Goal: Information Seeking & Learning: Learn about a topic

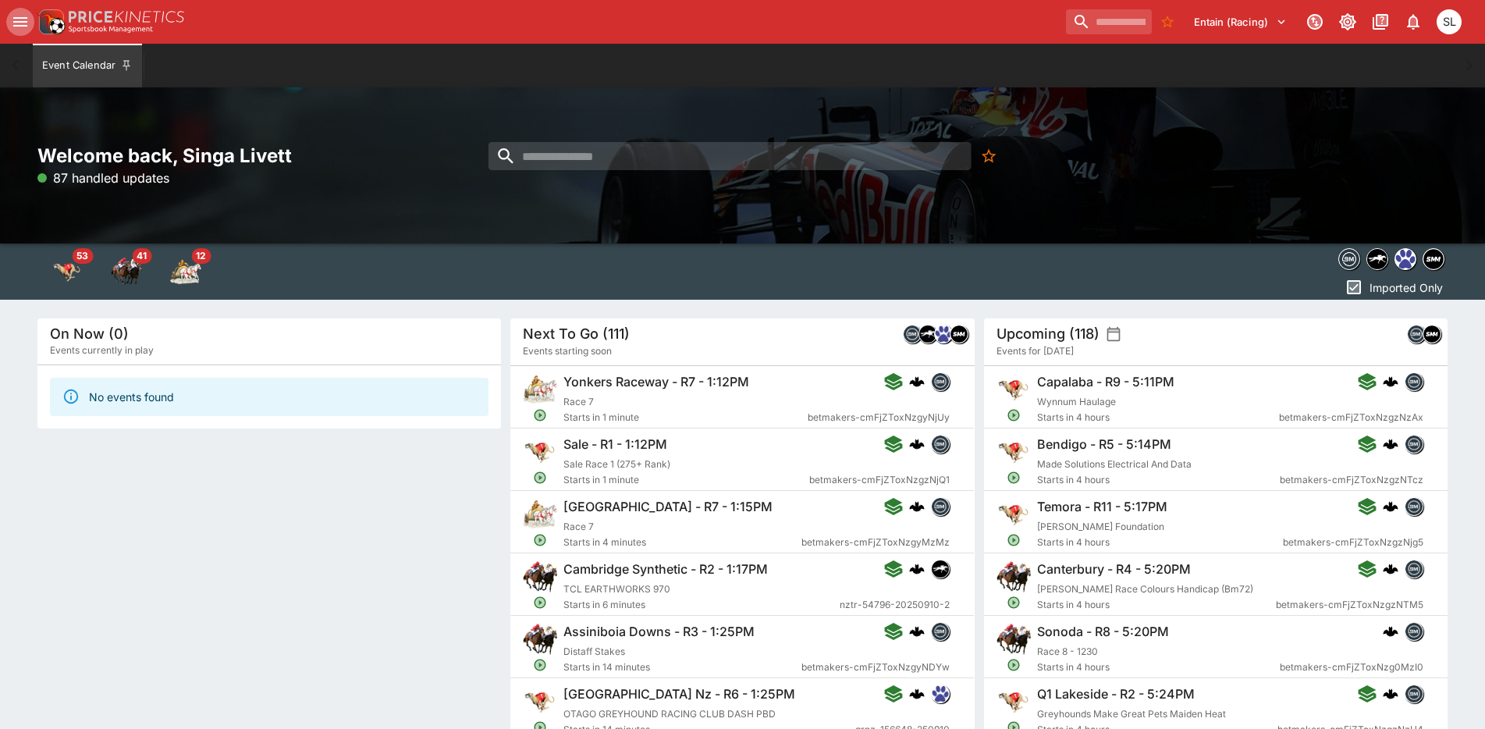
click at [20, 25] on icon "open drawer" at bounding box center [20, 21] width 14 height 9
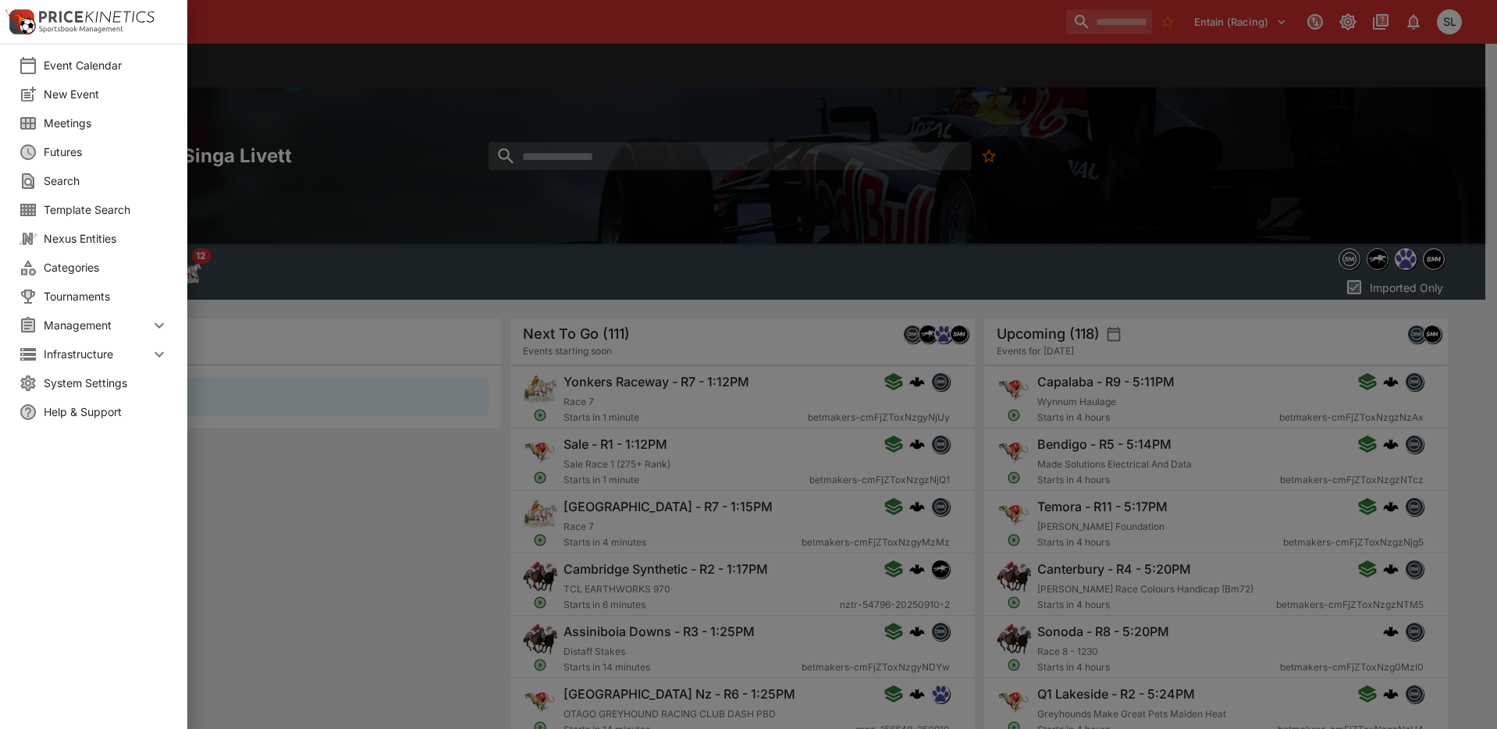
click at [74, 130] on span "Meetings" at bounding box center [106, 123] width 125 height 16
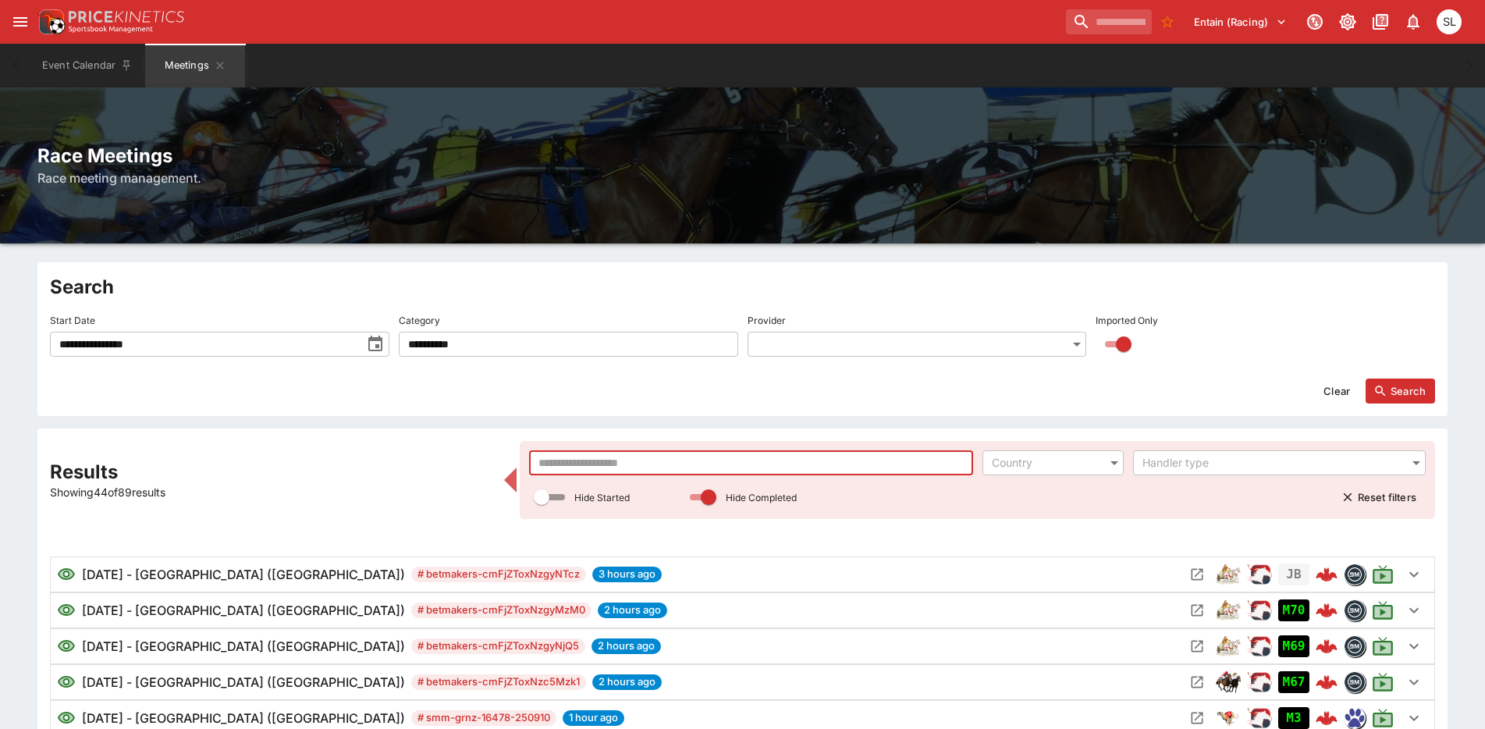
click at [806, 463] on input "text" at bounding box center [750, 462] width 443 height 25
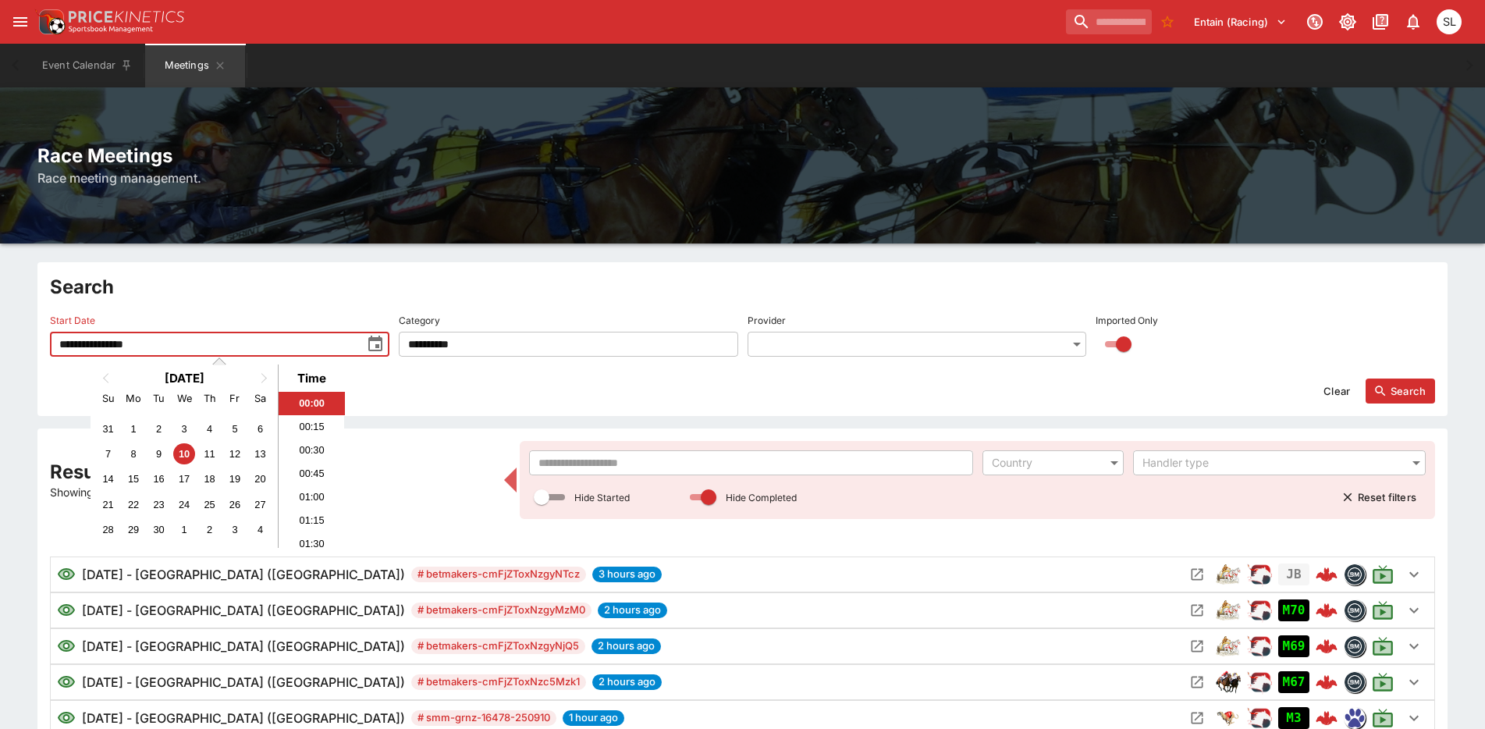
click at [183, 356] on input "**********" at bounding box center [205, 344] width 311 height 25
click at [254, 450] on div "13" at bounding box center [260, 453] width 21 height 21
type input "**********"
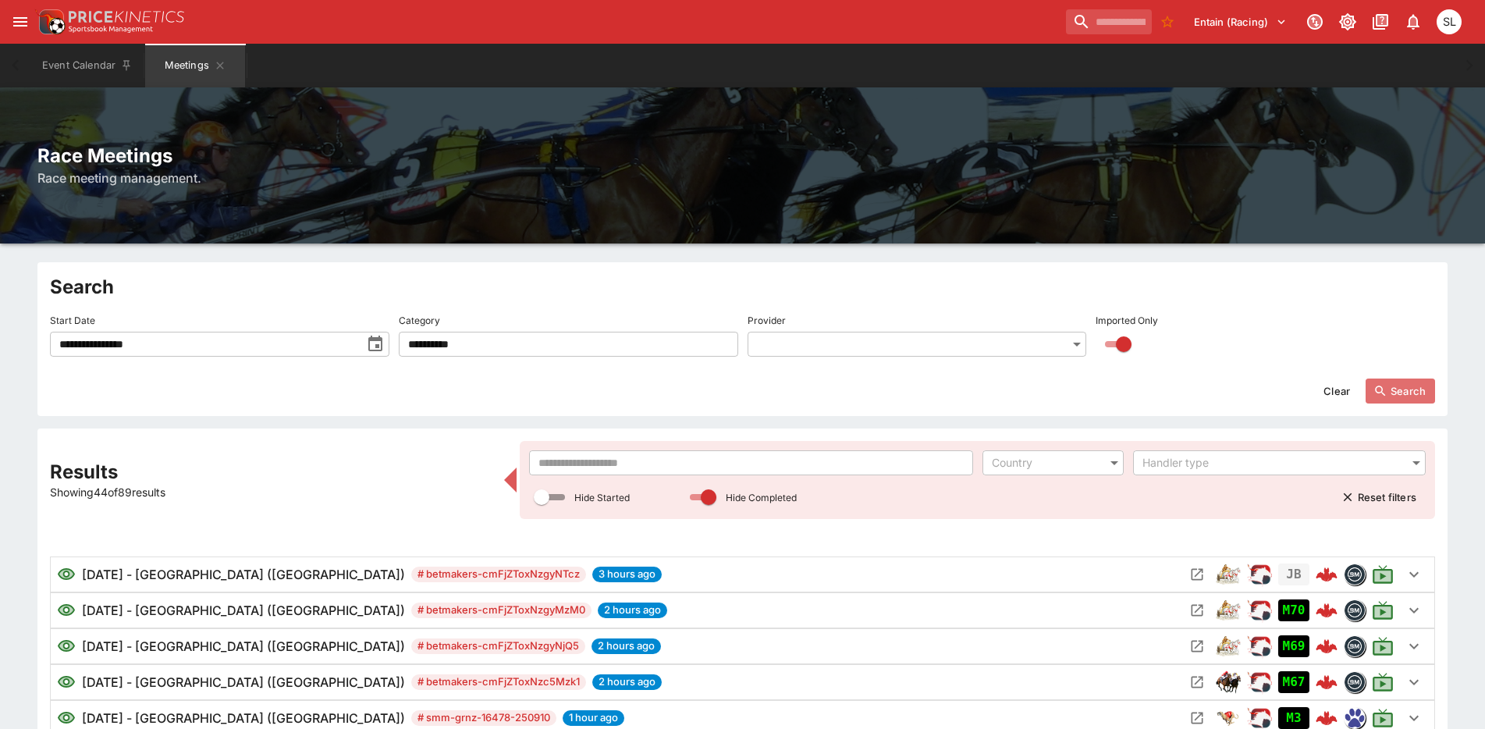
click at [1410, 383] on button "Search" at bounding box center [1400, 391] width 69 height 25
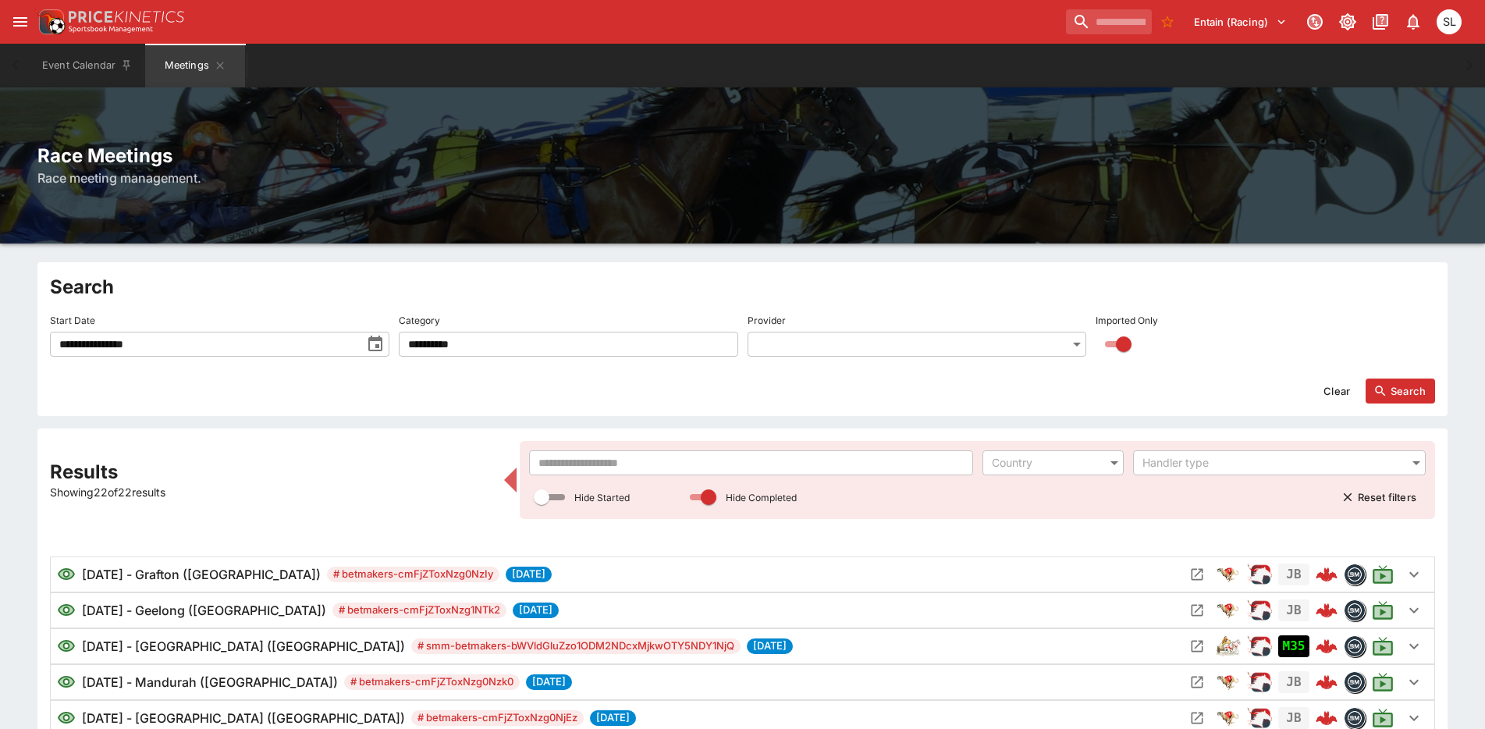
click at [926, 461] on input "text" at bounding box center [750, 462] width 443 height 25
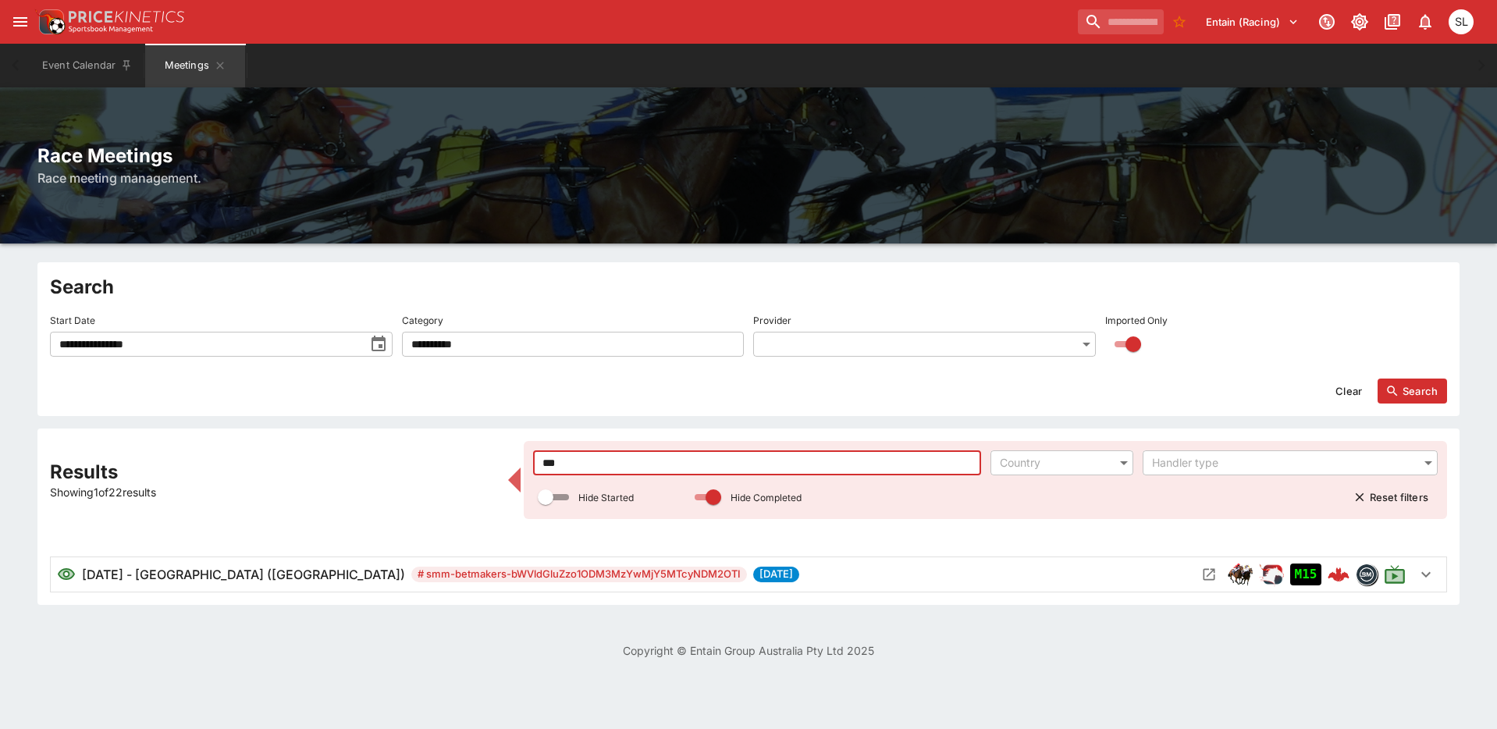
type input "***"
click at [1206, 573] on icon "Open Meeting" at bounding box center [1209, 575] width 16 height 16
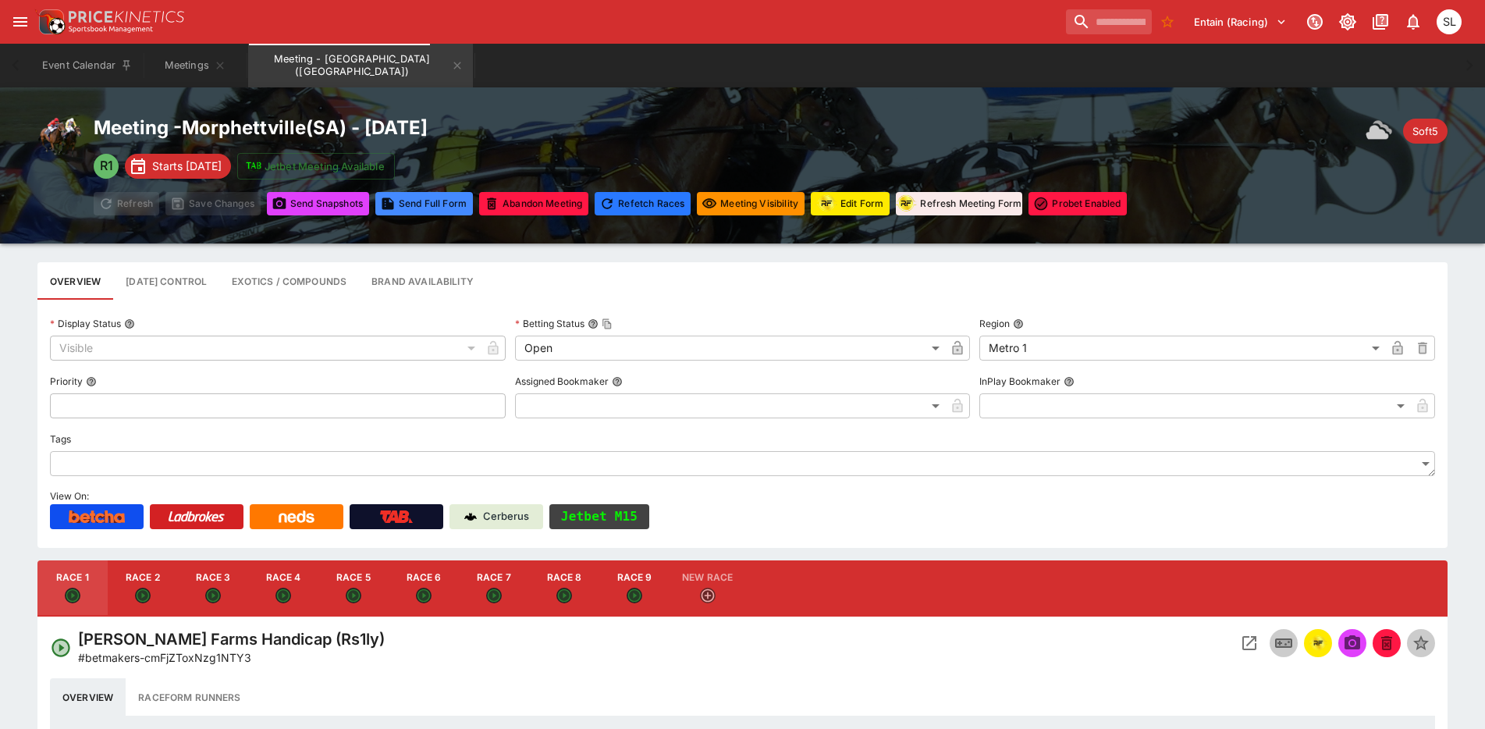
click at [646, 510] on button "Jetbet M15" at bounding box center [600, 516] width 100 height 25
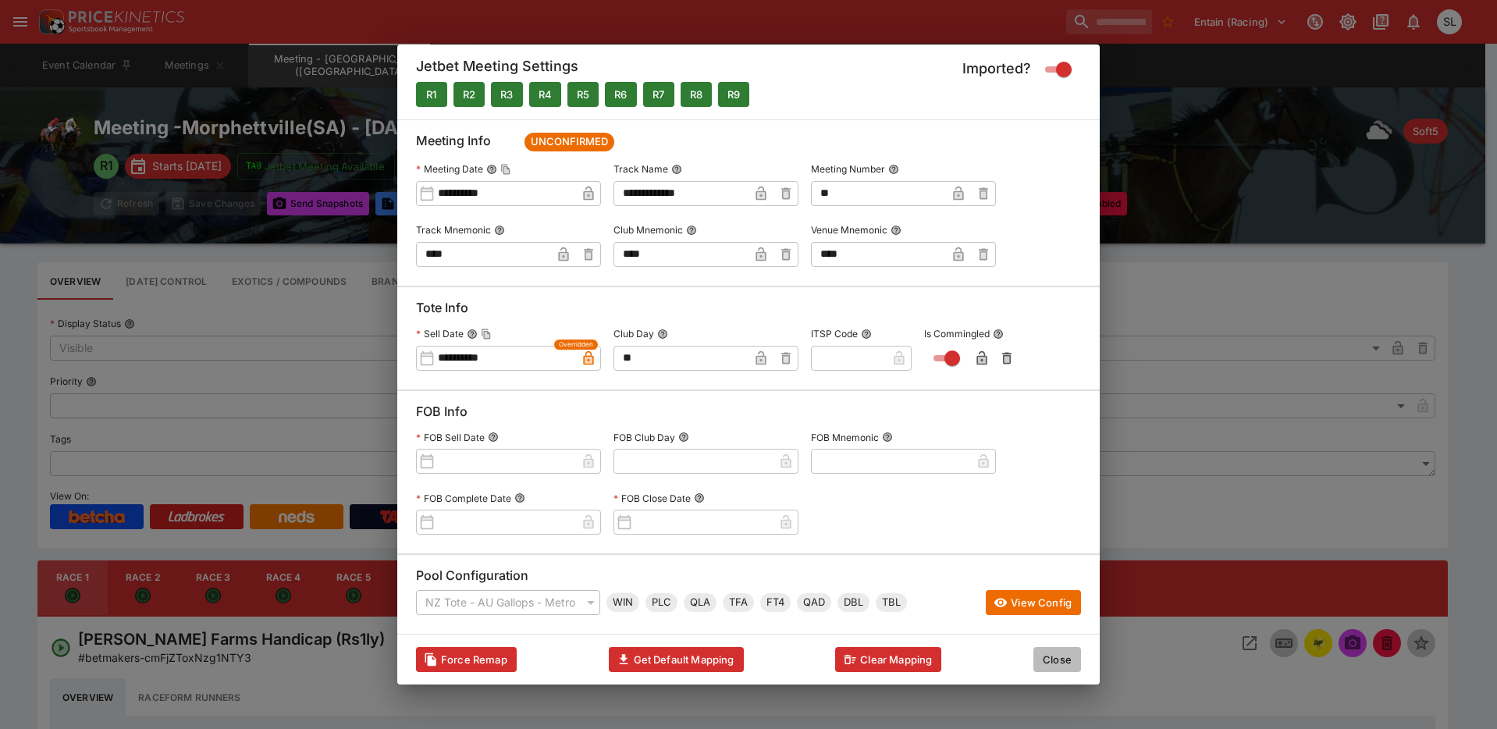
click at [1068, 655] on button "Close" at bounding box center [1057, 659] width 48 height 25
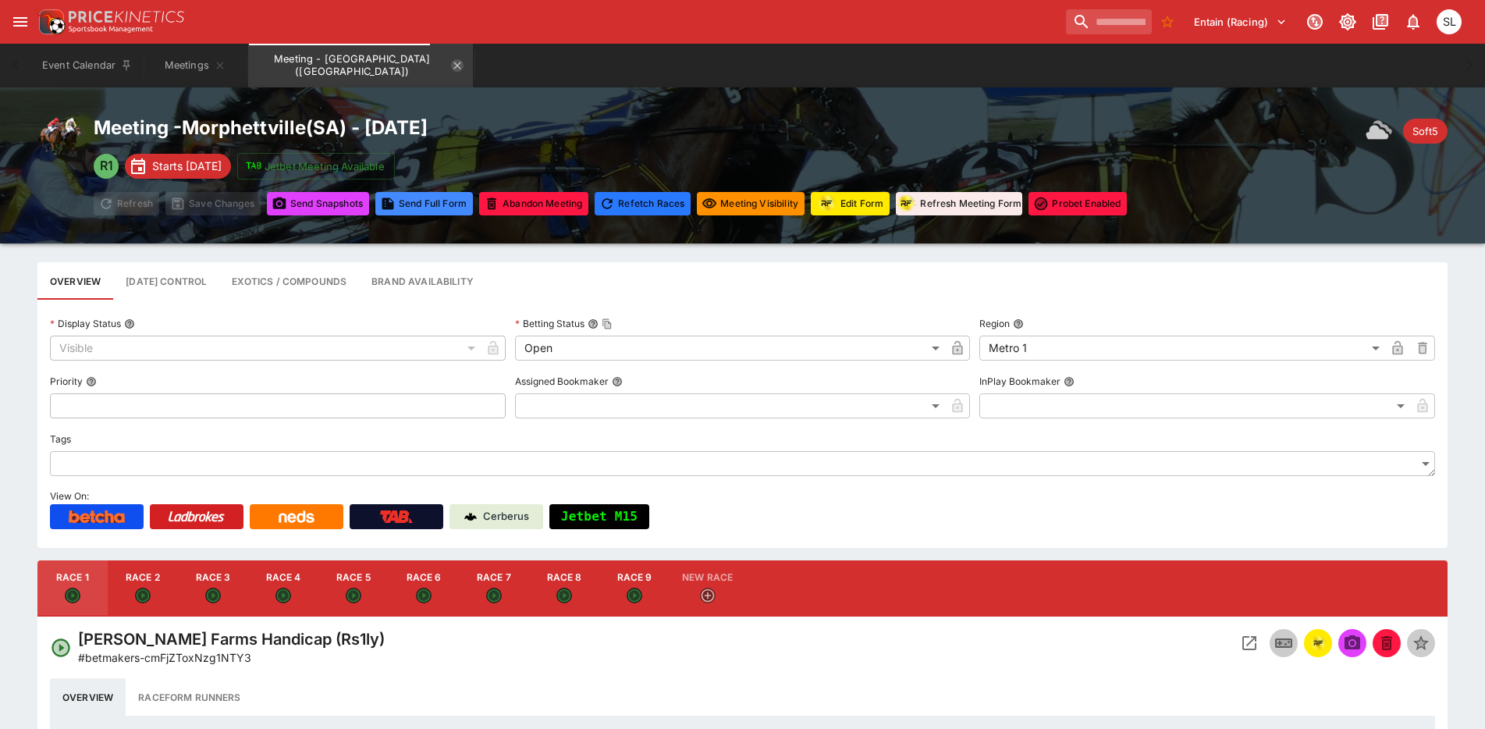
click at [451, 64] on icon "Meeting - Morphettville (AUS)" at bounding box center [457, 65] width 12 height 12
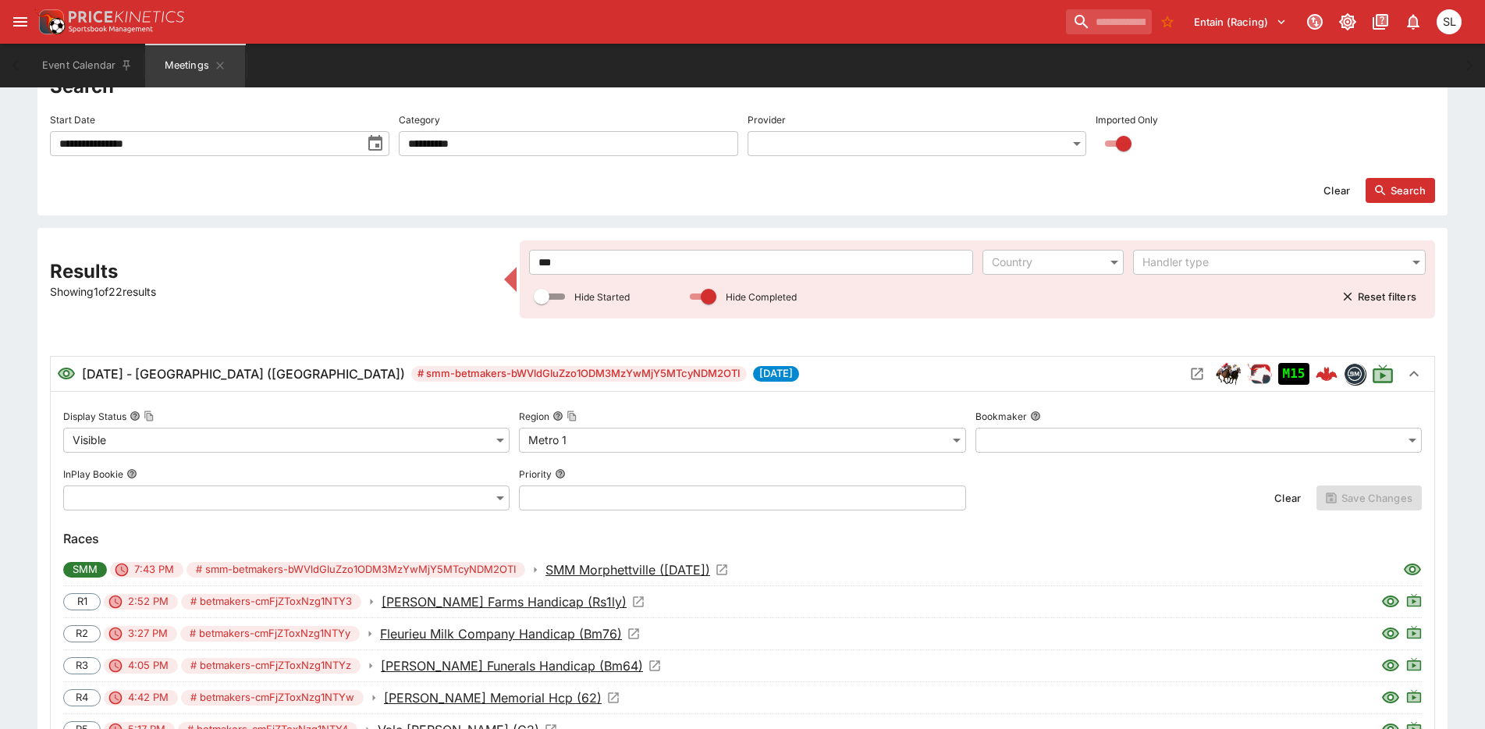
scroll to position [234, 0]
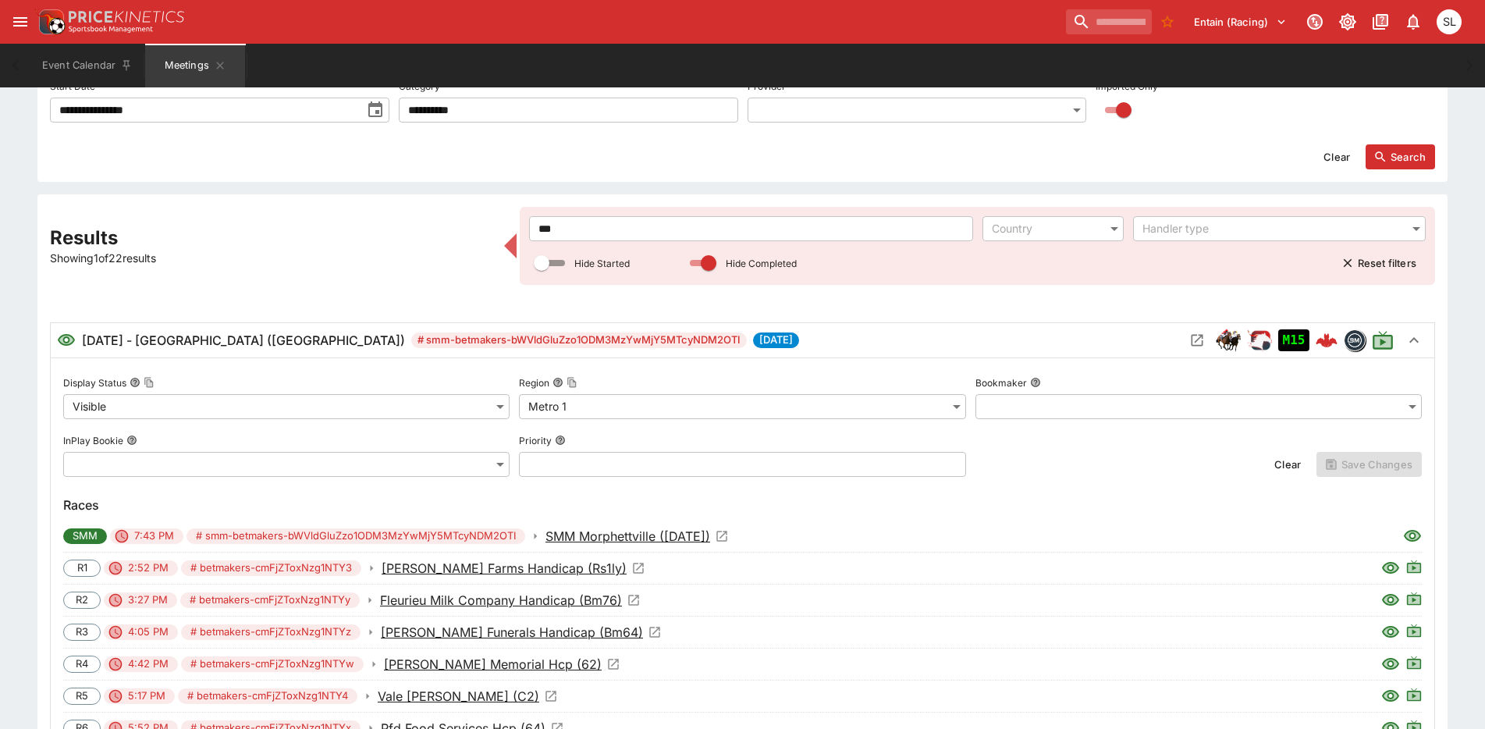
click at [959, 411] on body "**********" at bounding box center [742, 355] width 1485 height 1179
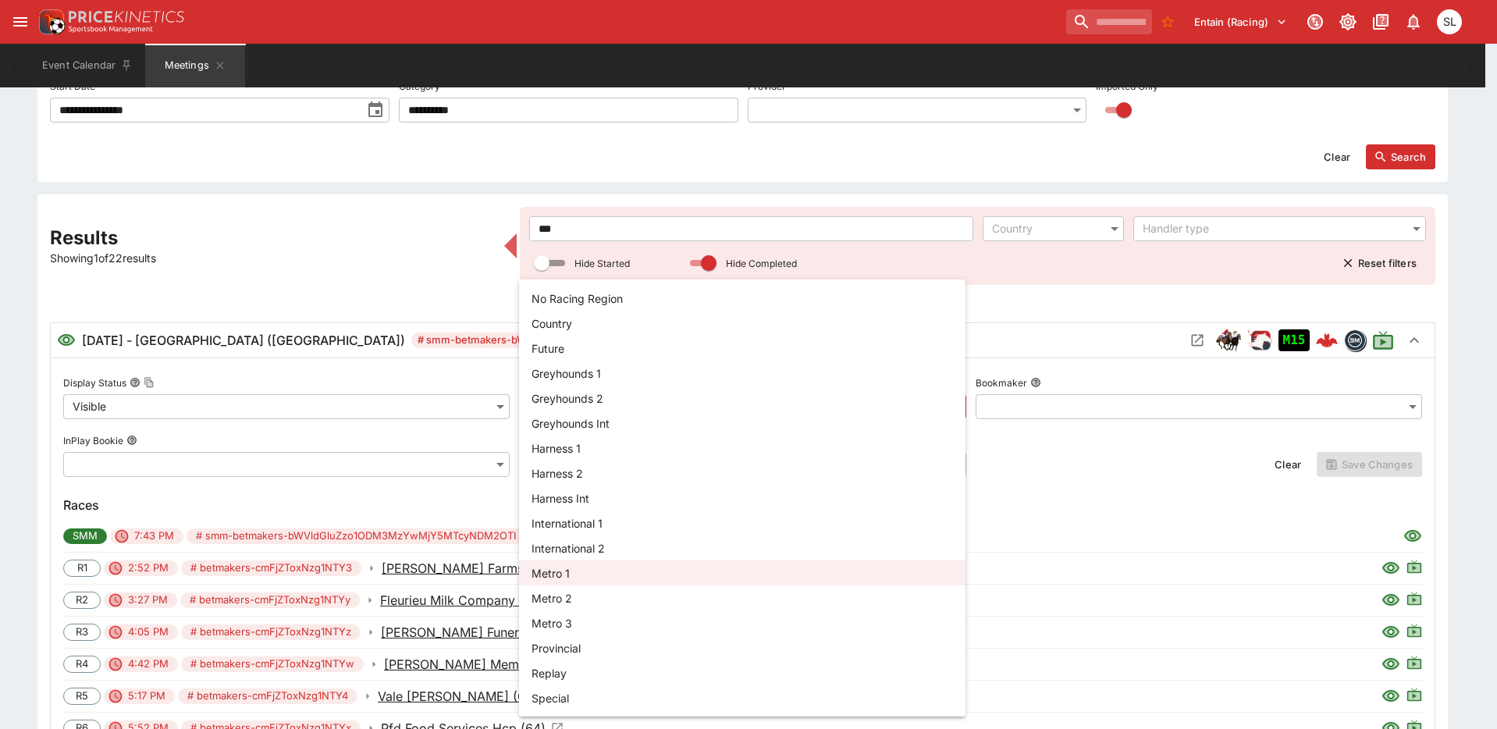
click at [1048, 302] on div at bounding box center [748, 364] width 1497 height 729
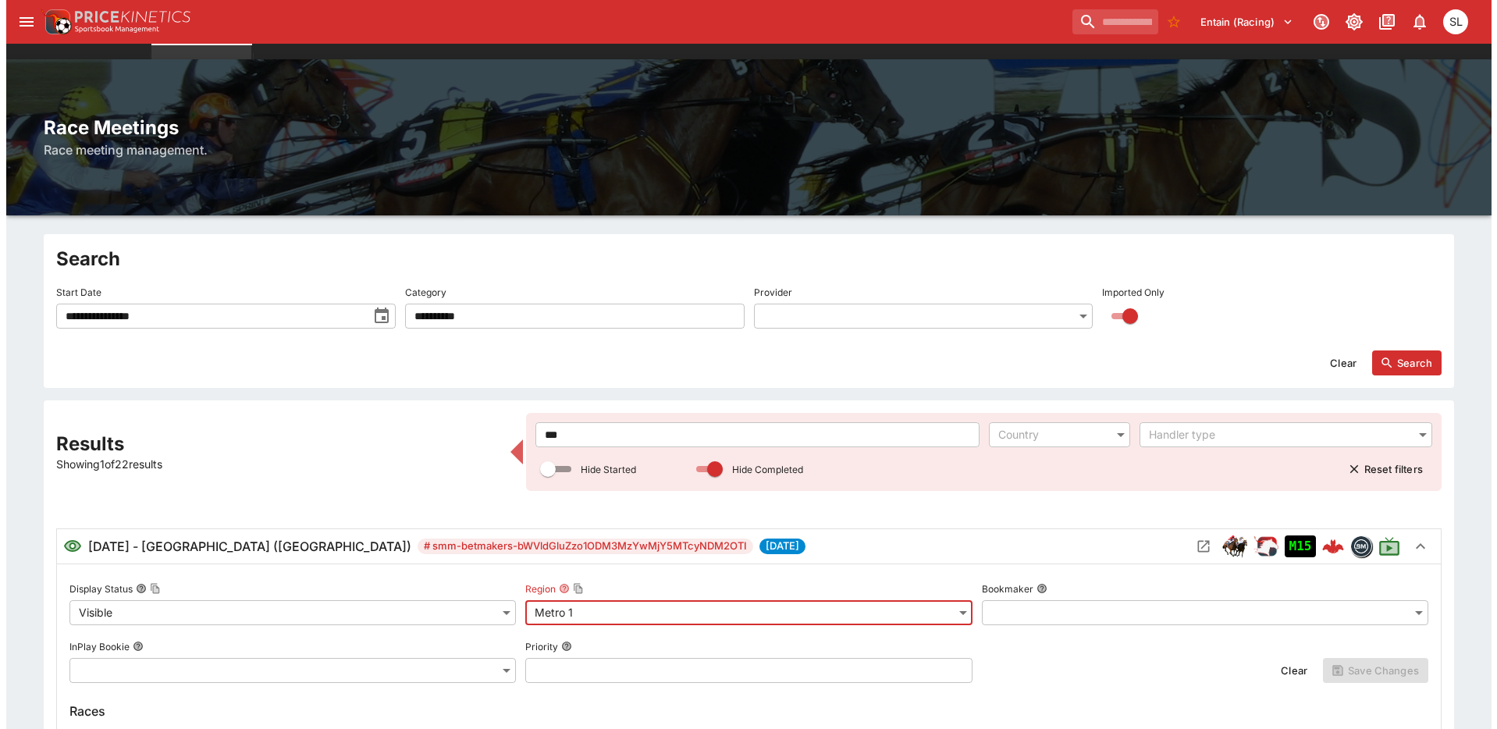
scroll to position [0, 0]
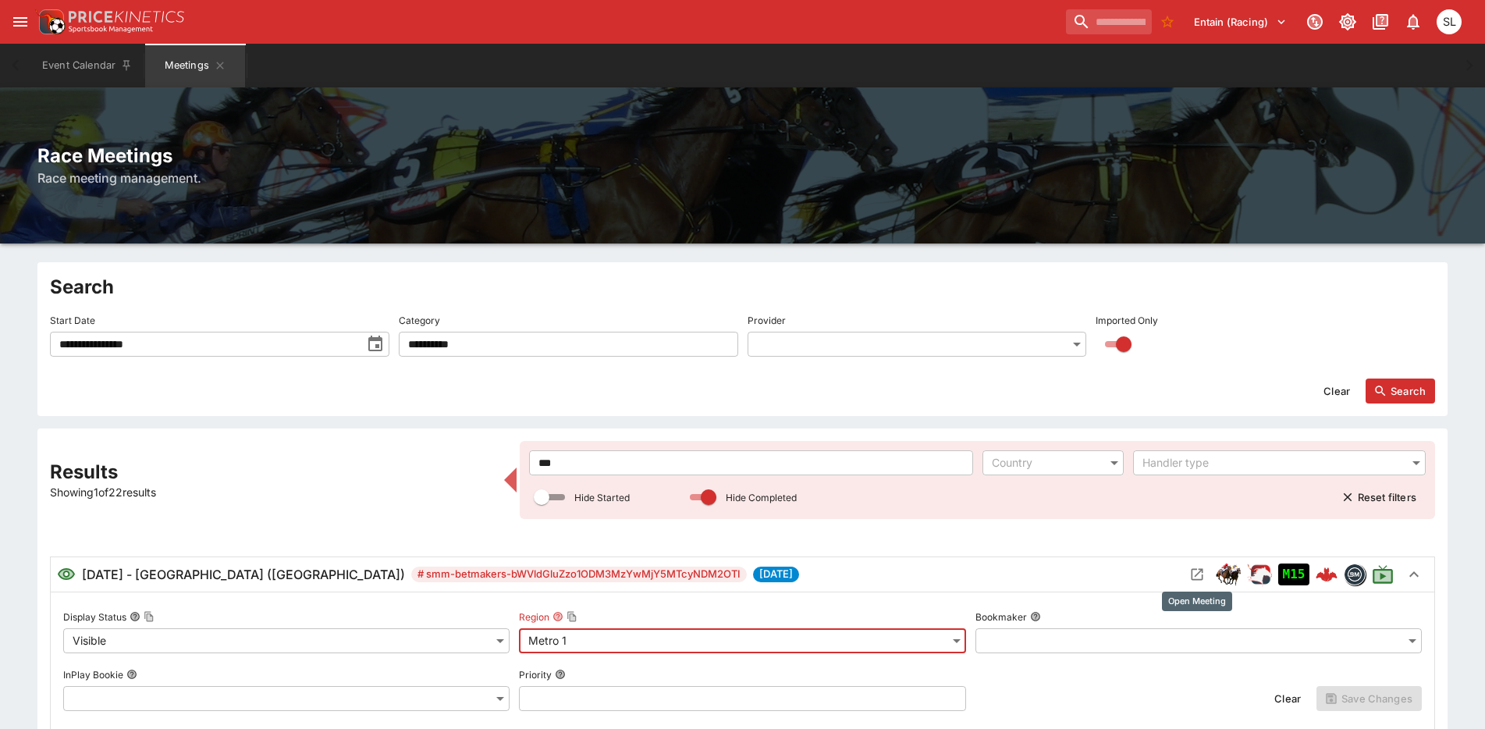
click at [1195, 574] on icon "Open Meeting" at bounding box center [1198, 575] width 16 height 16
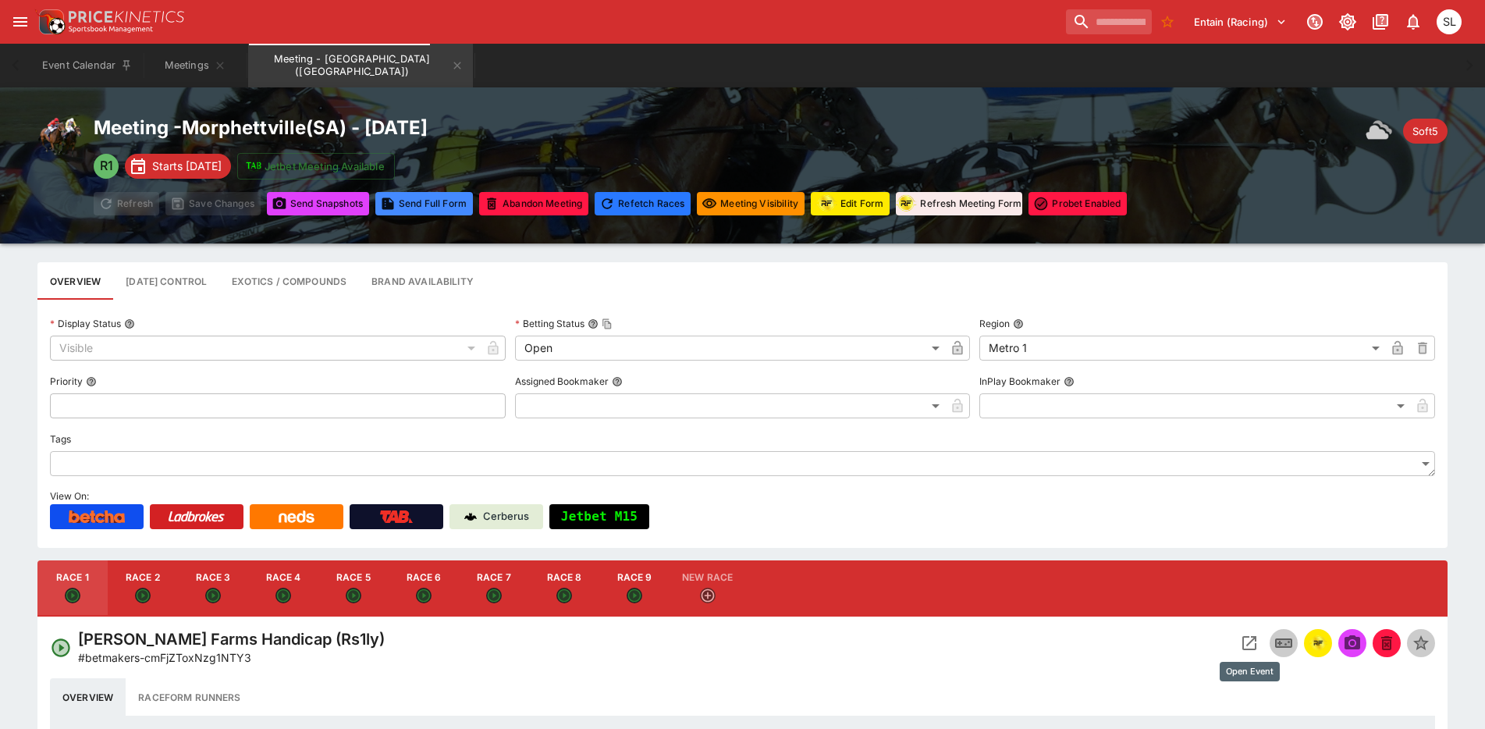
click at [1243, 638] on icon "Open Event" at bounding box center [1250, 643] width 14 height 14
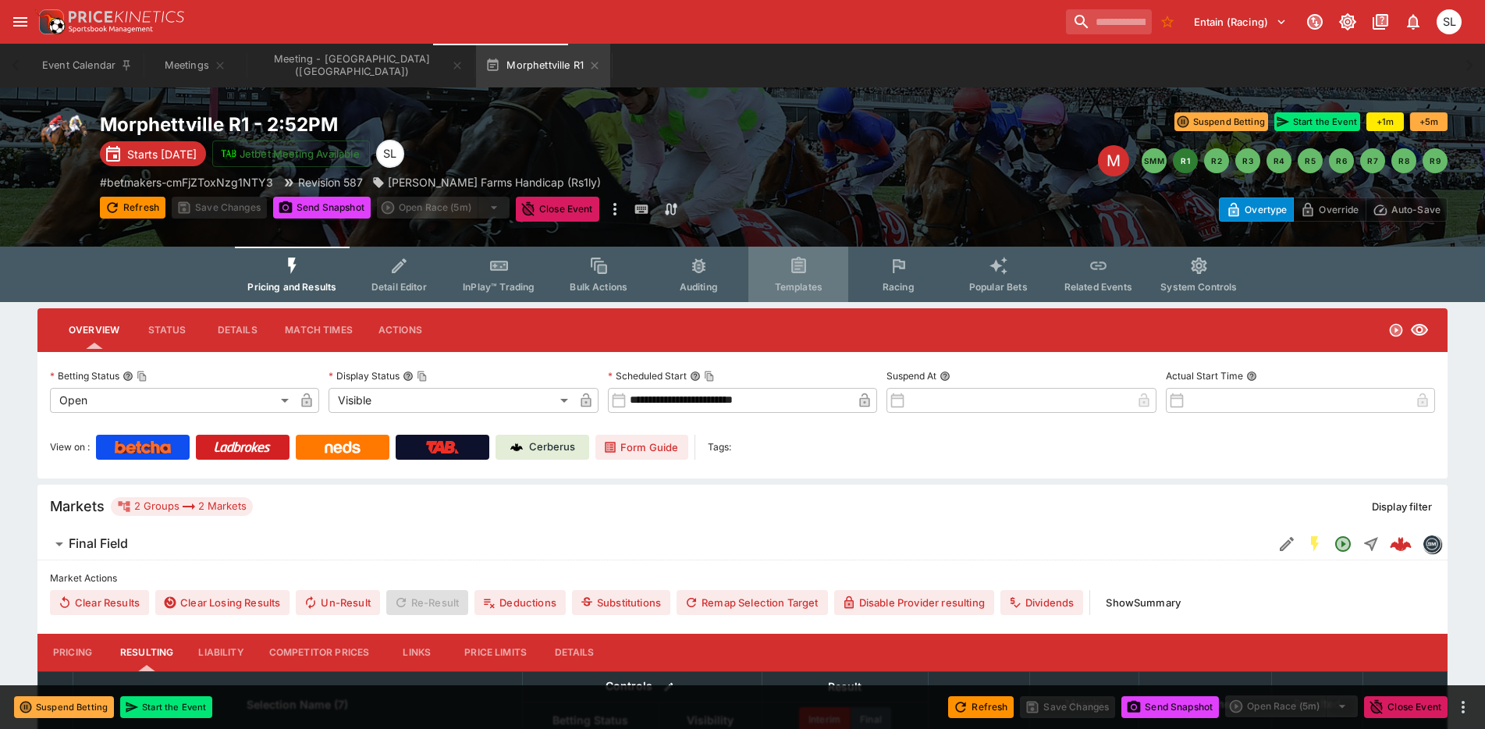
click at [781, 267] on button "Templates" at bounding box center [799, 274] width 100 height 55
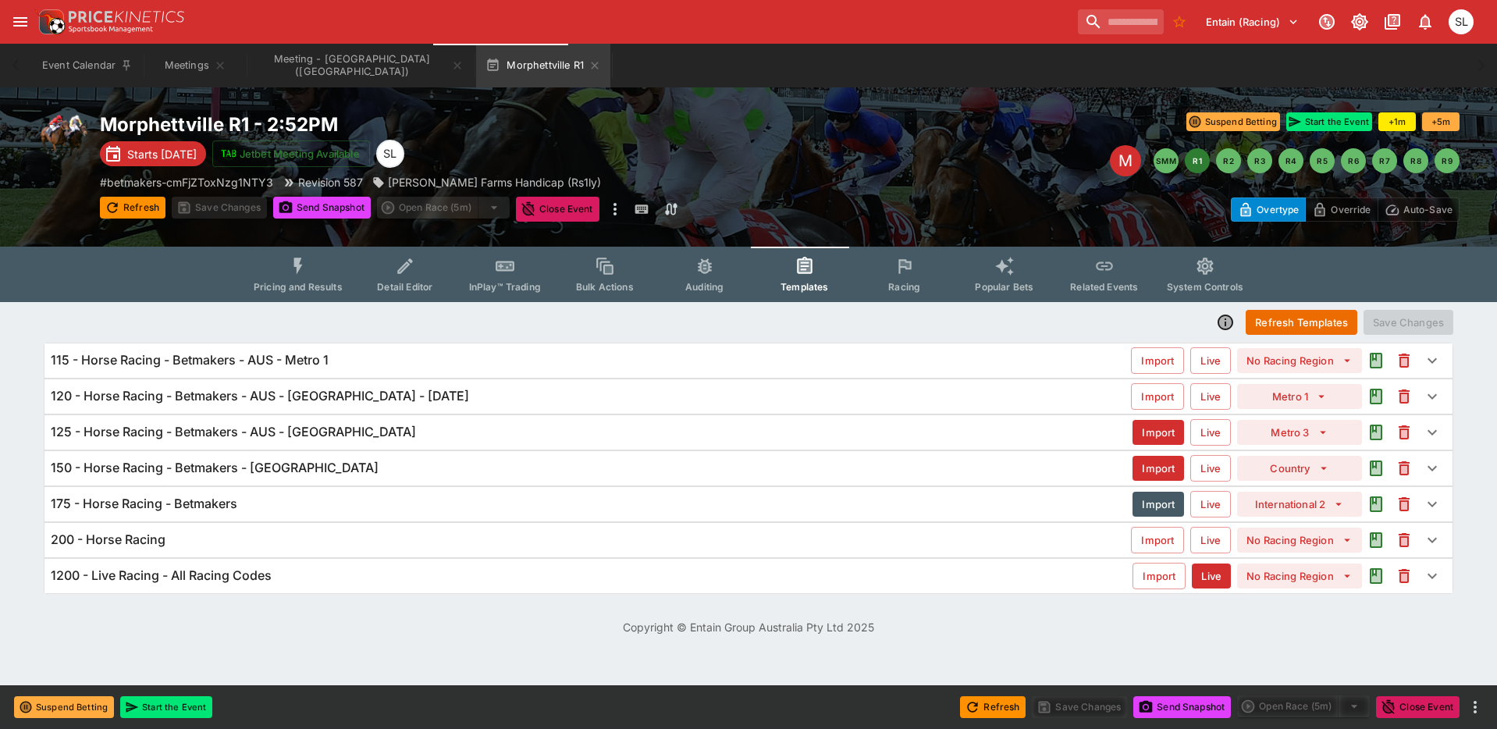
click at [197, 437] on h6 "125 - Horse Racing - Betmakers - AUS - [GEOGRAPHIC_DATA]" at bounding box center [233, 432] width 365 height 16
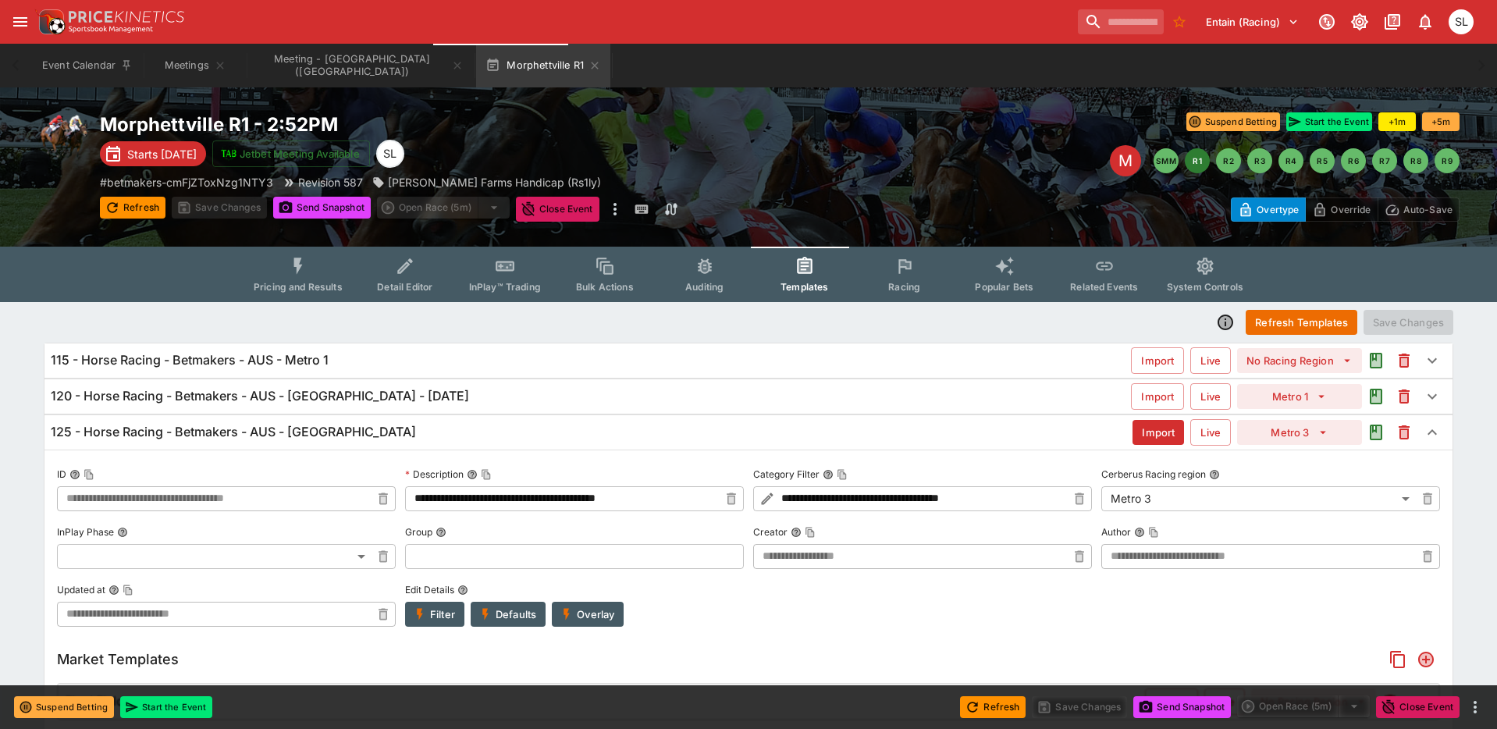
type input "**********"
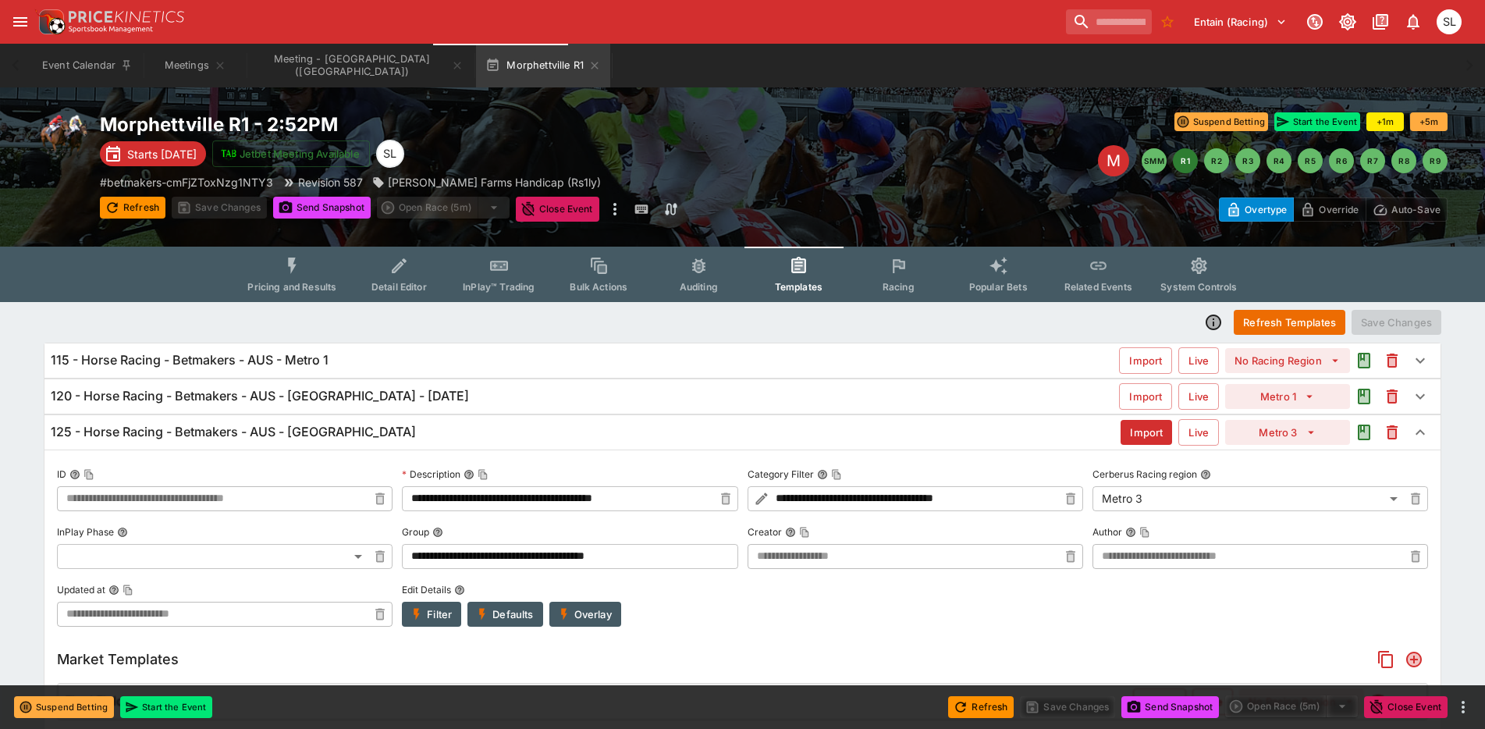
click at [591, 607] on button "Overlay" at bounding box center [586, 614] width 72 height 25
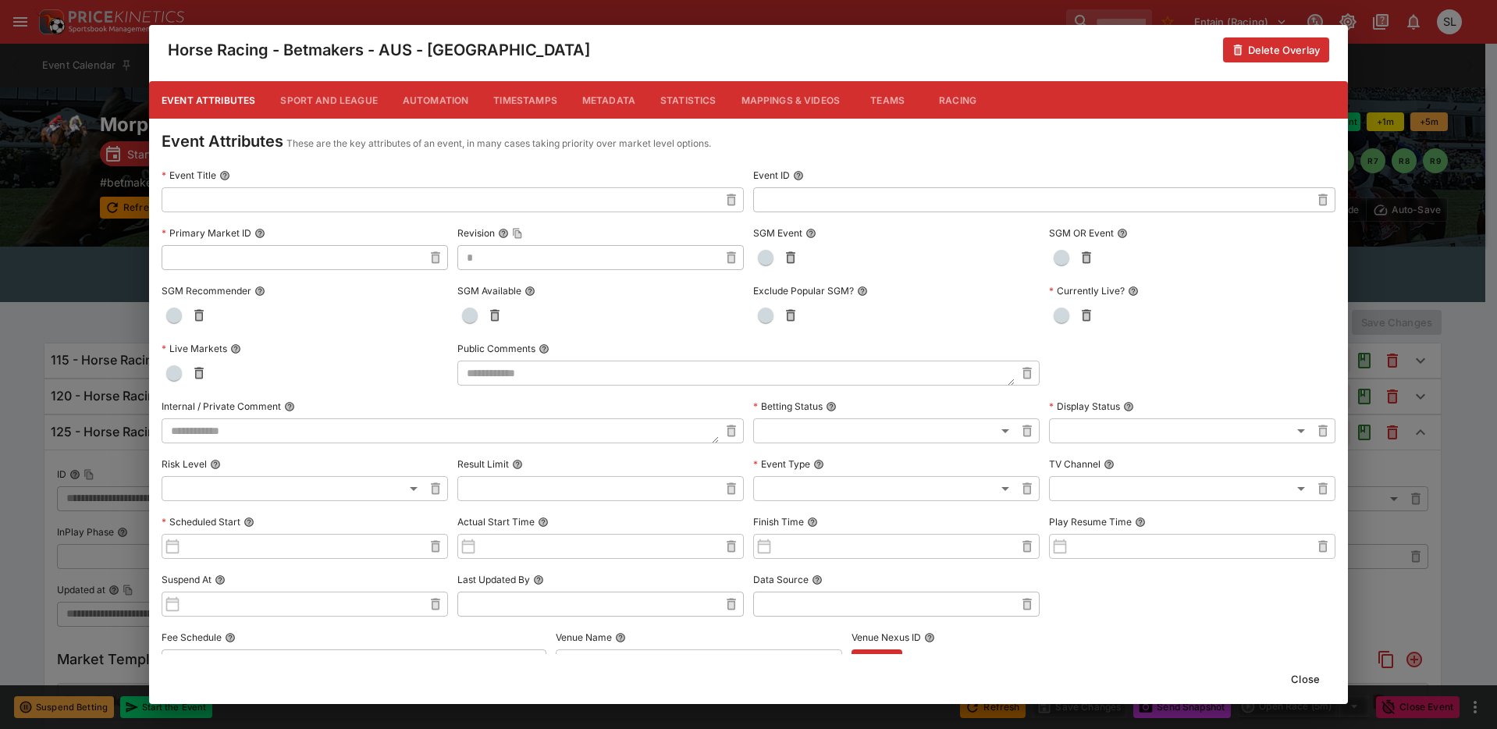
click at [633, 100] on button "Metadata" at bounding box center [609, 99] width 78 height 37
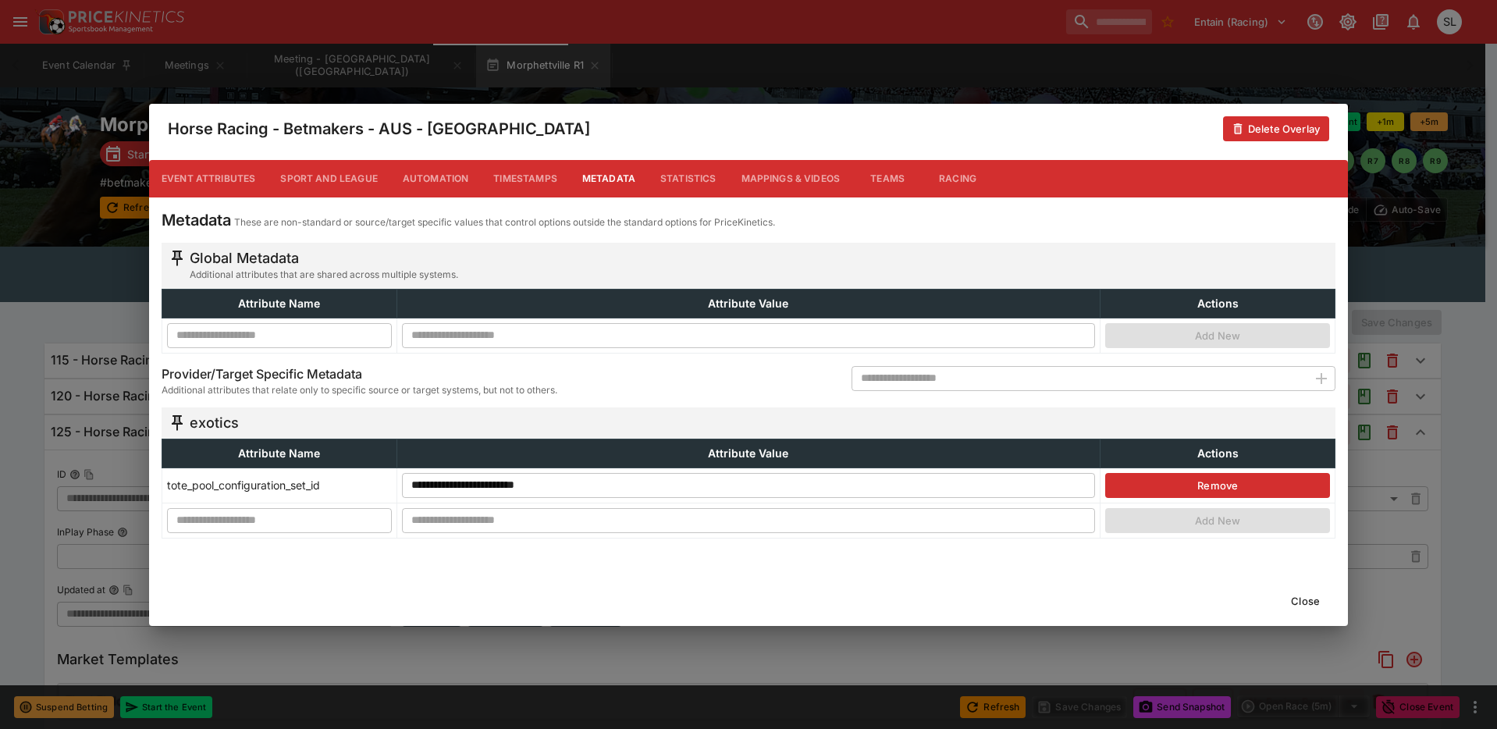
click at [1319, 611] on button "Close" at bounding box center [1306, 601] width 48 height 25
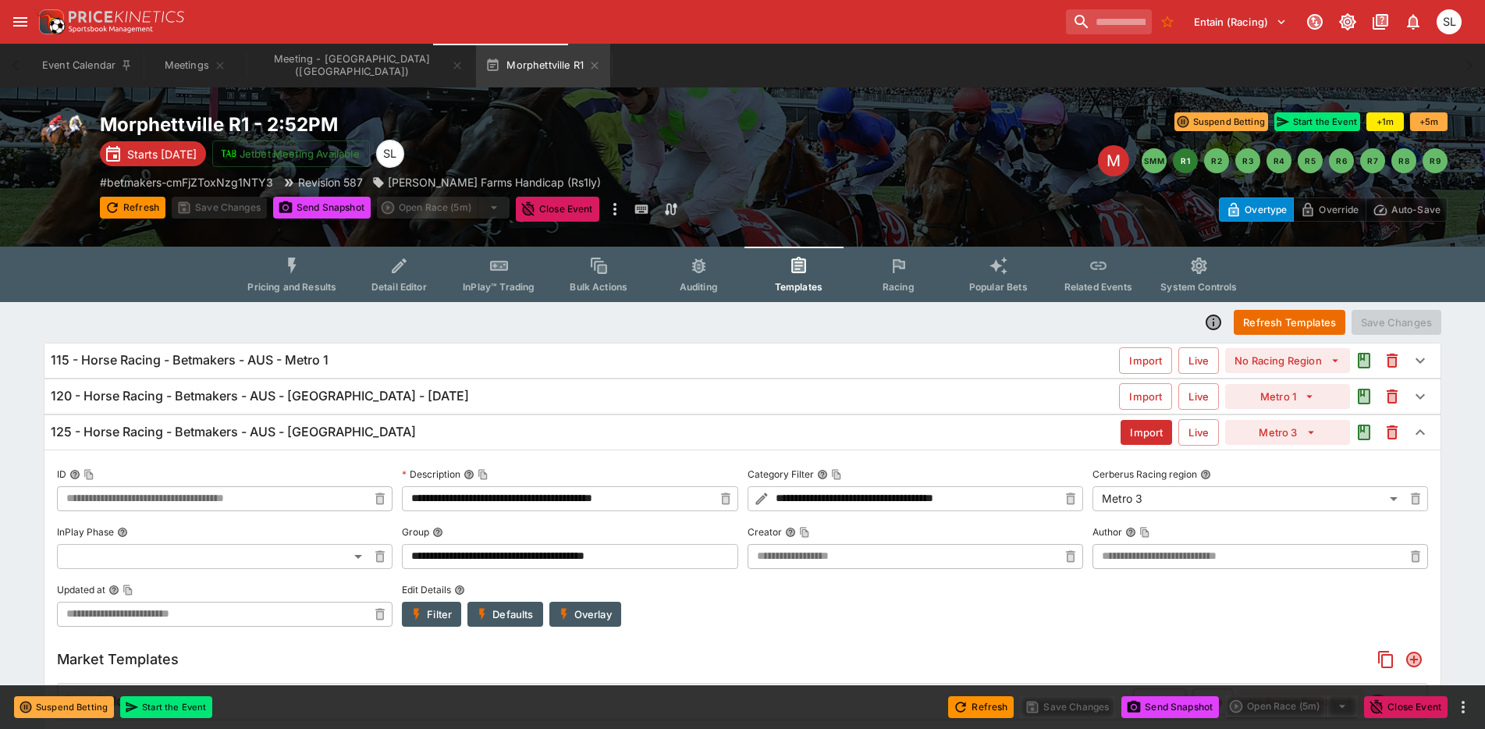
click at [1024, 430] on div "125 - Horse Racing - Betmakers - AUS - [GEOGRAPHIC_DATA]" at bounding box center [586, 432] width 1070 height 16
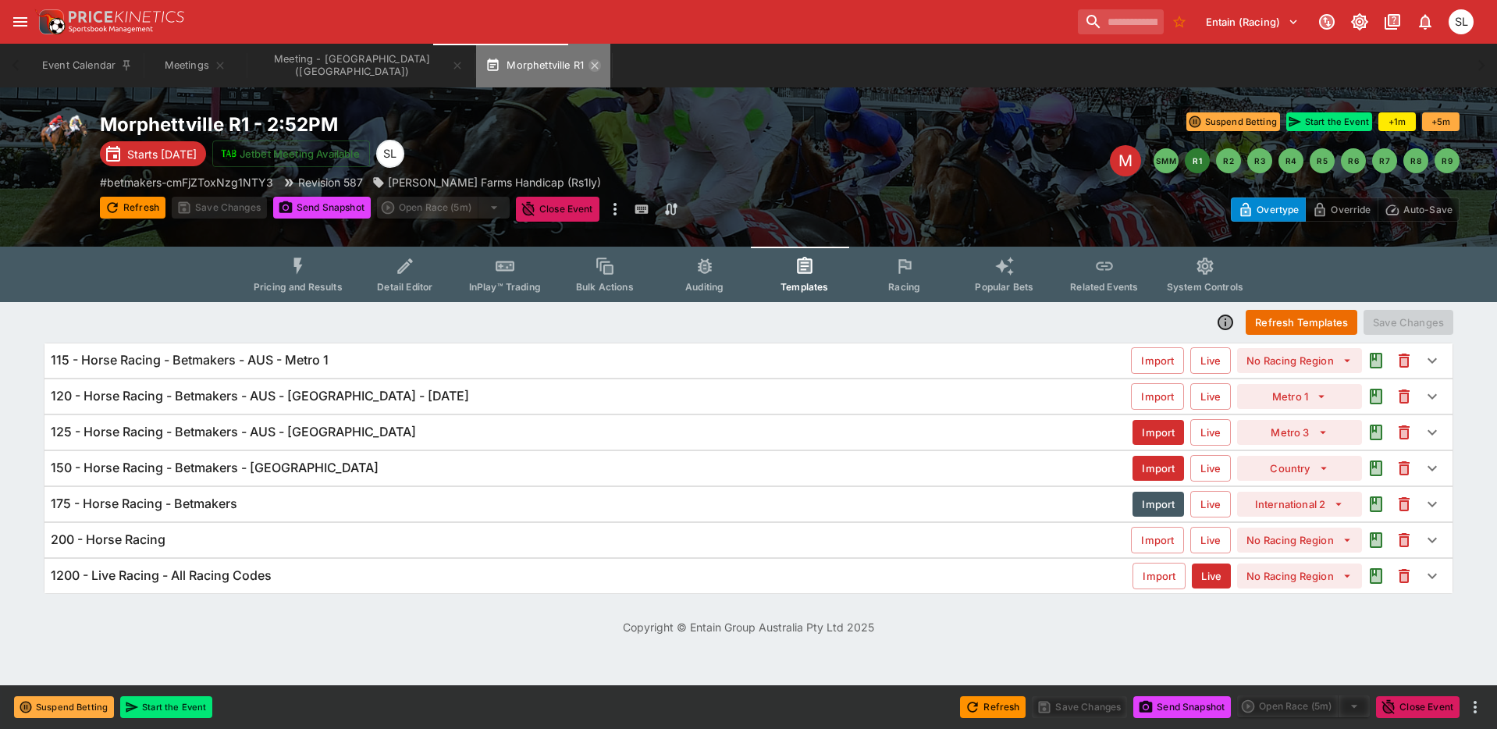
click at [591, 66] on icon "button" at bounding box center [594, 65] width 7 height 7
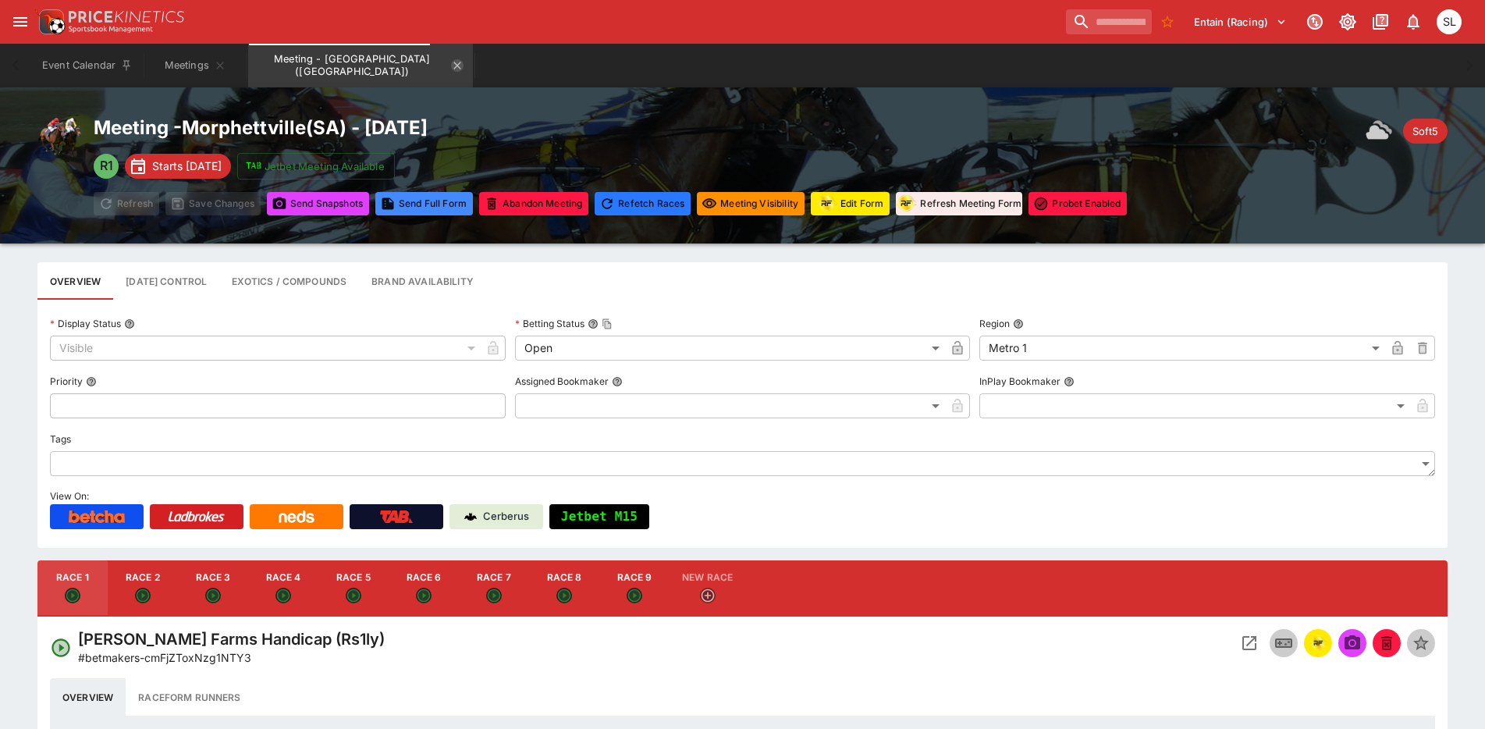
click at [451, 64] on icon "Meeting - Morphettville (AUS)" at bounding box center [457, 65] width 12 height 12
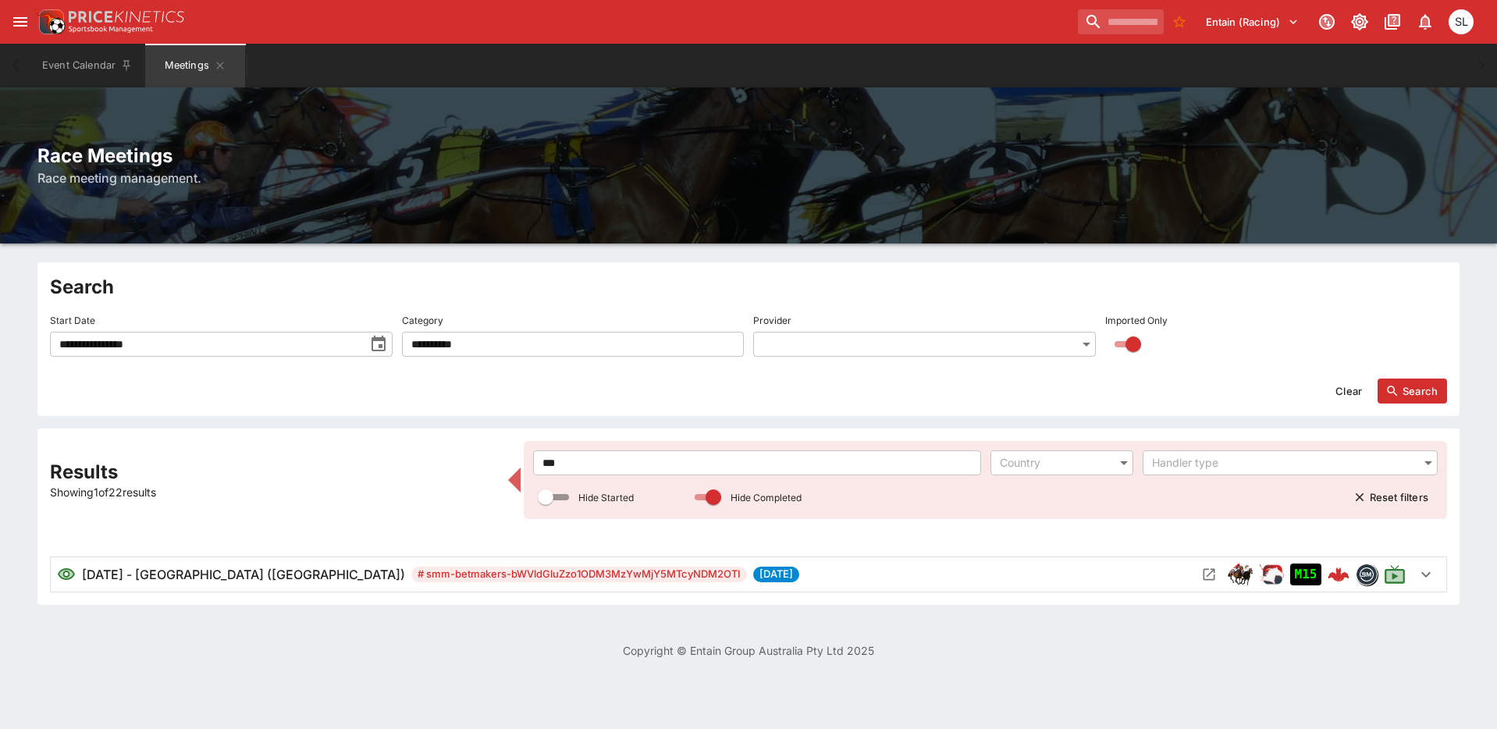
click at [209, 346] on input "**********" at bounding box center [207, 344] width 315 height 25
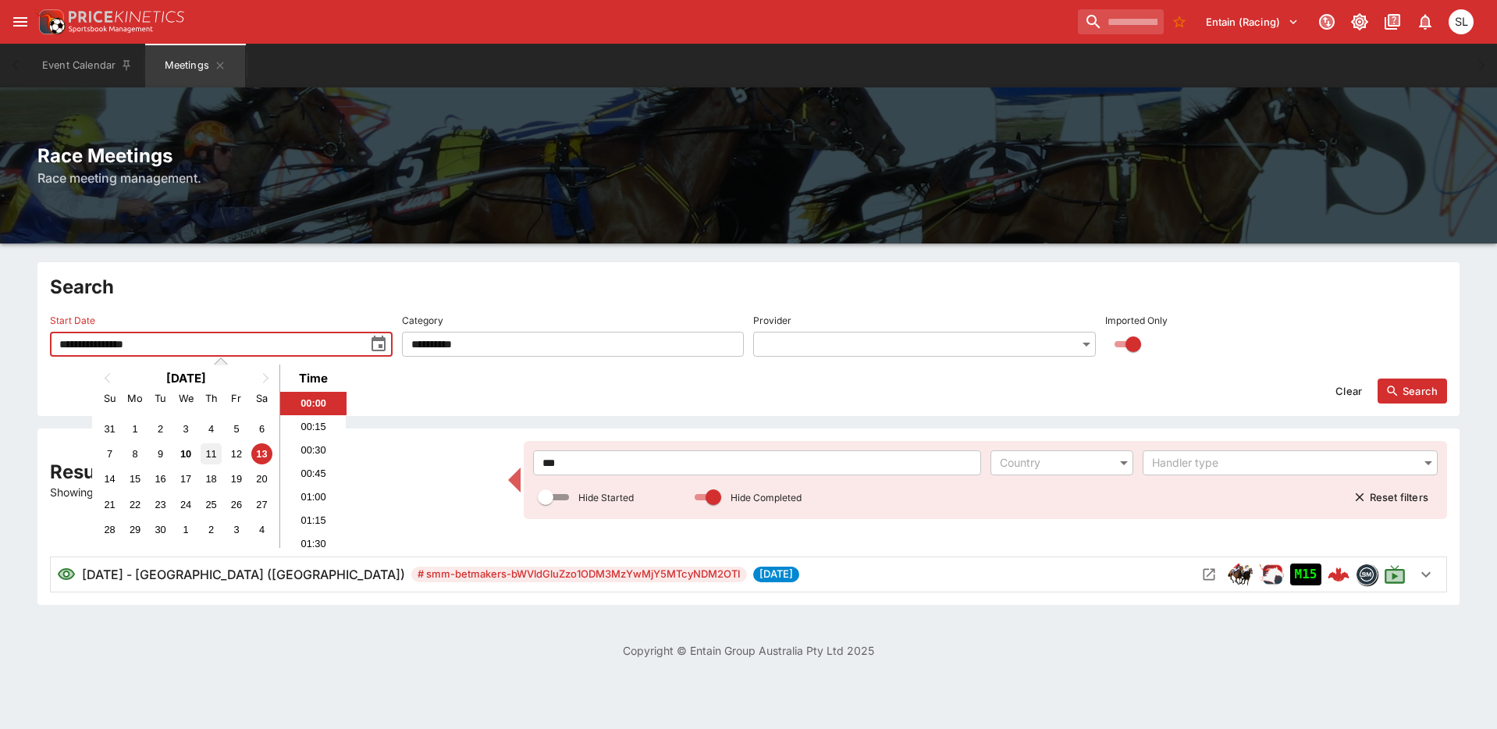
click at [214, 451] on div "11" at bounding box center [211, 453] width 21 height 21
type input "**********"
click at [1426, 389] on button "Search" at bounding box center [1412, 391] width 69 height 25
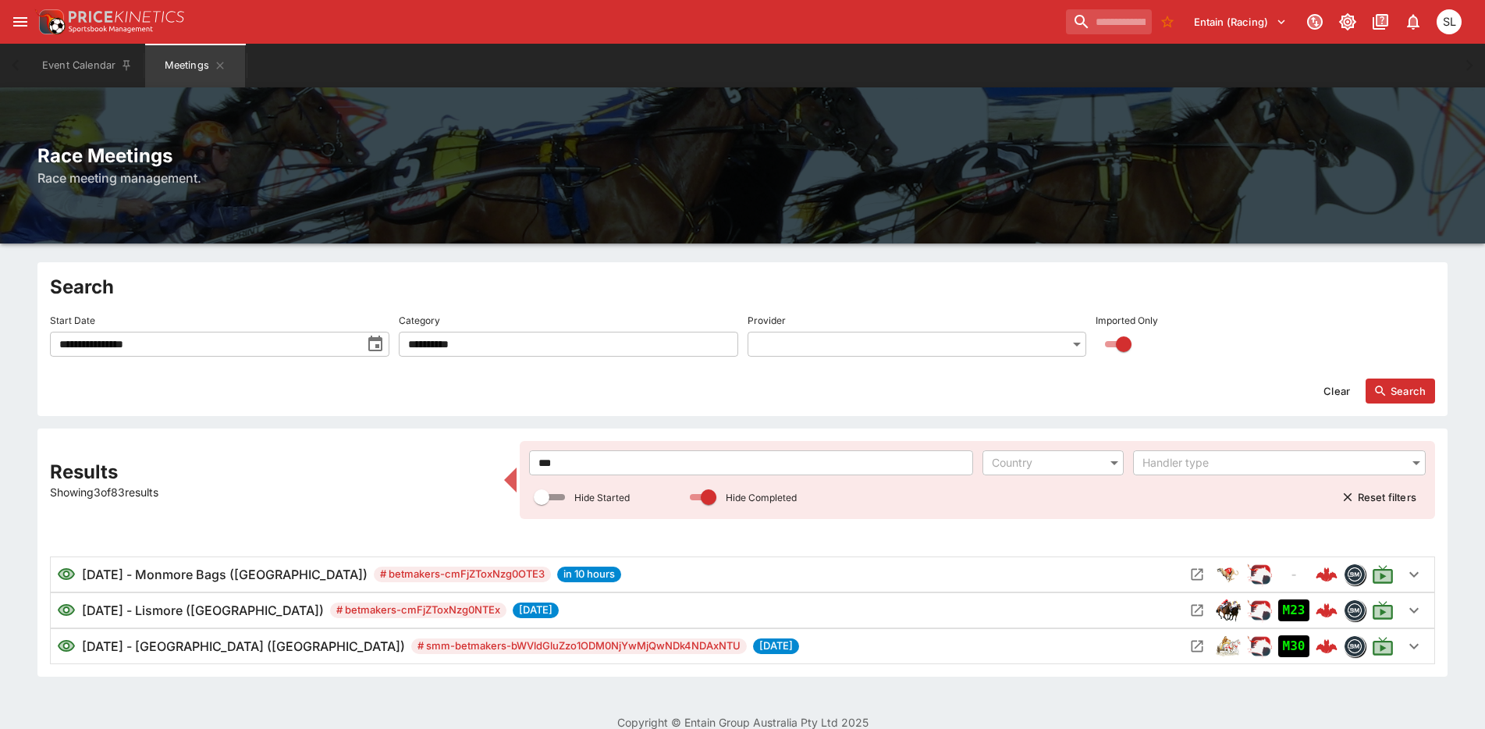
drag, startPoint x: 518, startPoint y: 467, endPoint x: 583, endPoint y: 468, distance: 64.8
click at [528, 467] on div "Results Showing 3 of 83 results *** ​ Country ​ Handler type ​ Hide Started Hid…" at bounding box center [743, 552] width 1386 height 223
drag, startPoint x: 584, startPoint y: 467, endPoint x: 534, endPoint y: 454, distance: 51.5
click at [534, 454] on input "***" at bounding box center [750, 462] width 443 height 25
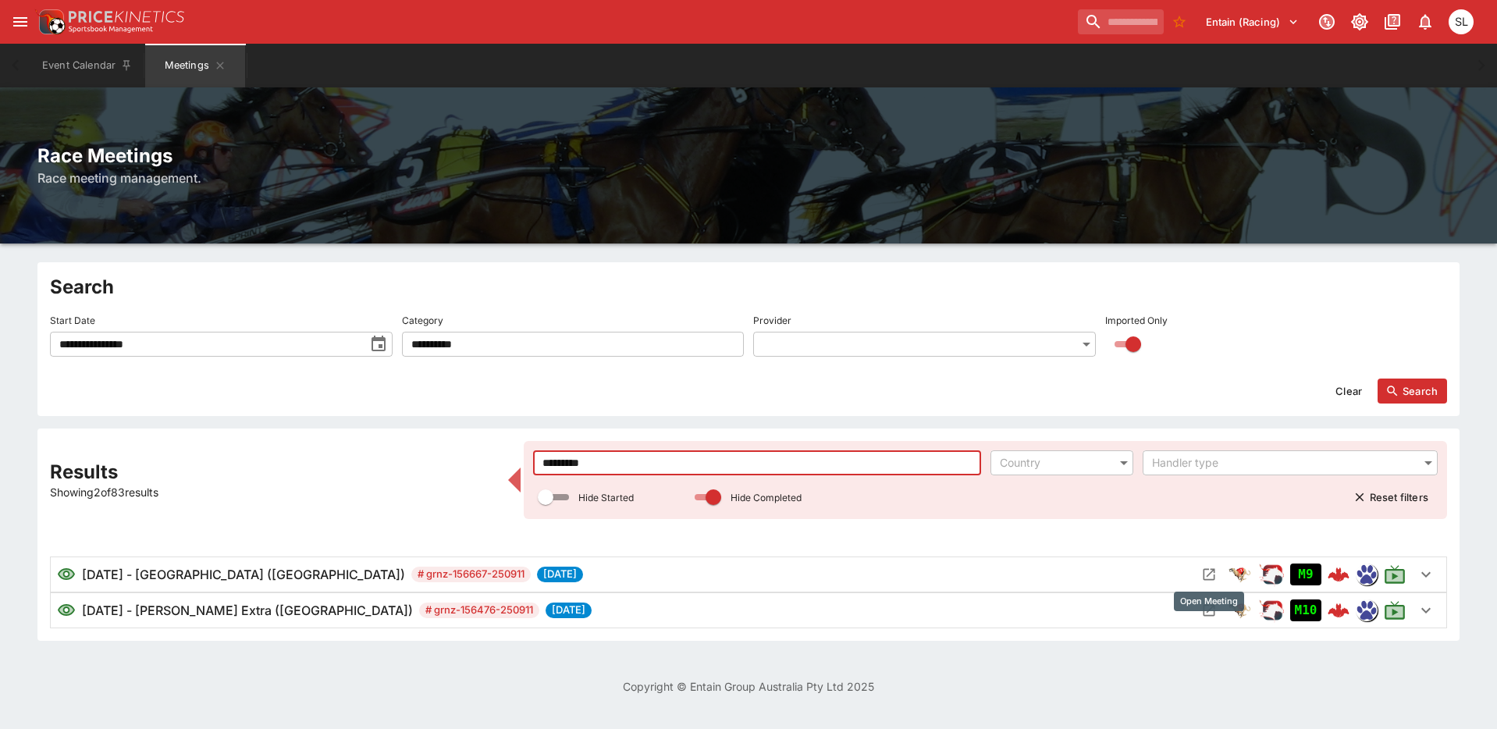
type input "*********"
click at [1210, 578] on icon "Open Meeting" at bounding box center [1209, 575] width 16 height 16
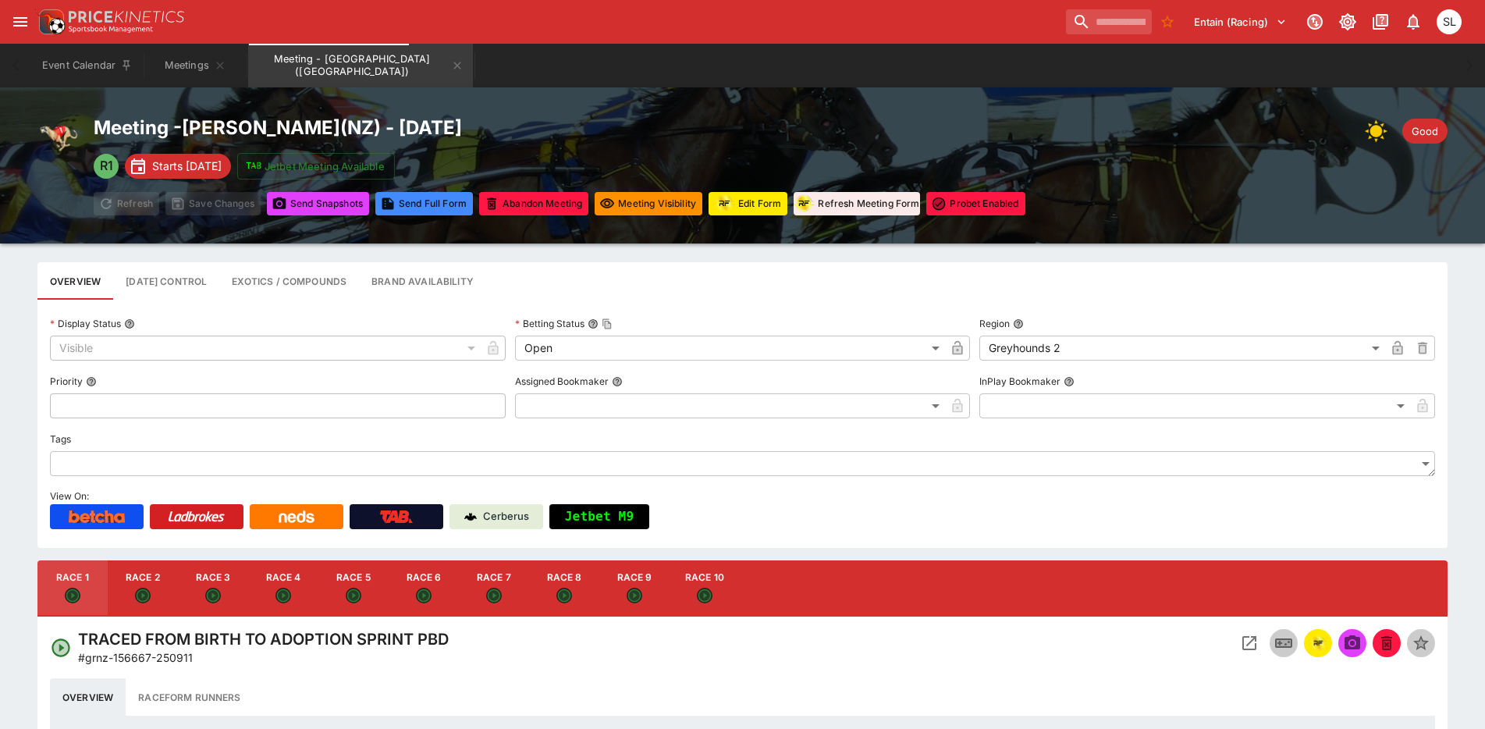
click at [494, 583] on button "Race 7" at bounding box center [494, 588] width 70 height 56
type input "**********"
click at [1249, 639] on icon "Open Event" at bounding box center [1249, 643] width 19 height 19
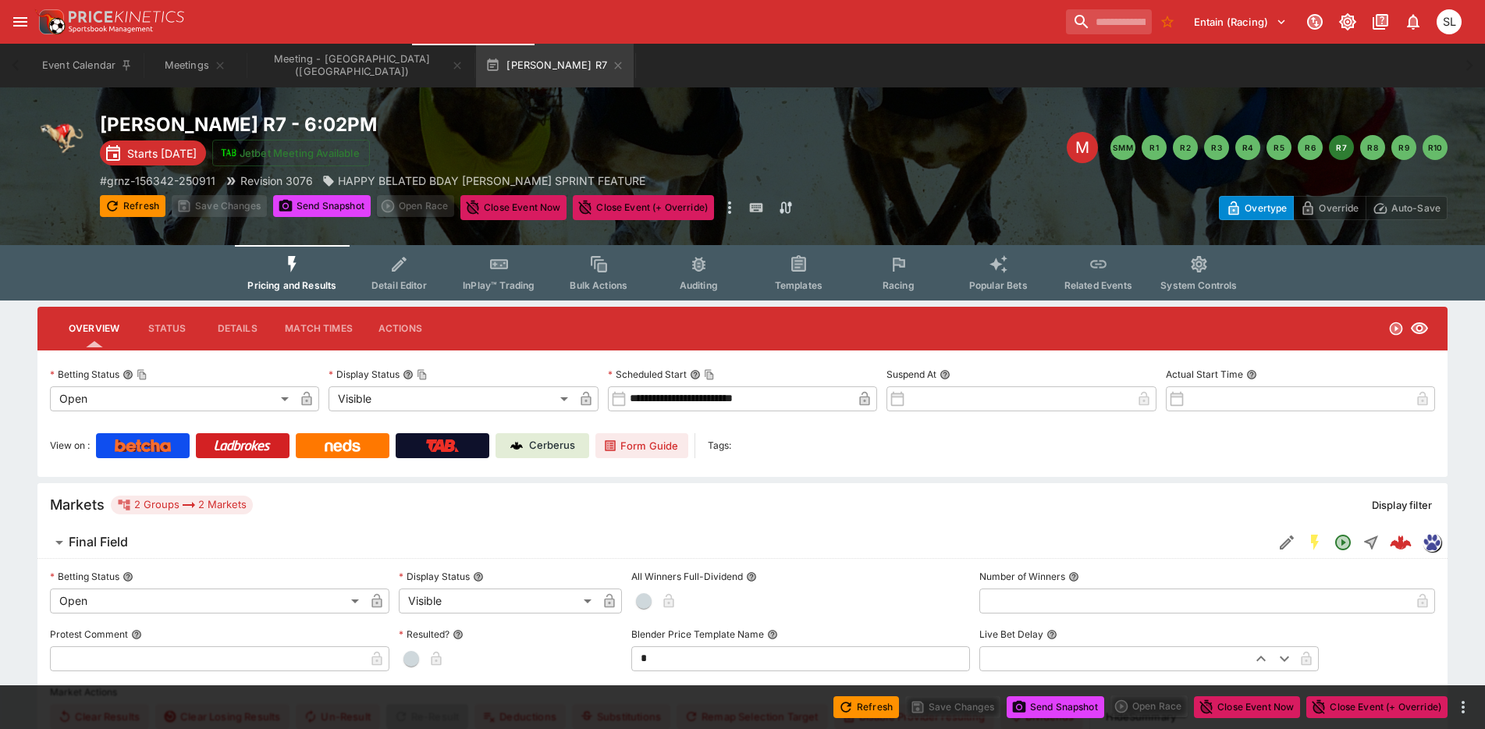
click at [224, 321] on button "Details" at bounding box center [237, 328] width 70 height 37
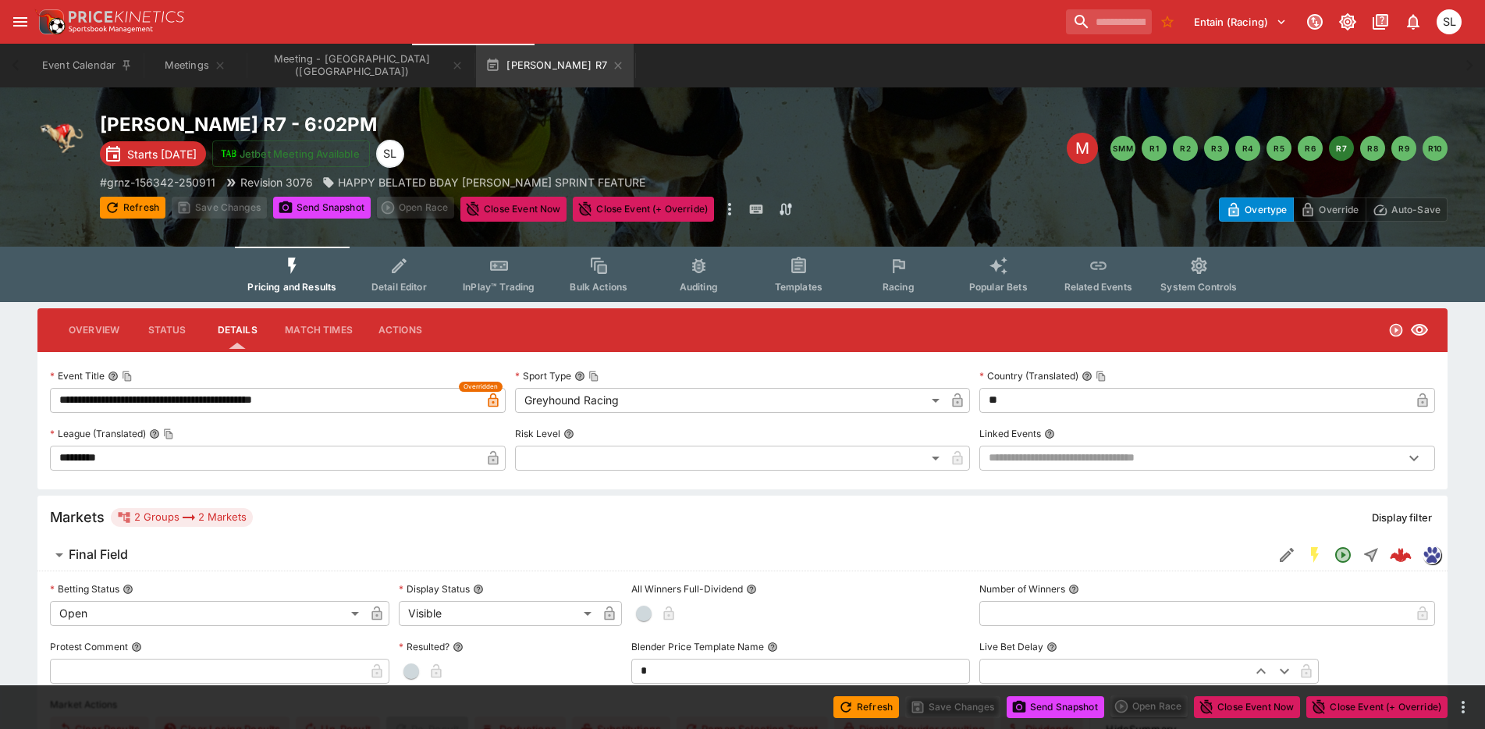
click at [231, 396] on input "**********" at bounding box center [265, 400] width 431 height 25
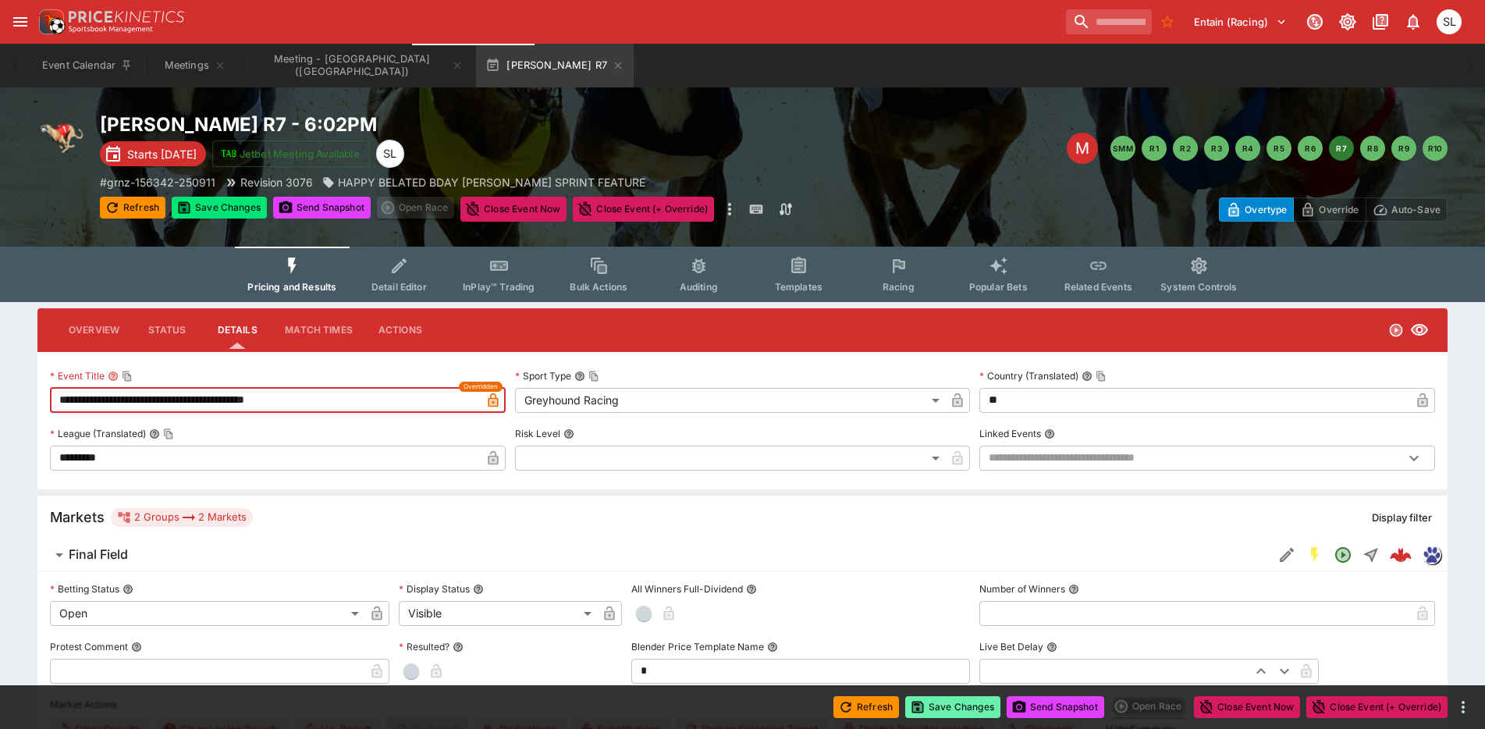
type input "**********"
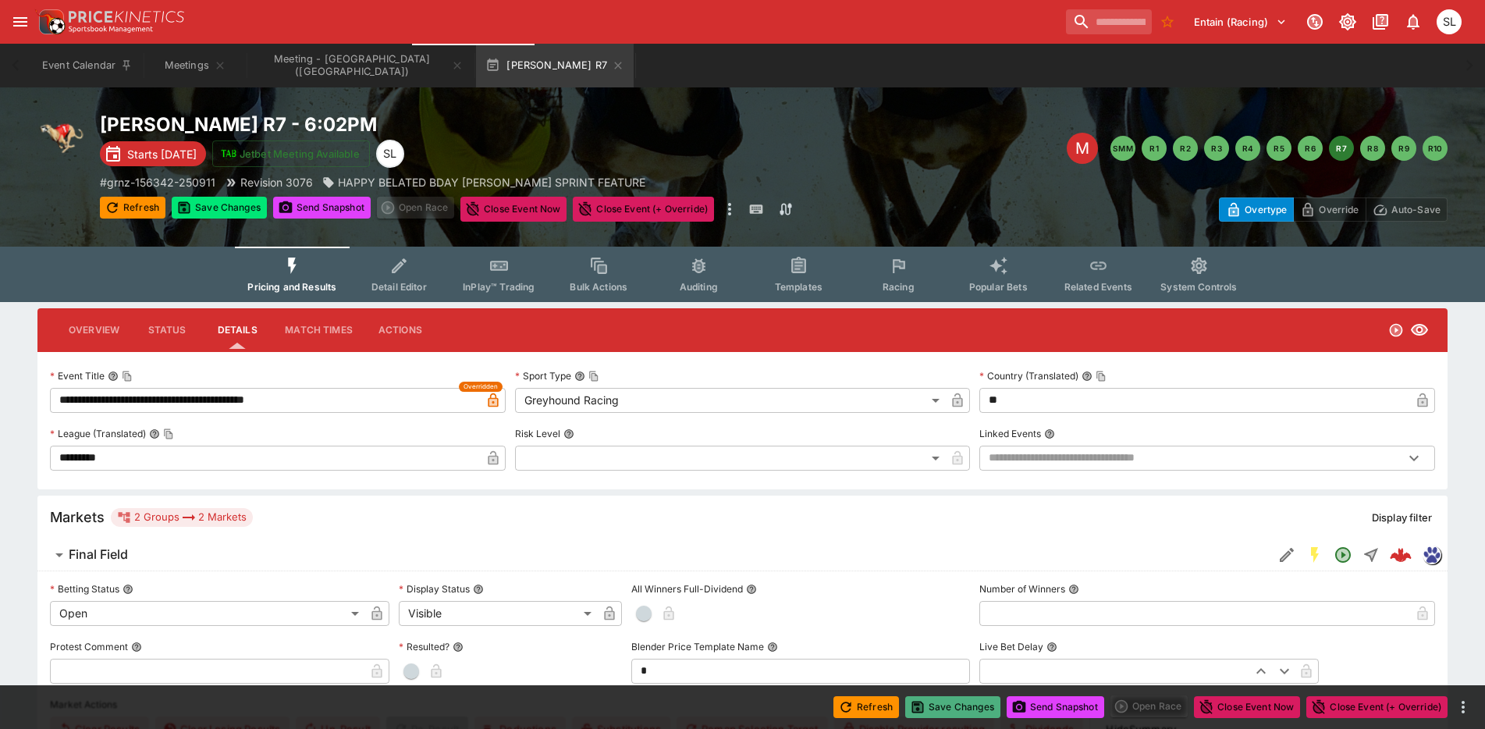
click at [950, 717] on button "Save Changes" at bounding box center [952, 707] width 95 height 22
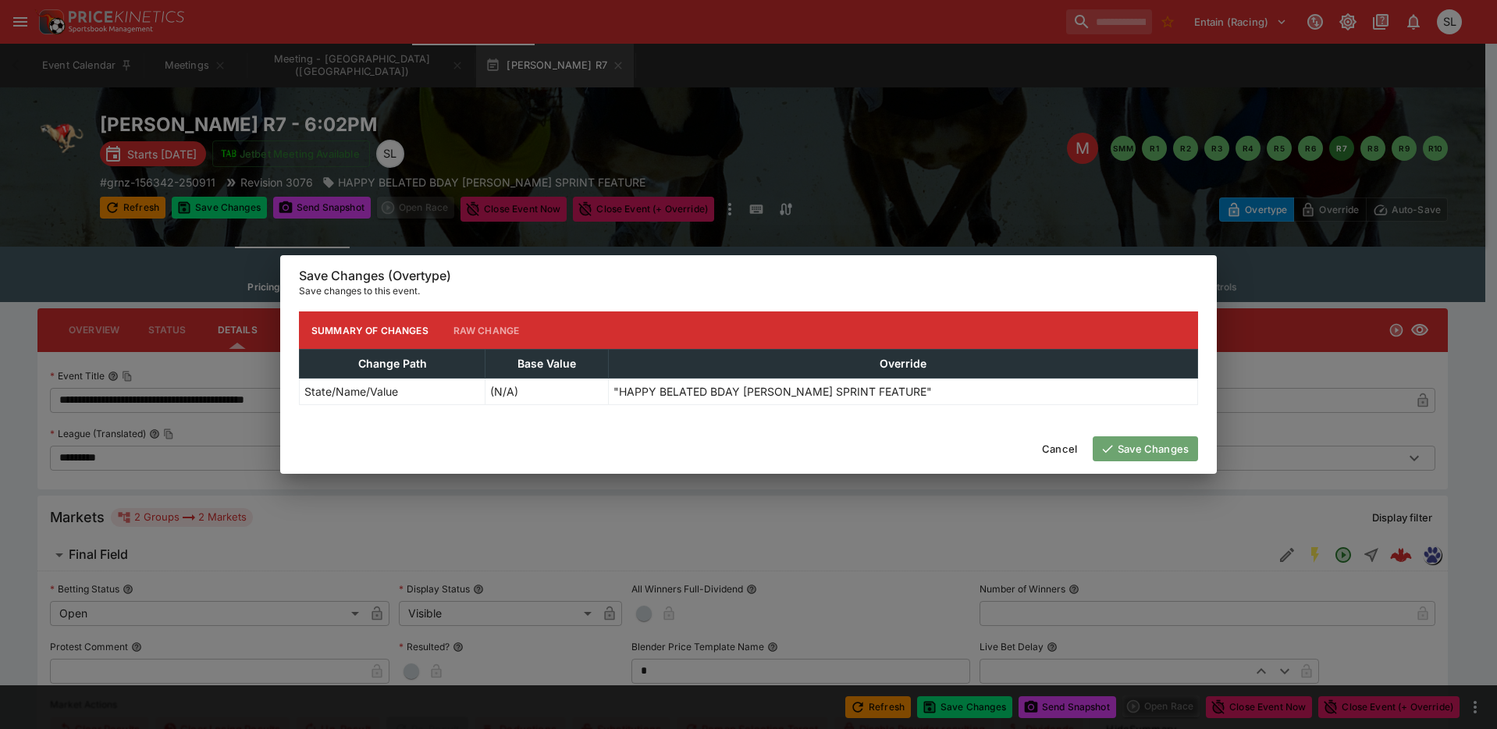
click at [1147, 454] on button "Save Changes" at bounding box center [1145, 448] width 105 height 25
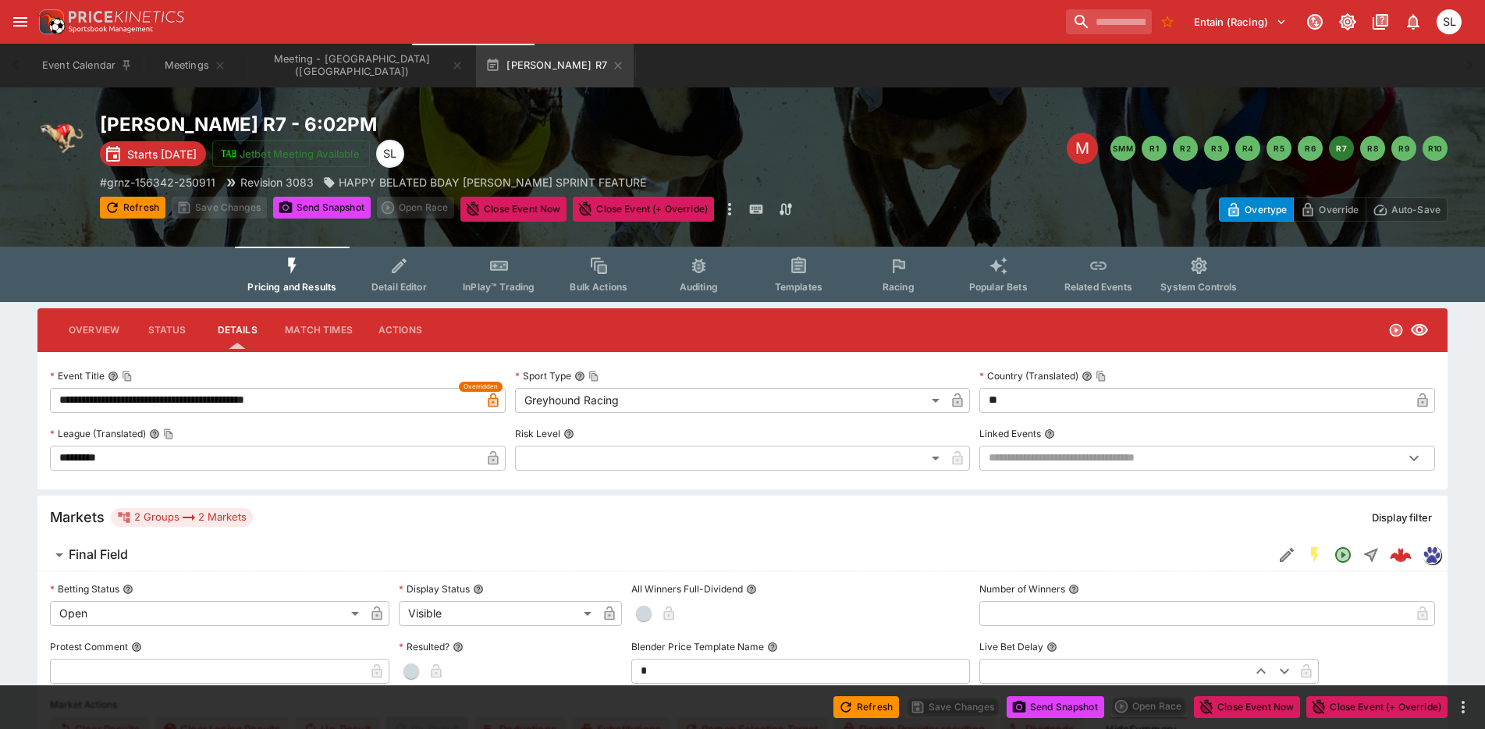
click at [1062, 710] on button "Send Snapshot" at bounding box center [1056, 707] width 98 height 22
click at [612, 66] on icon "button" at bounding box center [618, 65] width 12 height 12
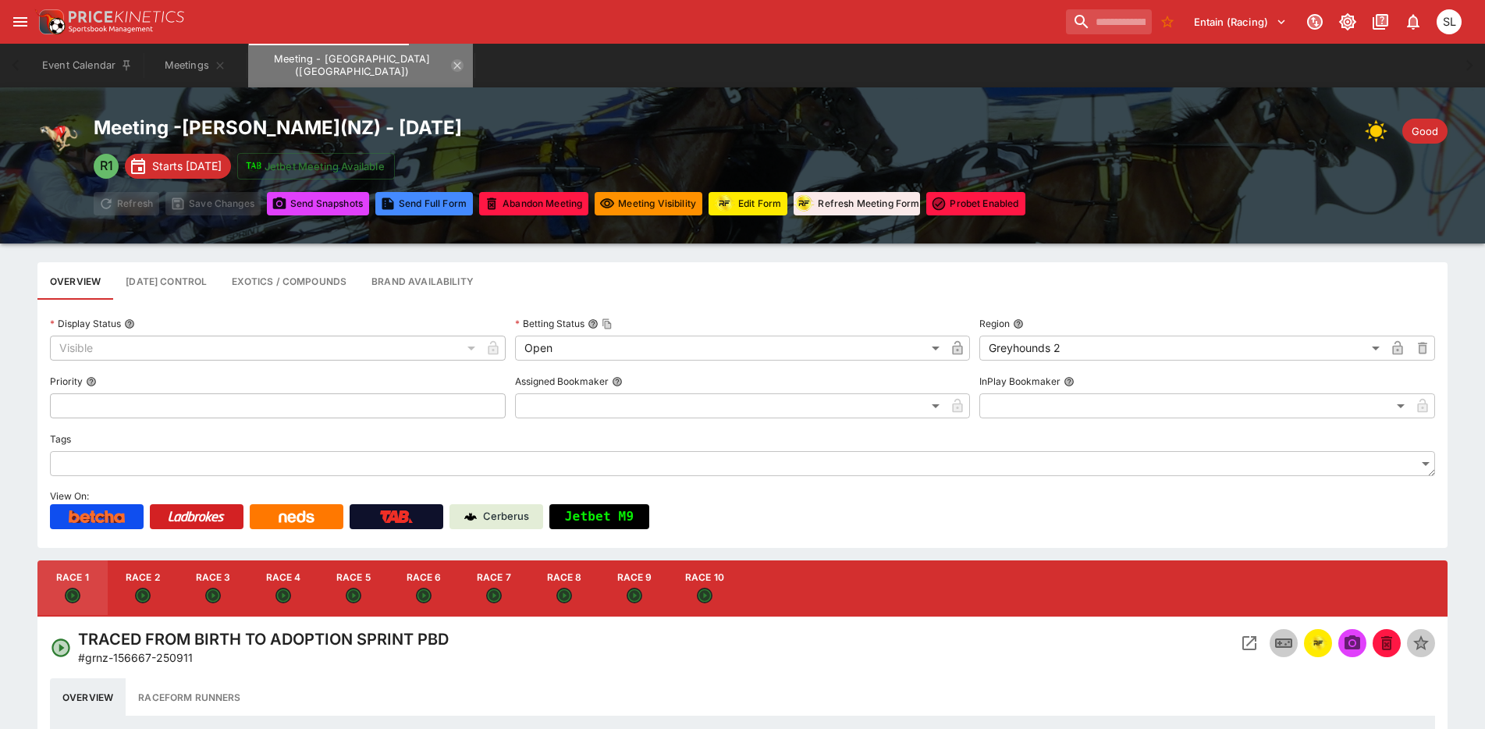
click at [454, 69] on icon "Meeting - Addington (NZ)" at bounding box center [457, 65] width 7 height 7
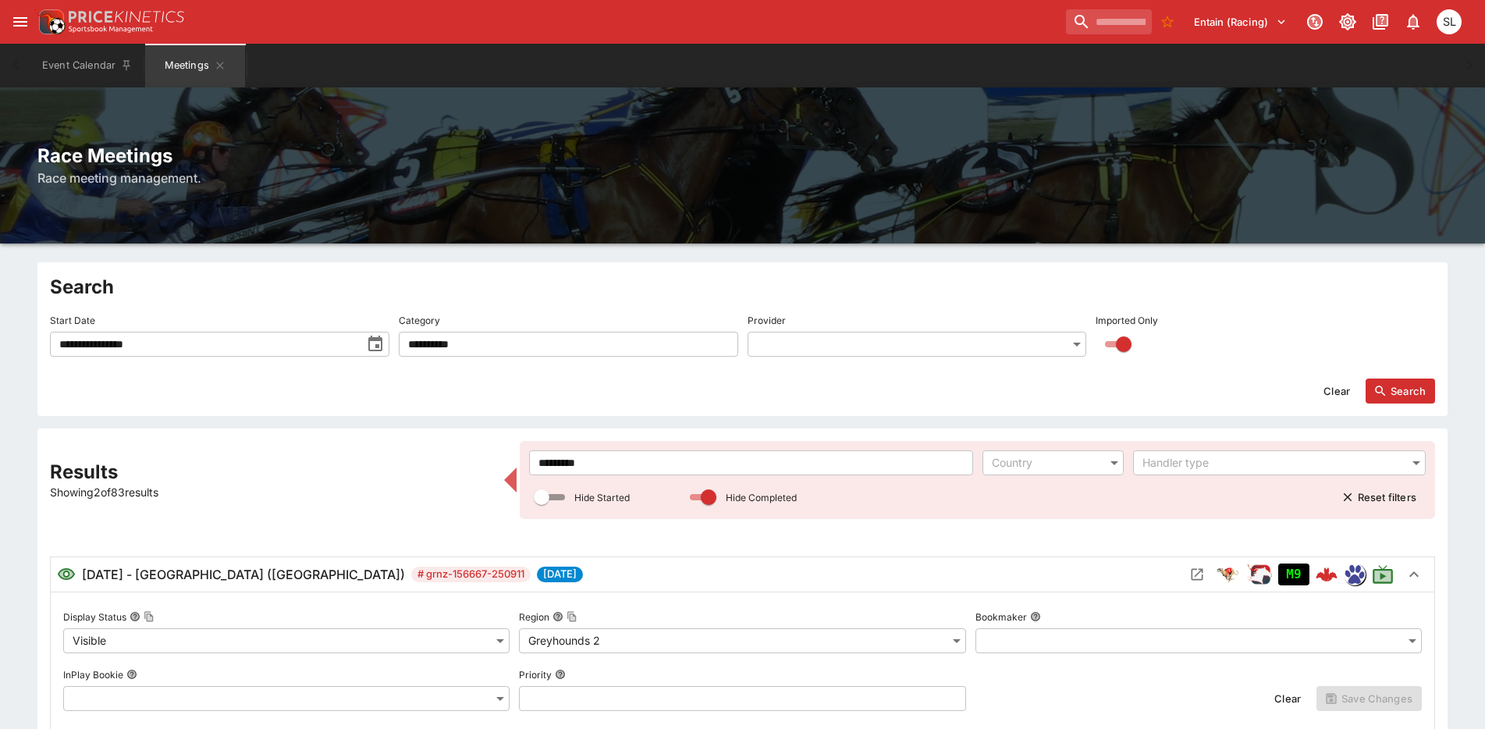
drag, startPoint x: 795, startPoint y: 559, endPoint x: 795, endPoint y: 569, distance: 10.2
click at [795, 563] on div "[DATE] - [GEOGRAPHIC_DATA] ([GEOGRAPHIC_DATA]) # grnz-156667-250911 [DATE] M9" at bounding box center [743, 574] width 1384 height 34
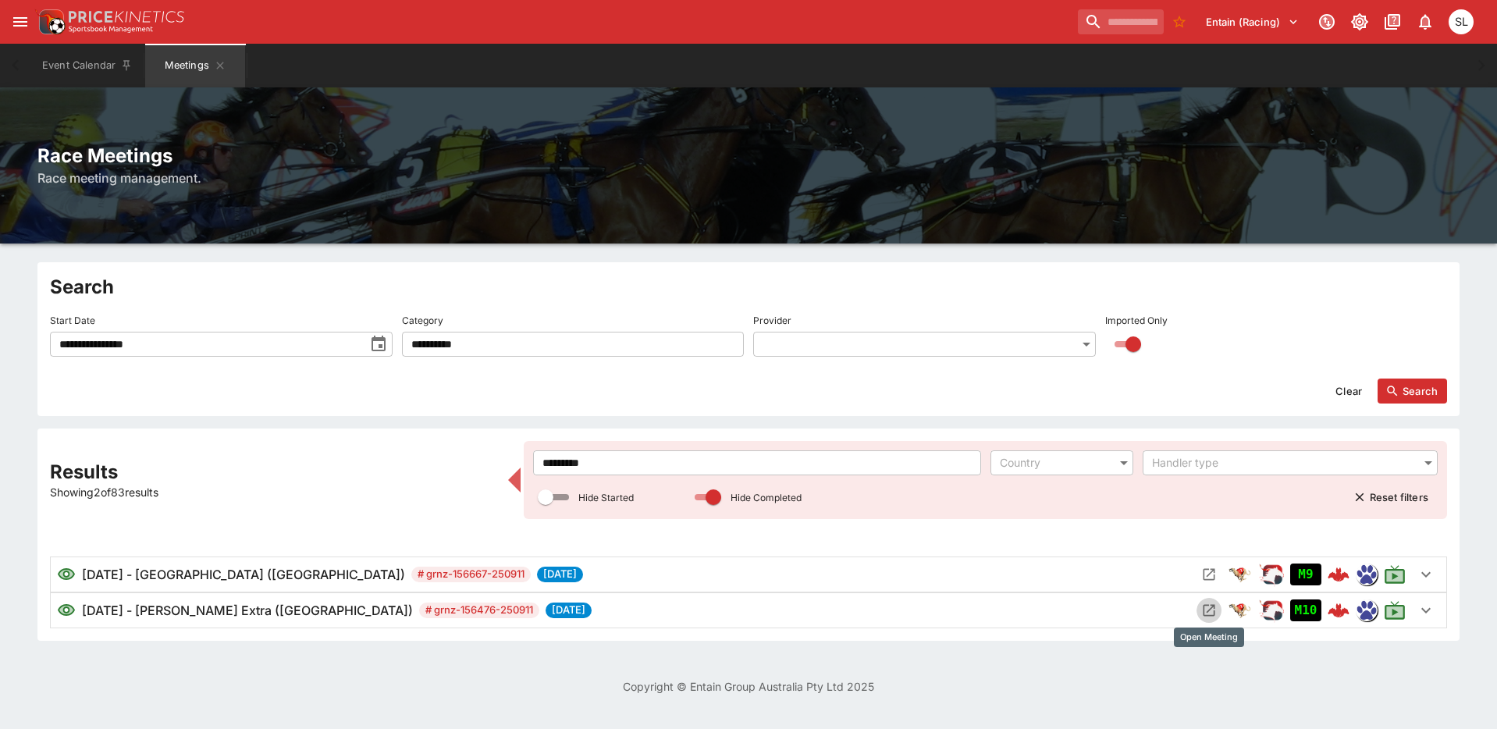
click at [1208, 614] on icon "Open Meeting" at bounding box center [1209, 611] width 16 height 16
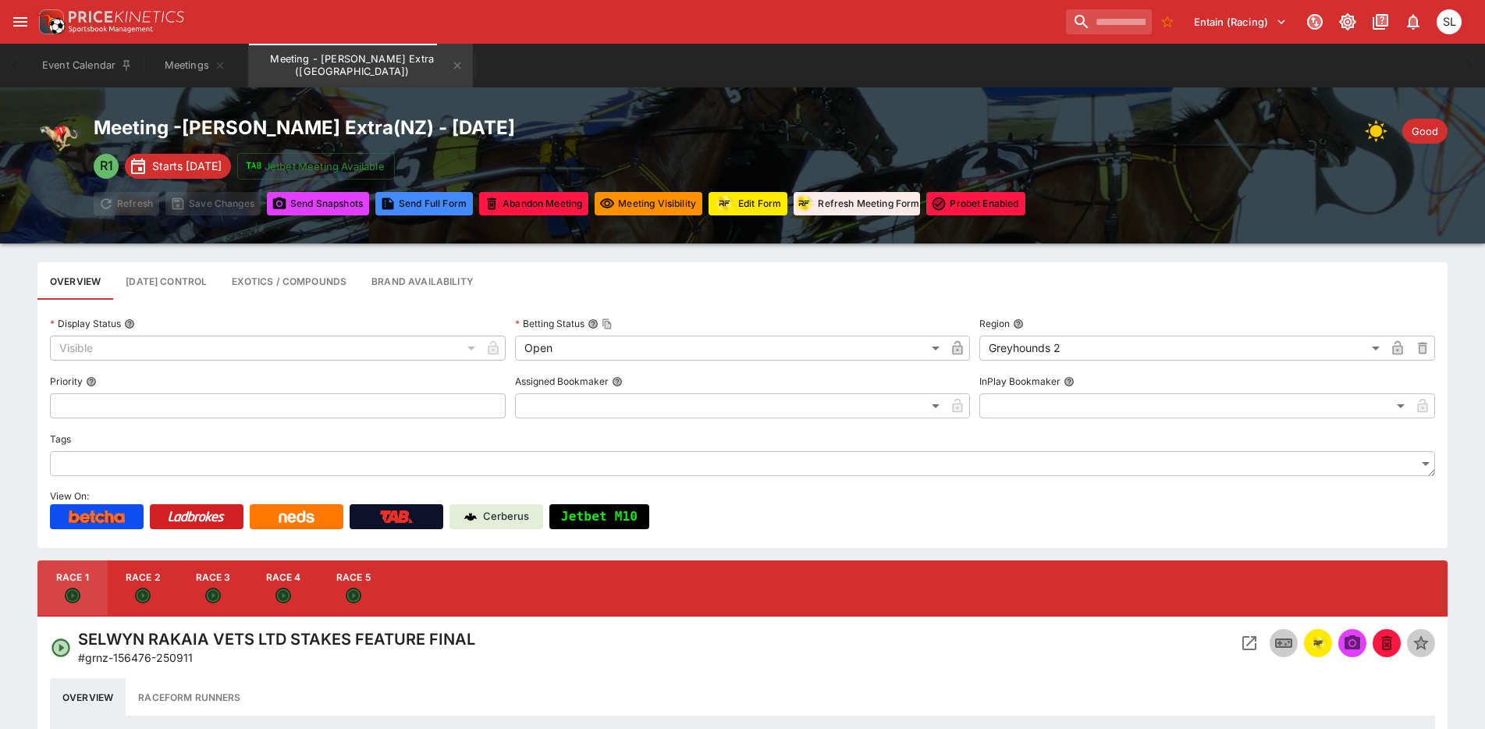
click at [155, 592] on button "Race 2" at bounding box center [143, 588] width 70 height 56
type input "**********"
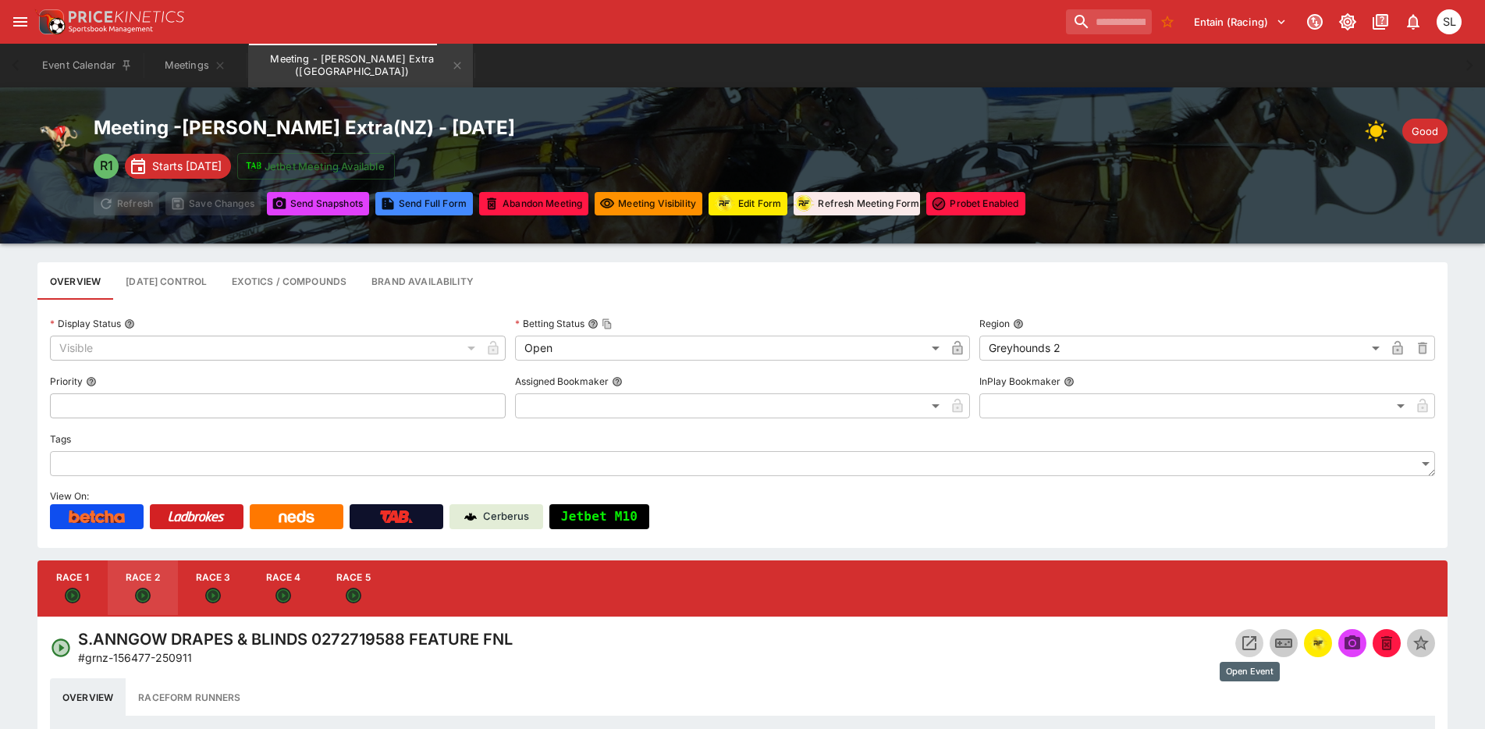
click at [1244, 644] on icon "Open Event" at bounding box center [1250, 643] width 14 height 14
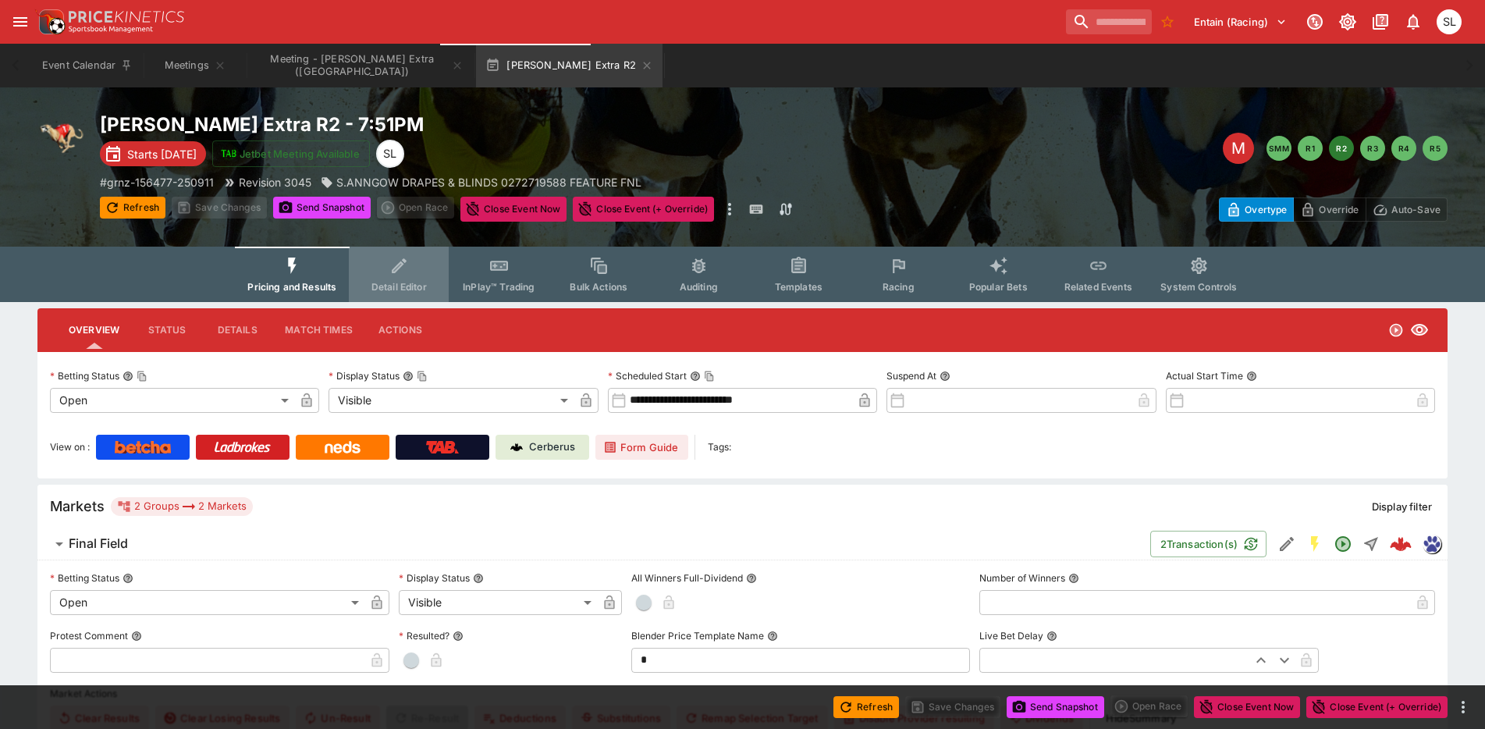
click at [410, 273] on icon "Event type filters" at bounding box center [400, 266] width 20 height 20
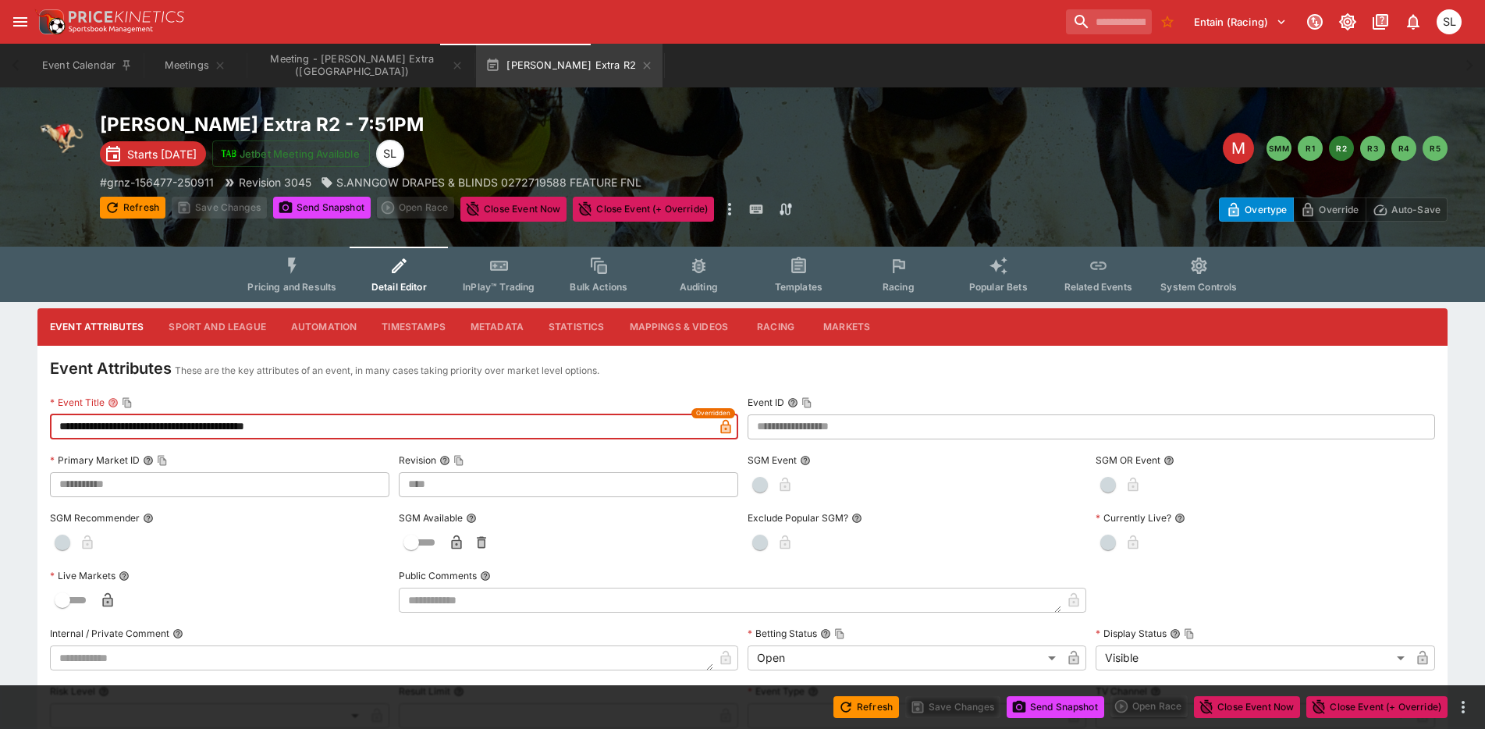
click at [78, 425] on input "**********" at bounding box center [381, 426] width 663 height 25
type input "**********"
click at [941, 707] on button "Save Changes" at bounding box center [952, 707] width 95 height 22
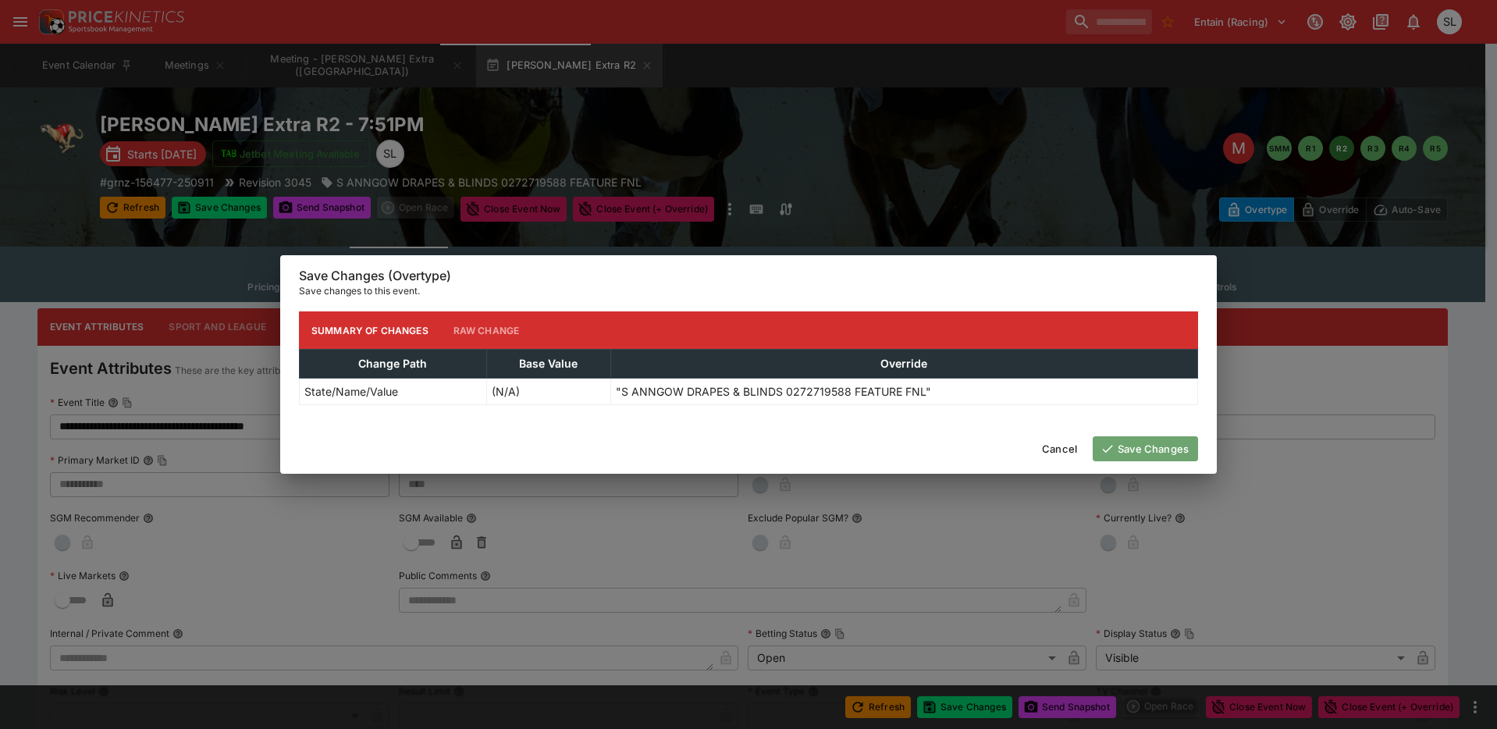
click at [1153, 452] on button "Save Changes" at bounding box center [1145, 448] width 105 height 25
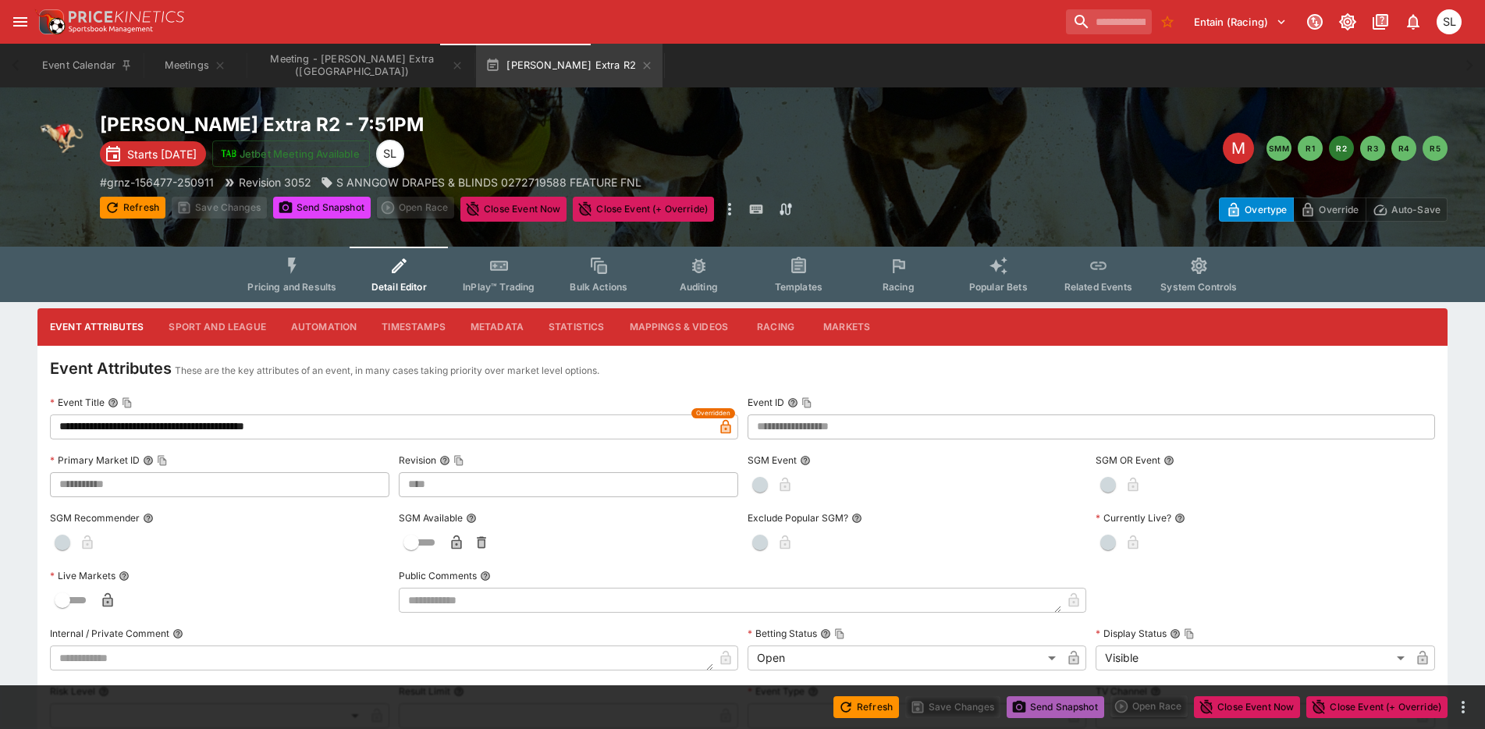
click at [1069, 704] on button "Send Snapshot" at bounding box center [1056, 707] width 98 height 22
click at [641, 66] on icon "button" at bounding box center [647, 65] width 12 height 12
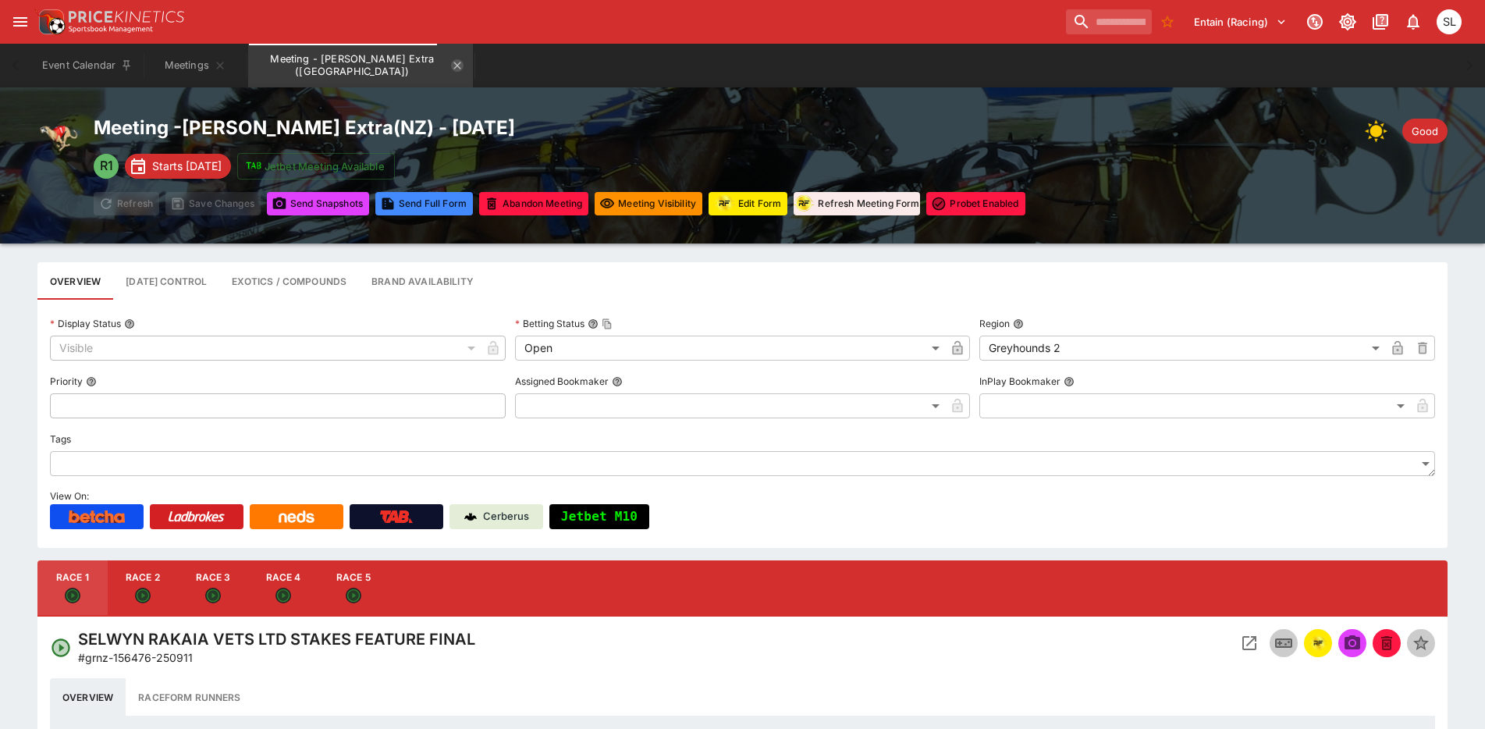
click at [451, 66] on icon "Meeting - Addington Extra (NZ)" at bounding box center [457, 65] width 12 height 12
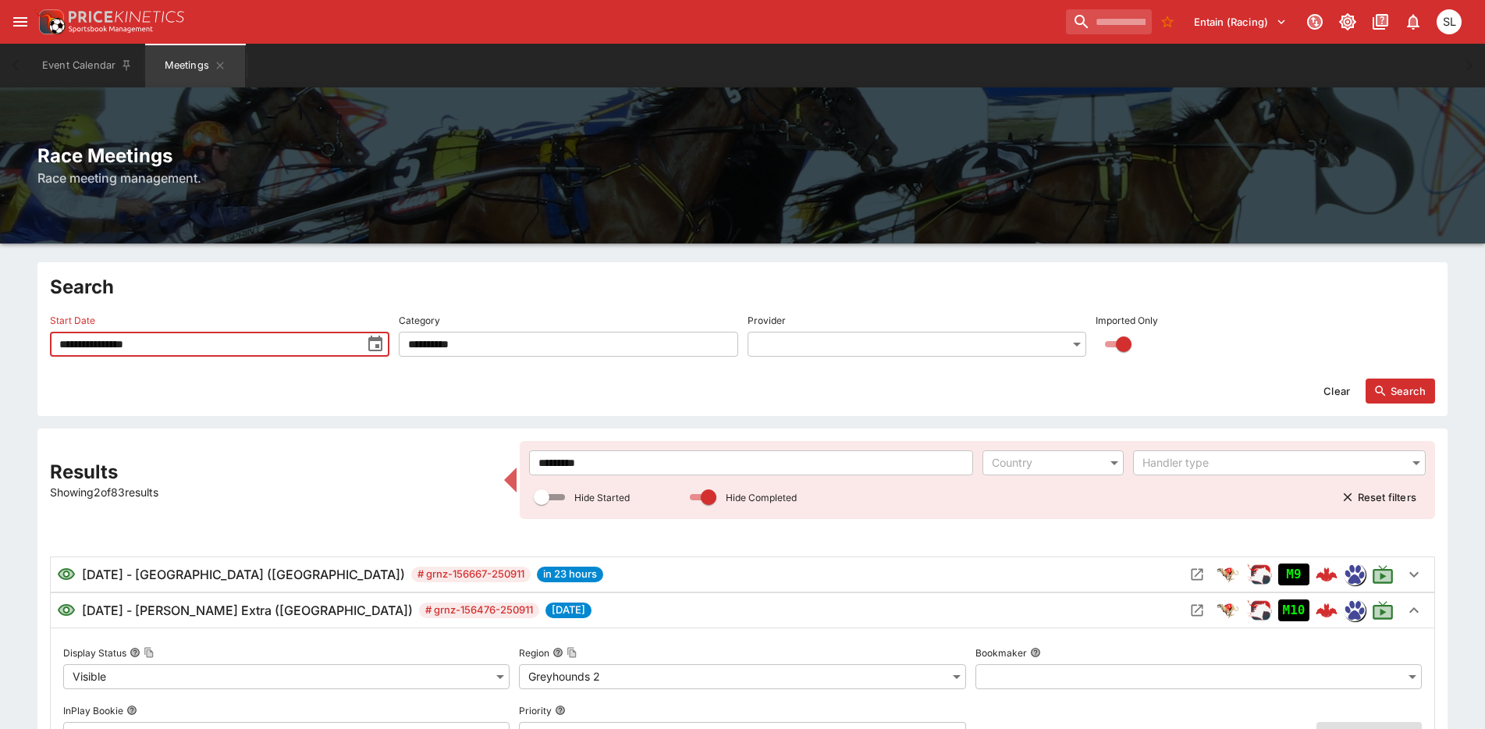
click at [169, 345] on input "**********" at bounding box center [205, 344] width 311 height 25
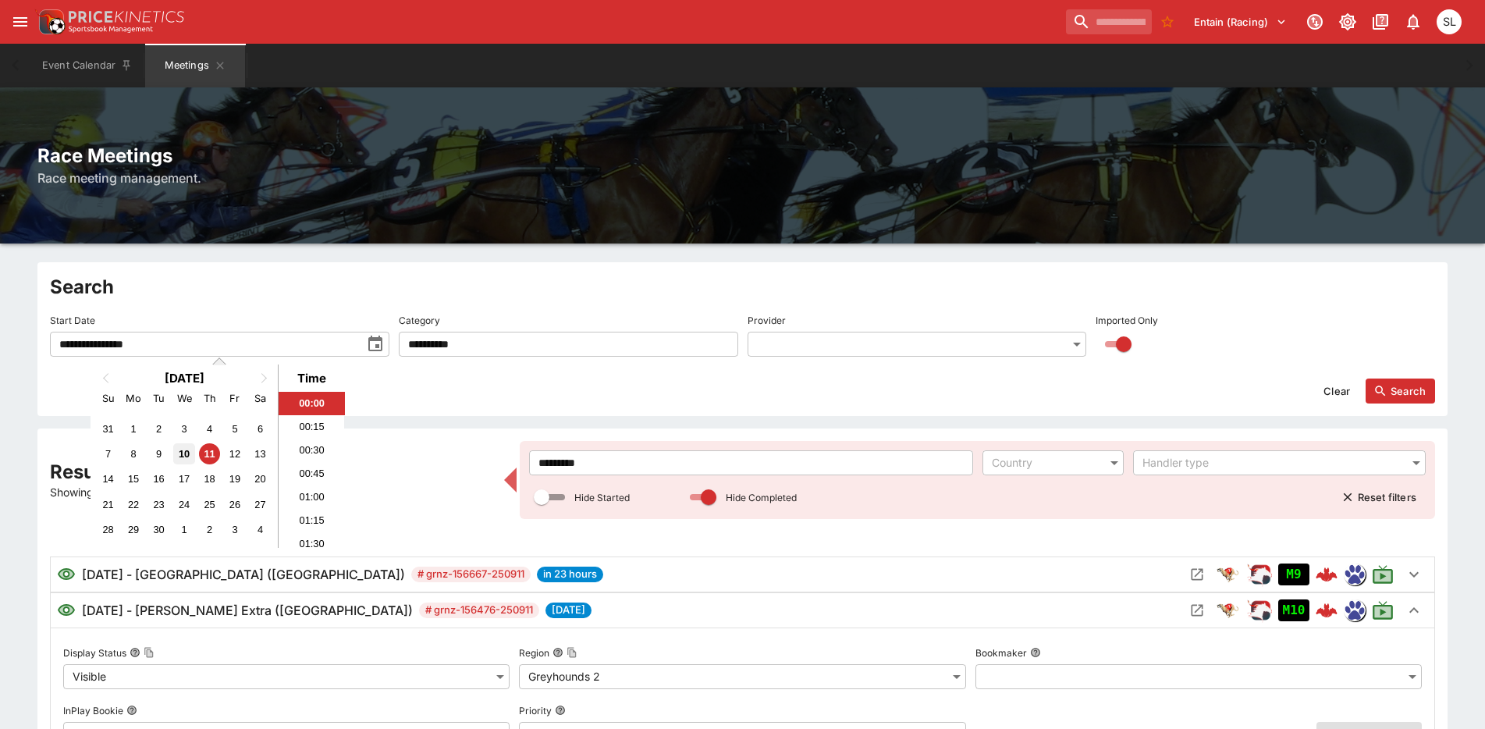
click at [178, 454] on div "10" at bounding box center [183, 453] width 21 height 21
type input "**********"
click at [1380, 392] on icon "button" at bounding box center [1381, 391] width 14 height 14
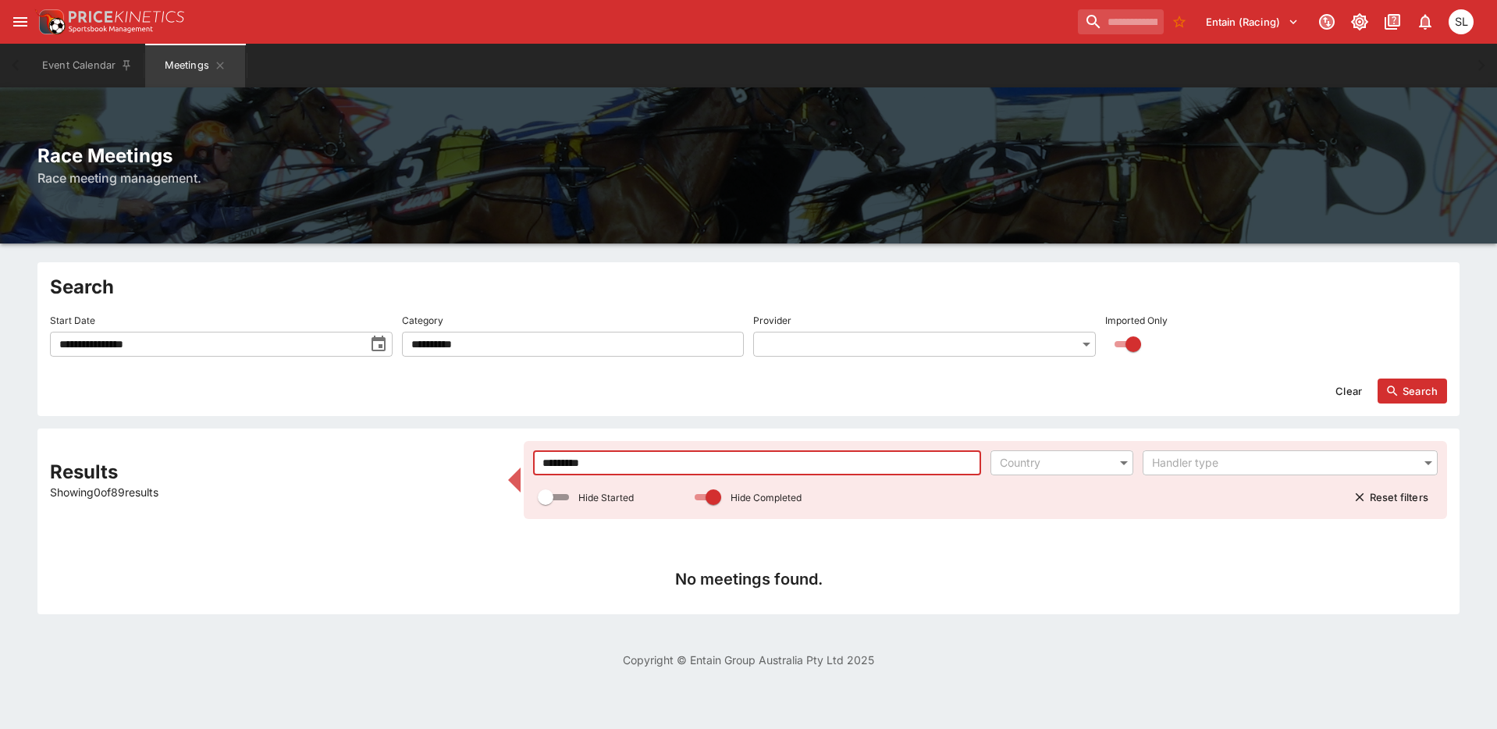
drag, startPoint x: 671, startPoint y: 463, endPoint x: 434, endPoint y: 465, distance: 237.3
click at [434, 465] on div "Results Showing 0 of 89 results ********* ​ Country ​ Handler type ​ Hide Start…" at bounding box center [748, 521] width 1397 height 161
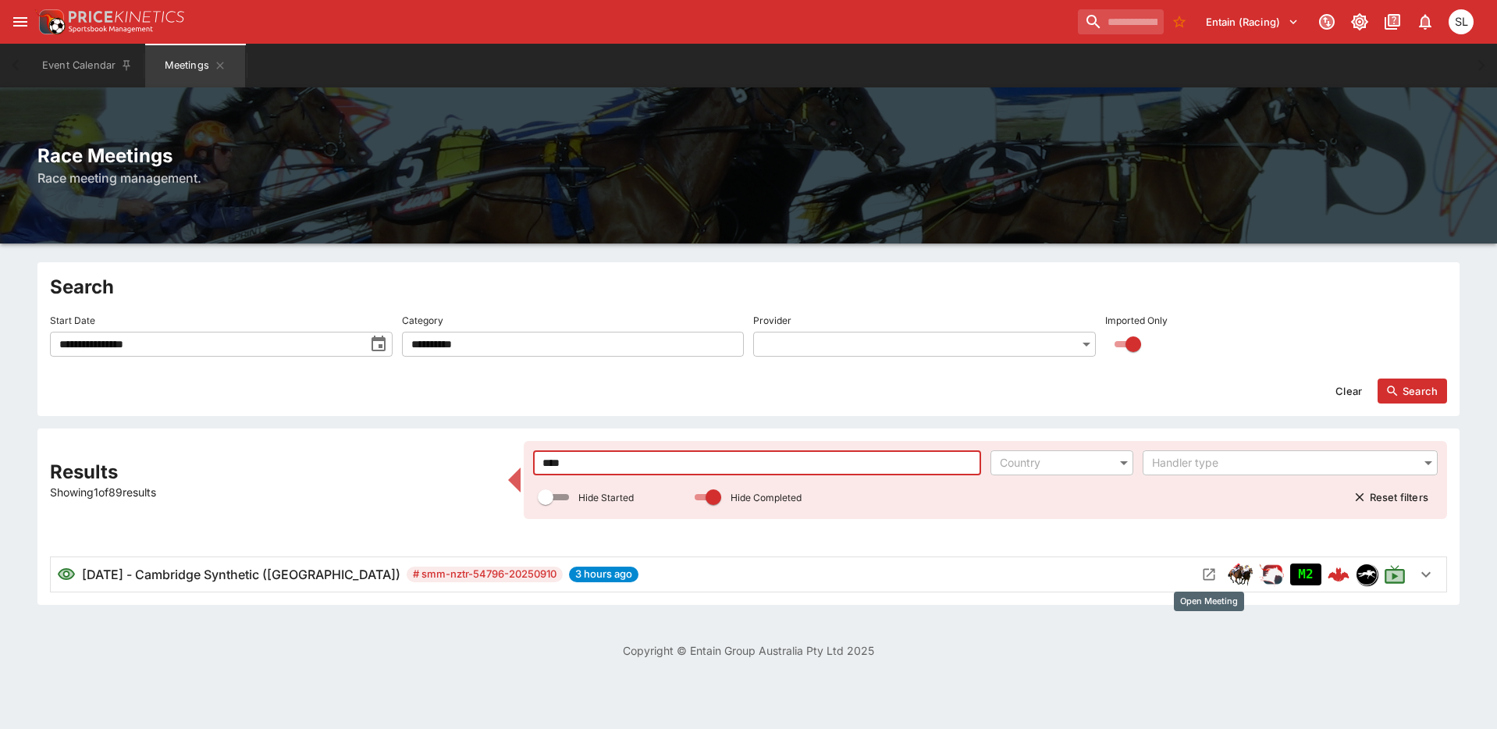
type input "****"
click at [1212, 574] on icon "Open Meeting" at bounding box center [1209, 575] width 16 height 16
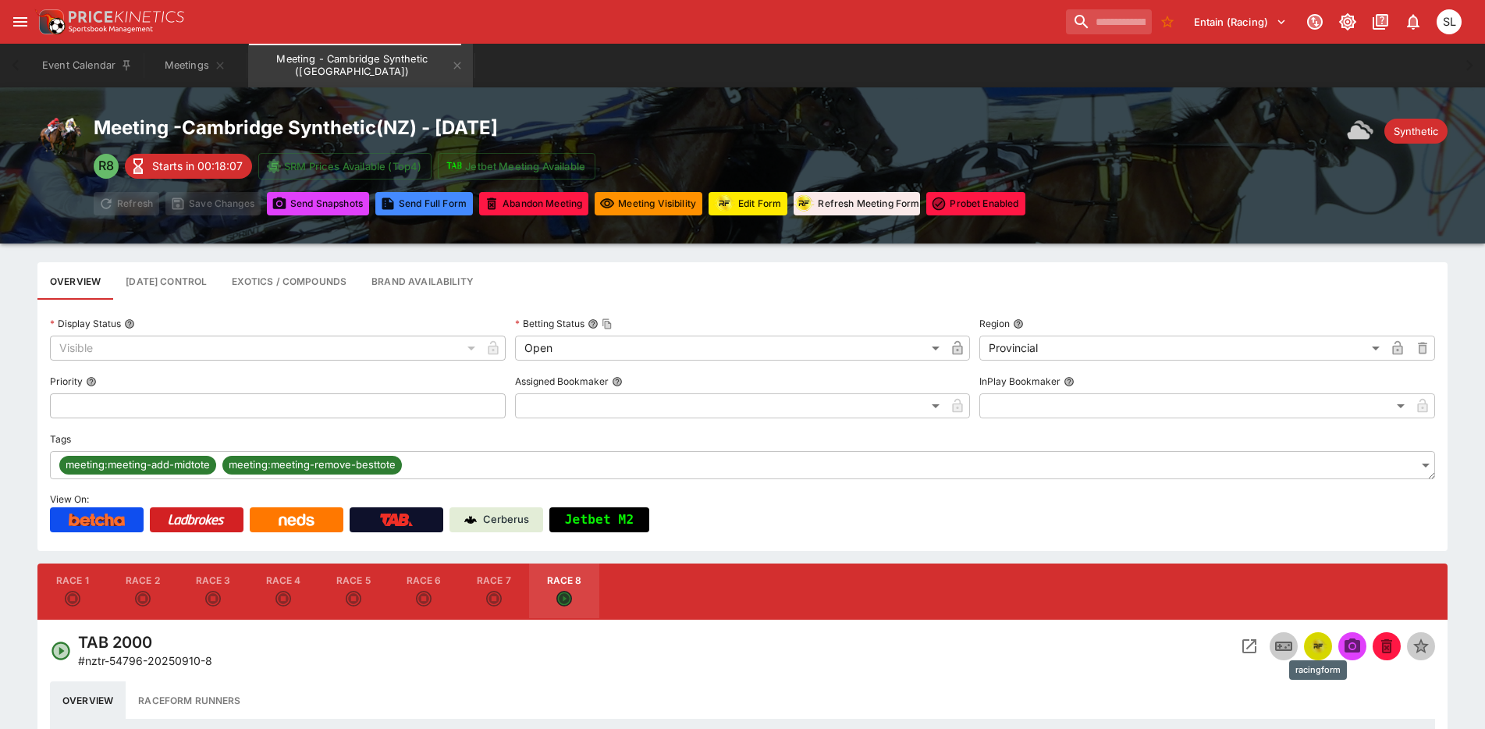
click at [1314, 652] on img "racingform" at bounding box center [1318, 646] width 19 height 17
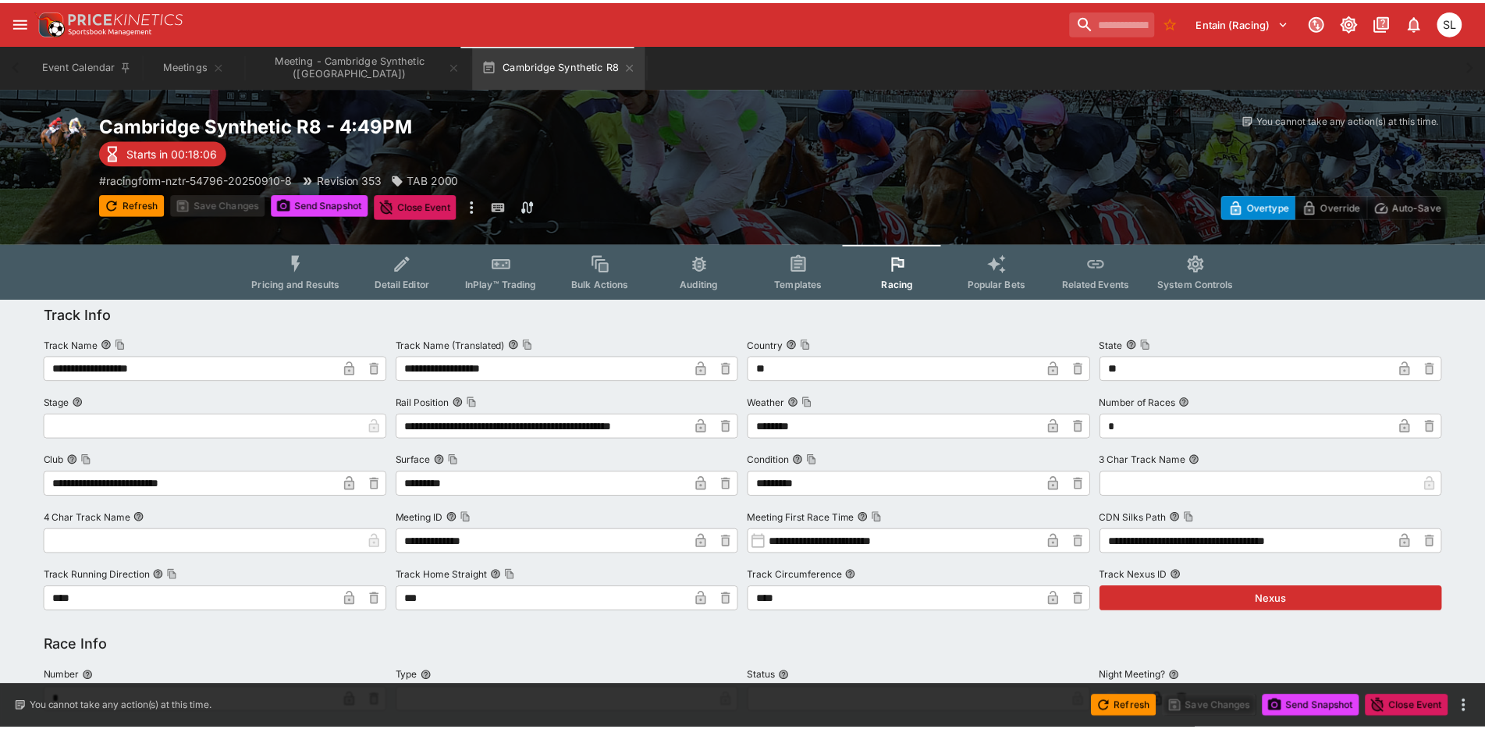
scroll to position [954, 0]
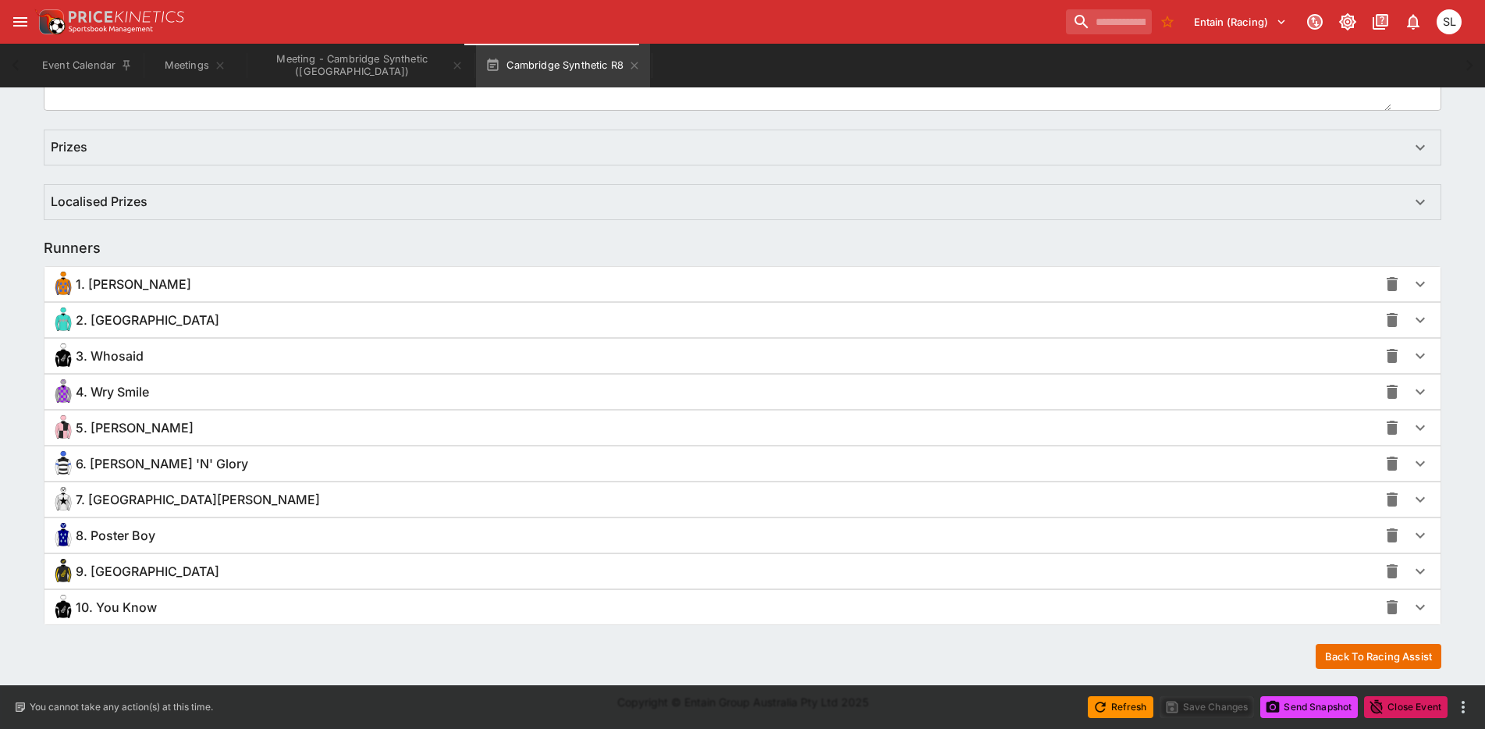
click at [150, 432] on span "5. [PERSON_NAME]" at bounding box center [135, 428] width 118 height 16
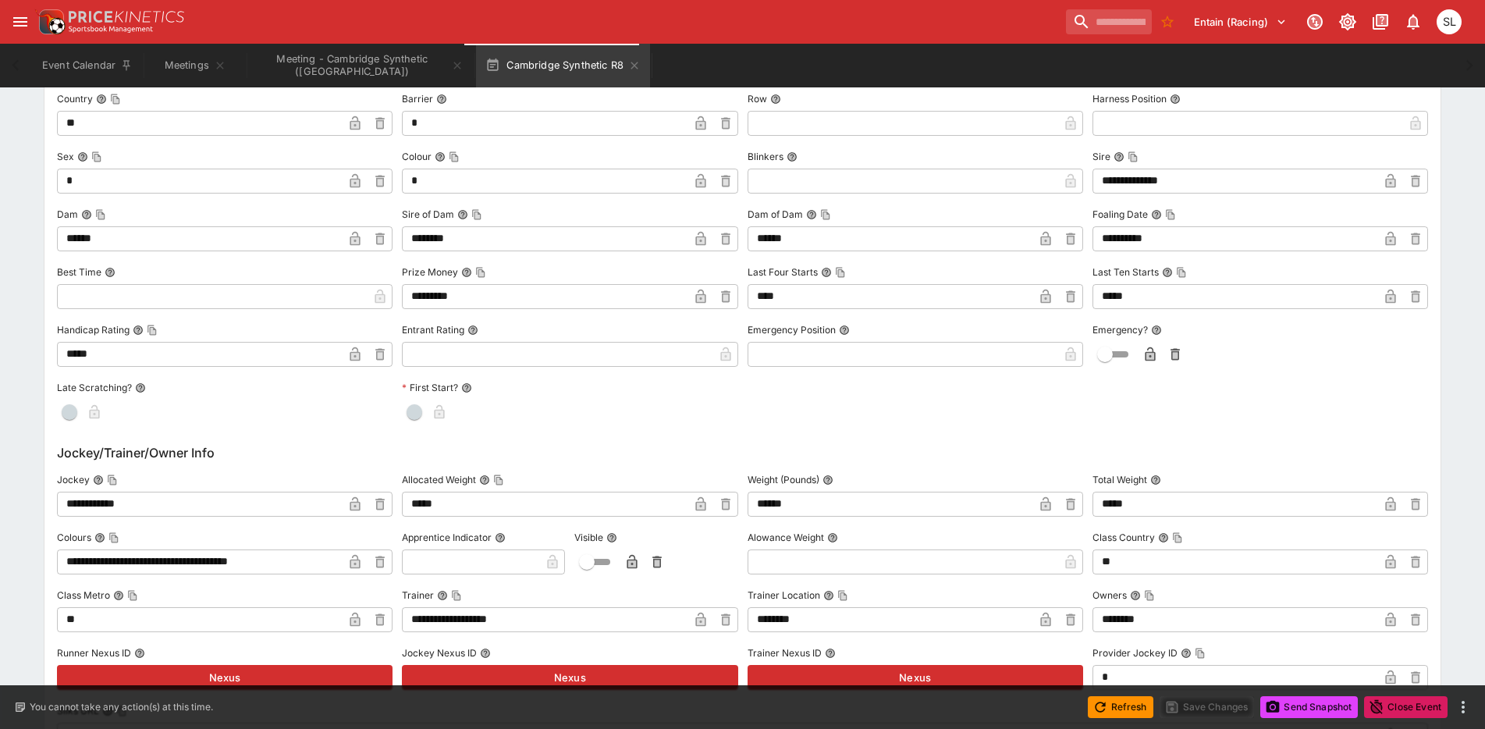
scroll to position [1425, 0]
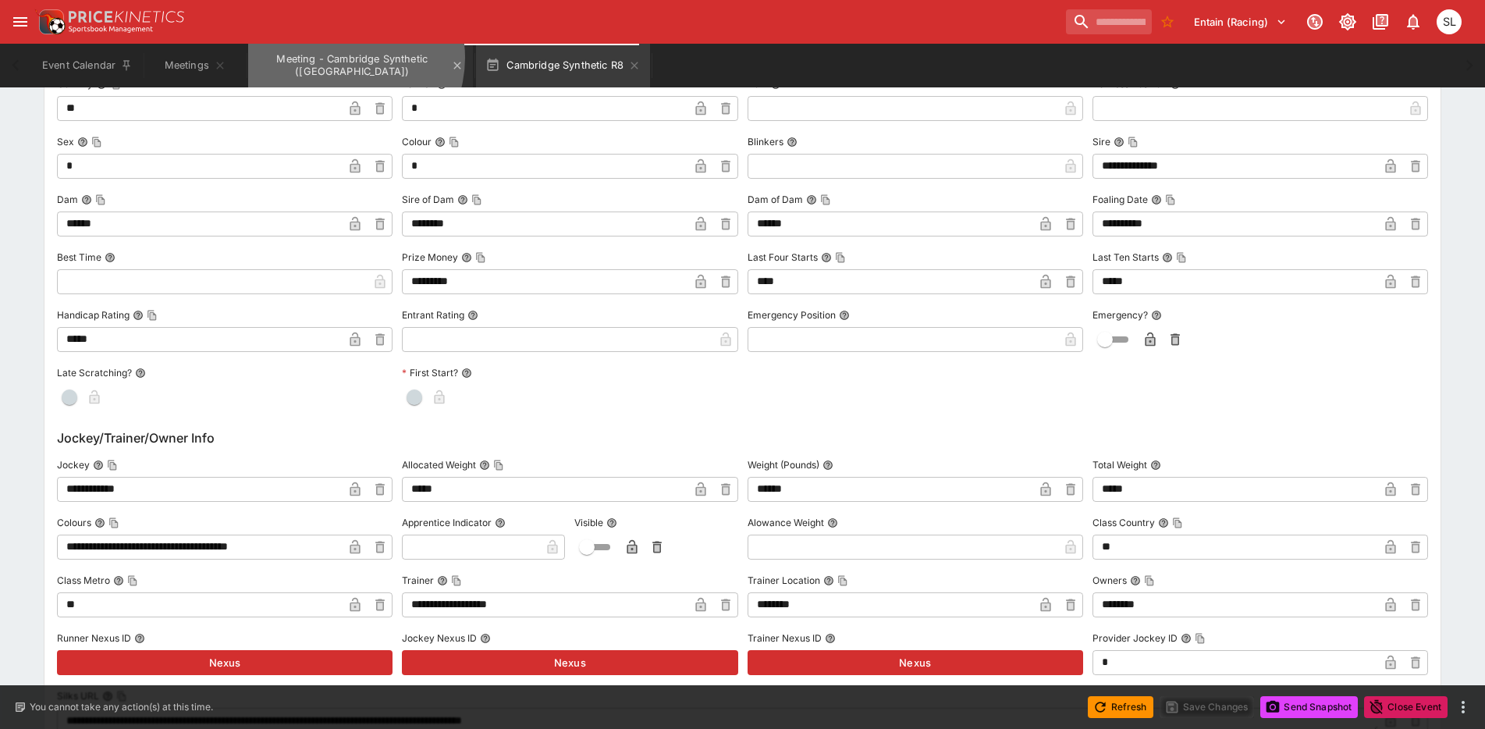
click at [343, 58] on button "Meeting - Cambridge Synthetic ([GEOGRAPHIC_DATA])" at bounding box center [360, 66] width 225 height 44
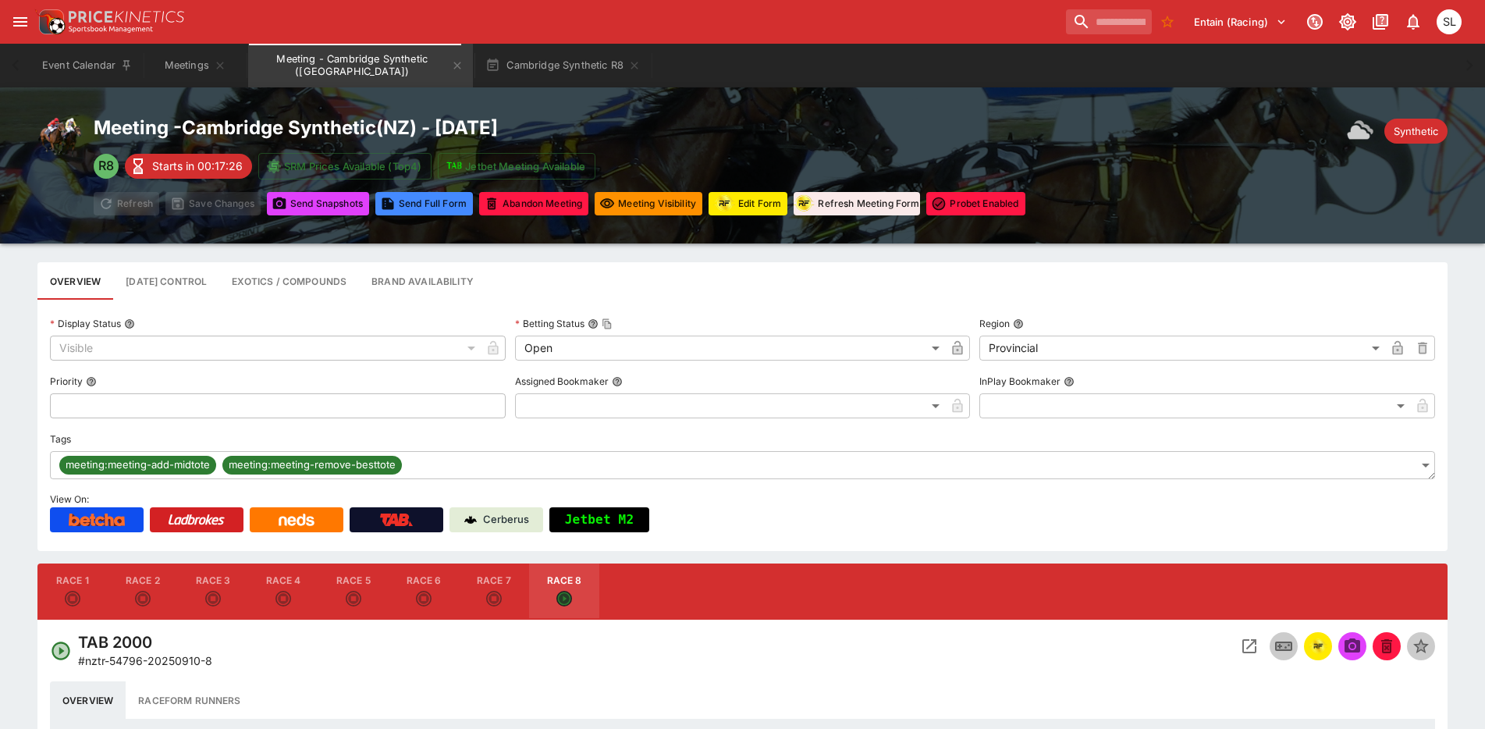
click at [411, 592] on button "Race 6" at bounding box center [424, 592] width 70 height 56
type input "**********"
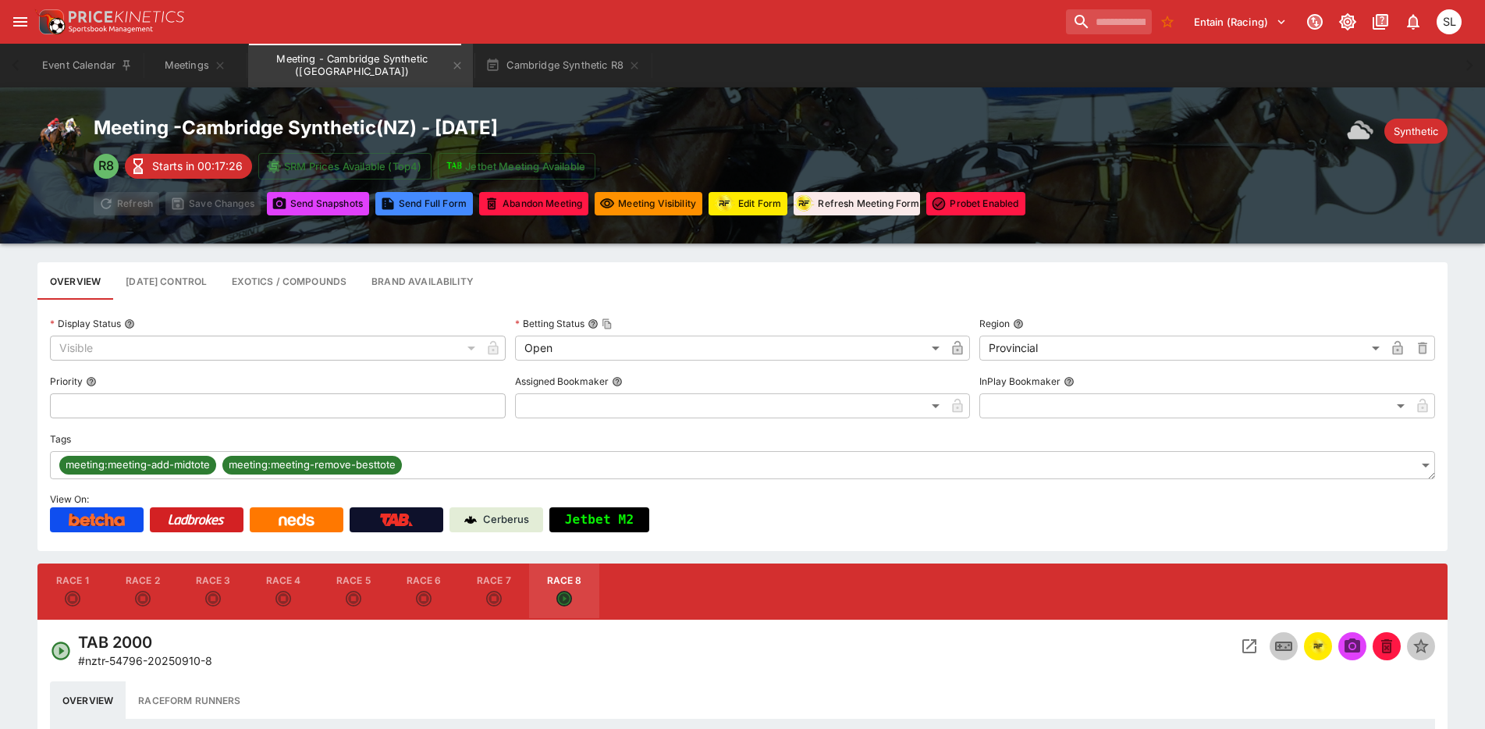
type input "*******"
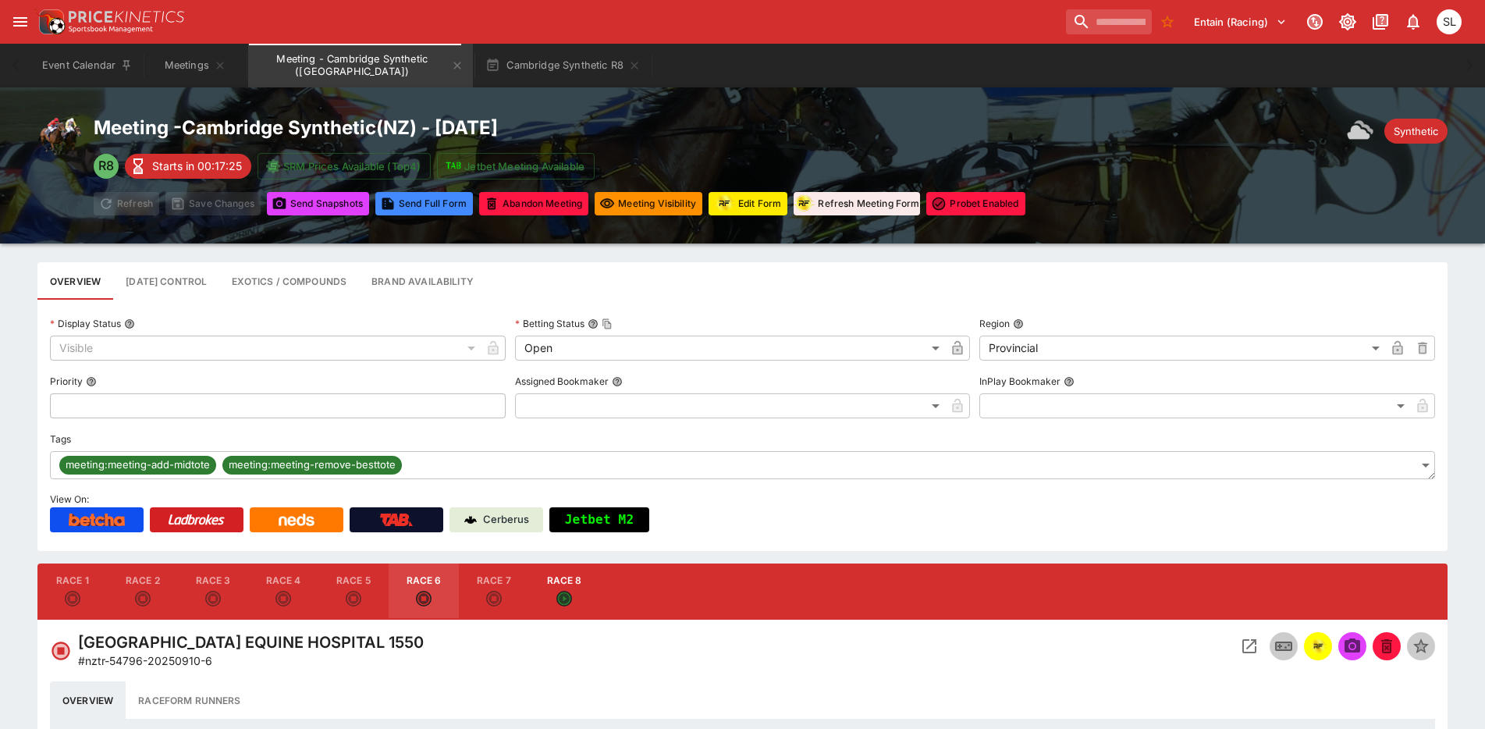
click at [1307, 647] on button "button" at bounding box center [1318, 646] width 28 height 28
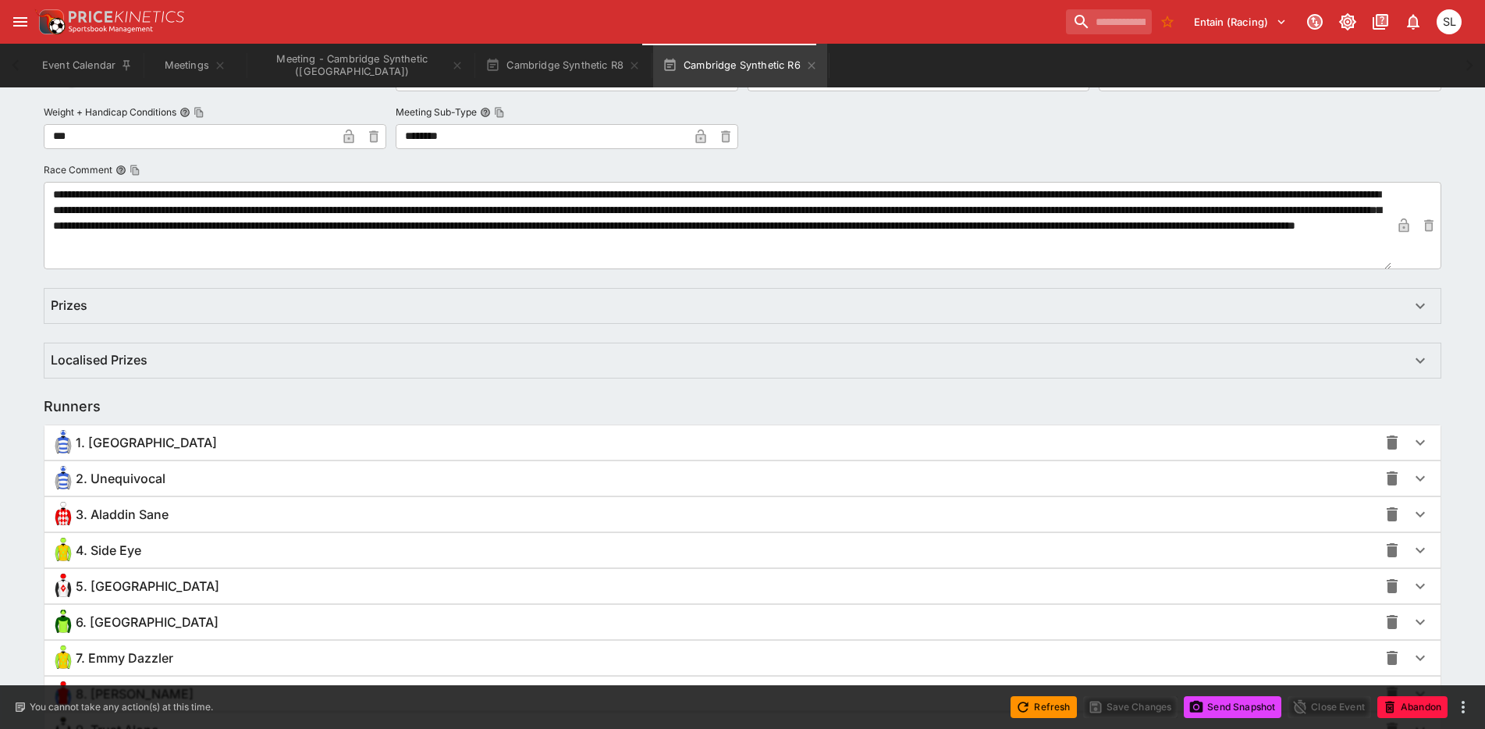
scroll to position [918, 0]
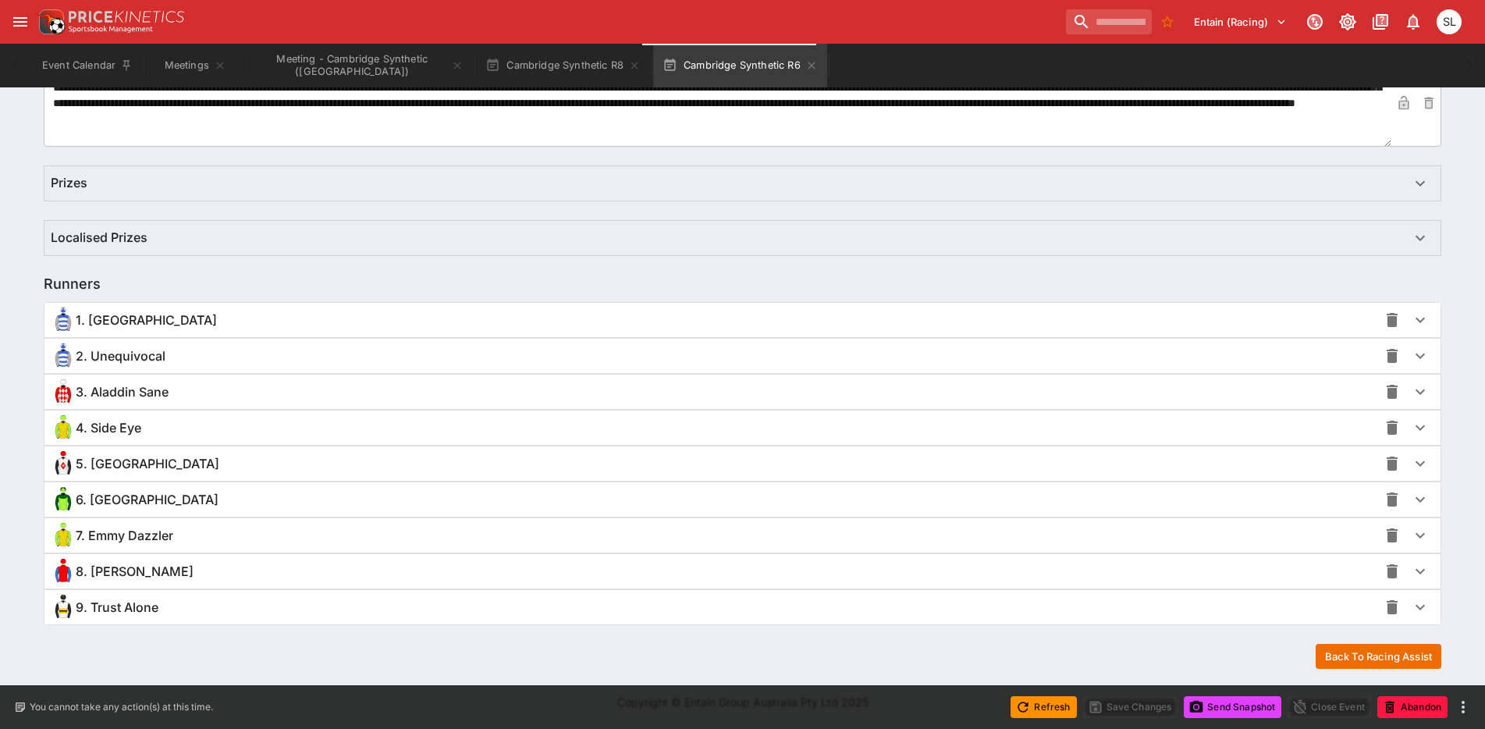
click at [157, 576] on span "8. [PERSON_NAME]" at bounding box center [135, 572] width 118 height 16
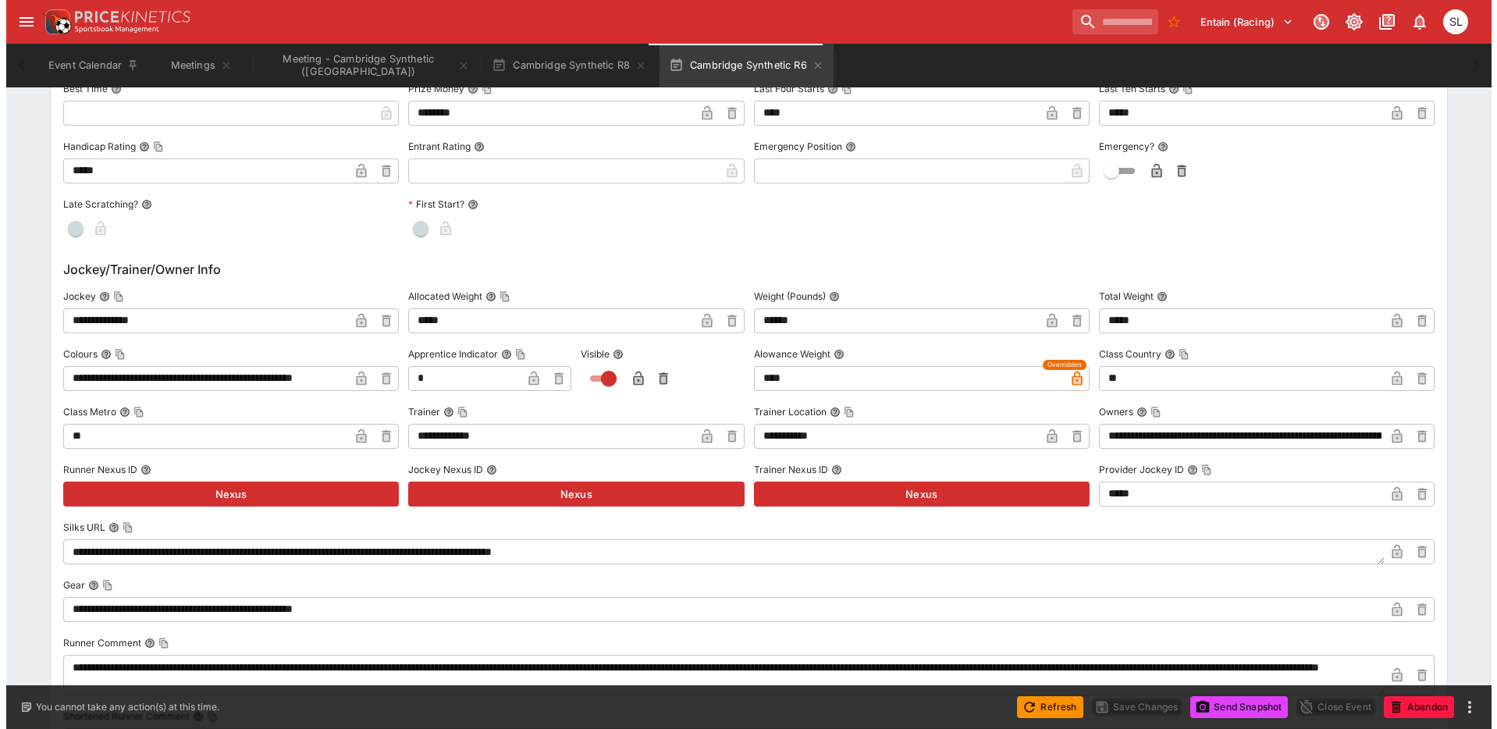
scroll to position [1702, 0]
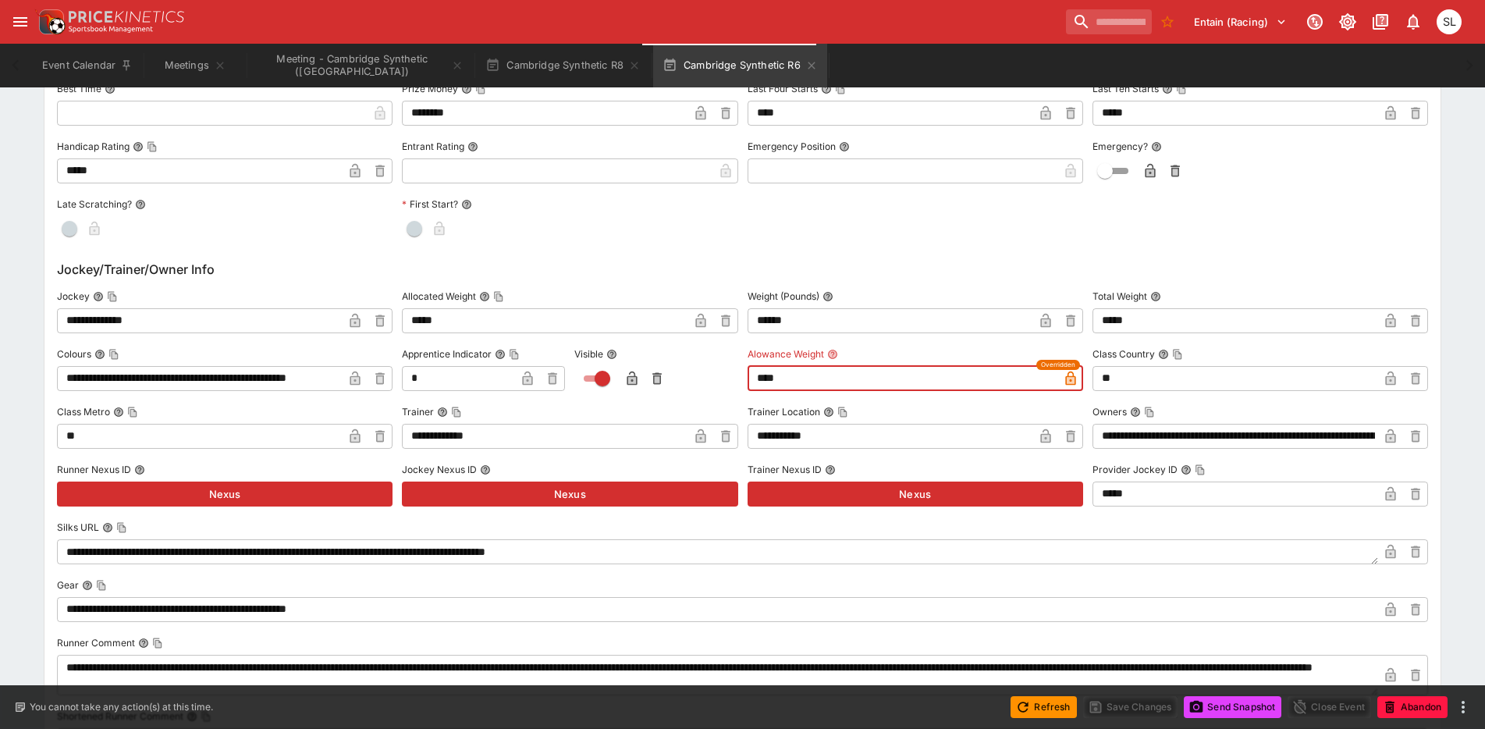
drag, startPoint x: 805, startPoint y: 372, endPoint x: 738, endPoint y: 377, distance: 67.4
click at [738, 377] on div "**********" at bounding box center [742, 548] width 1371 height 526
type input "****"
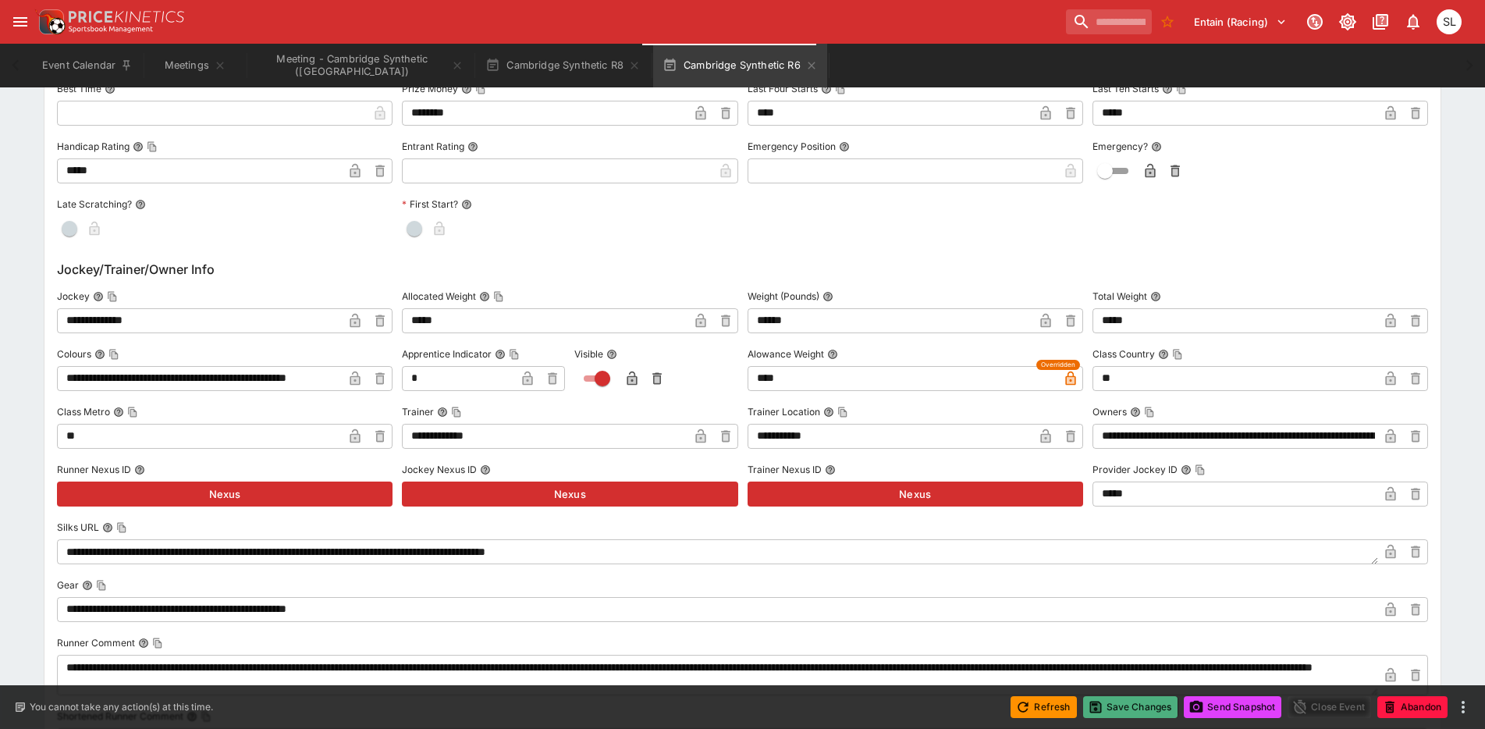
click at [1120, 709] on button "Save Changes" at bounding box center [1130, 707] width 95 height 22
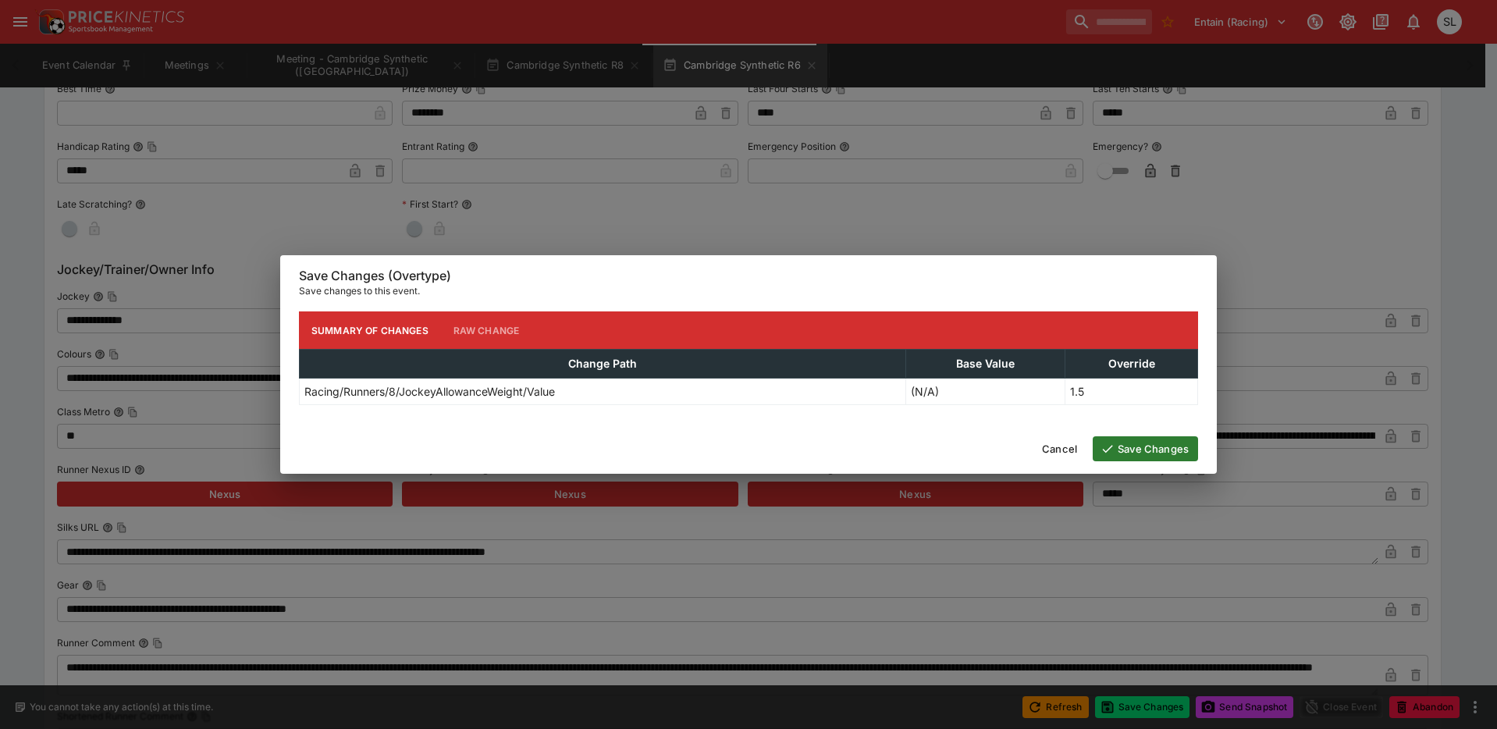
click at [1172, 441] on button "Save Changes" at bounding box center [1145, 448] width 105 height 25
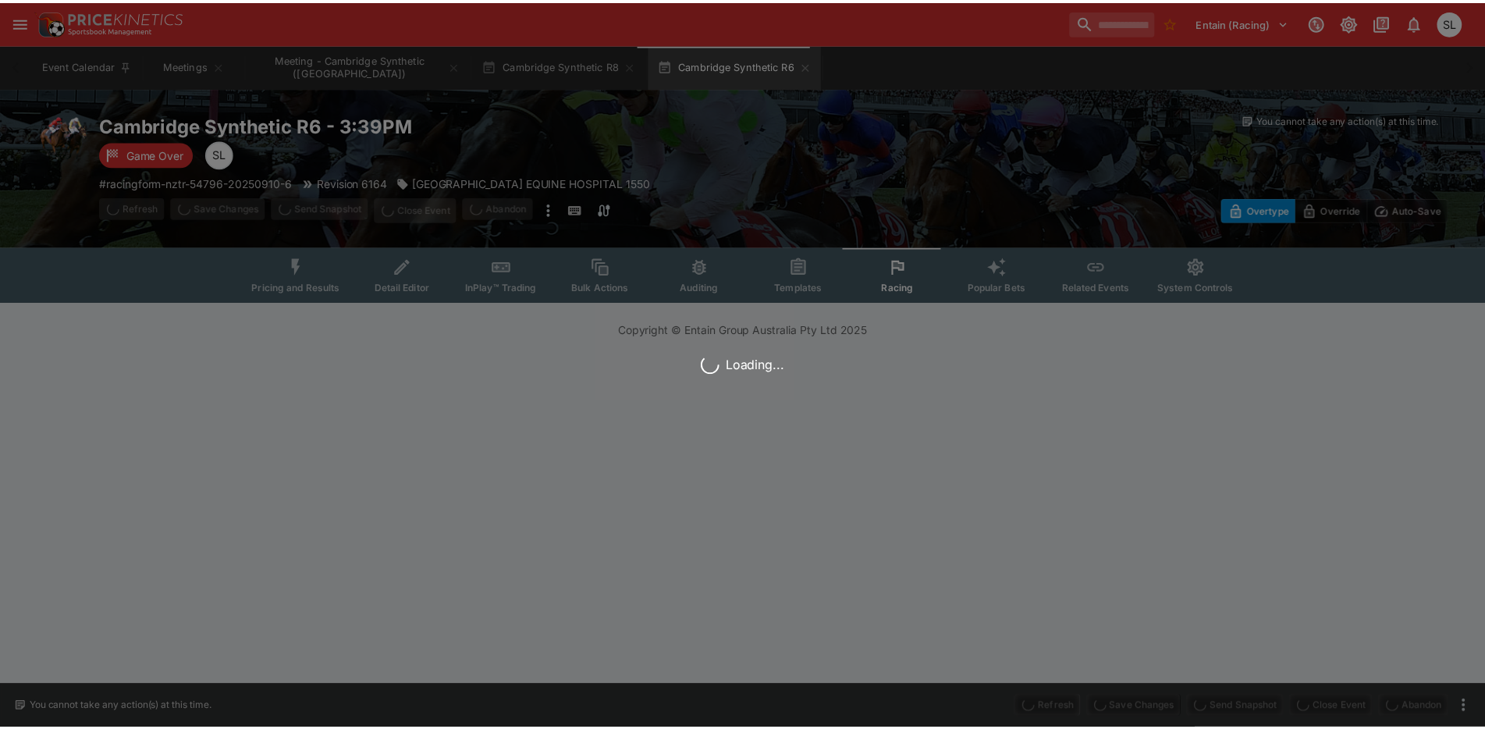
scroll to position [0, 0]
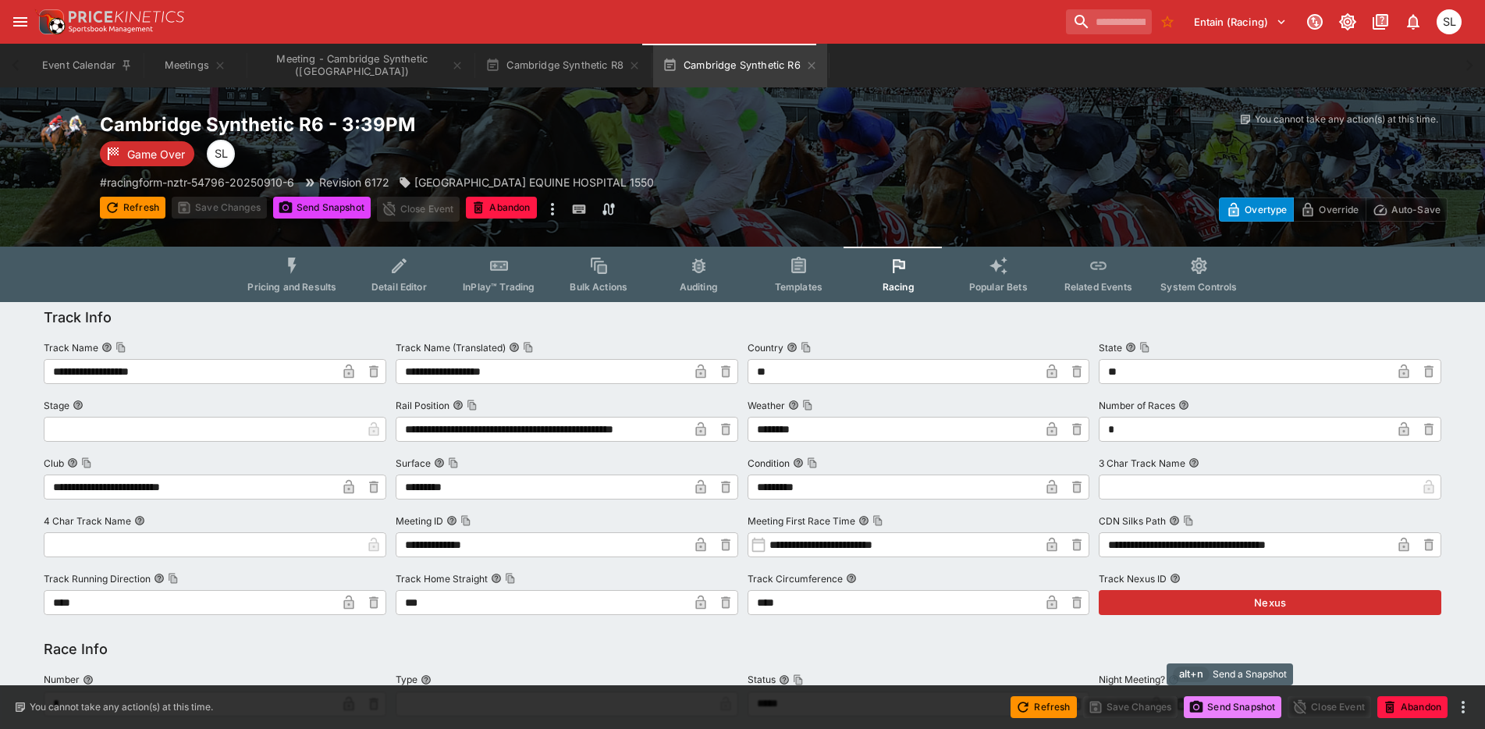
click at [1243, 707] on button "Send Snapshot" at bounding box center [1233, 707] width 98 height 22
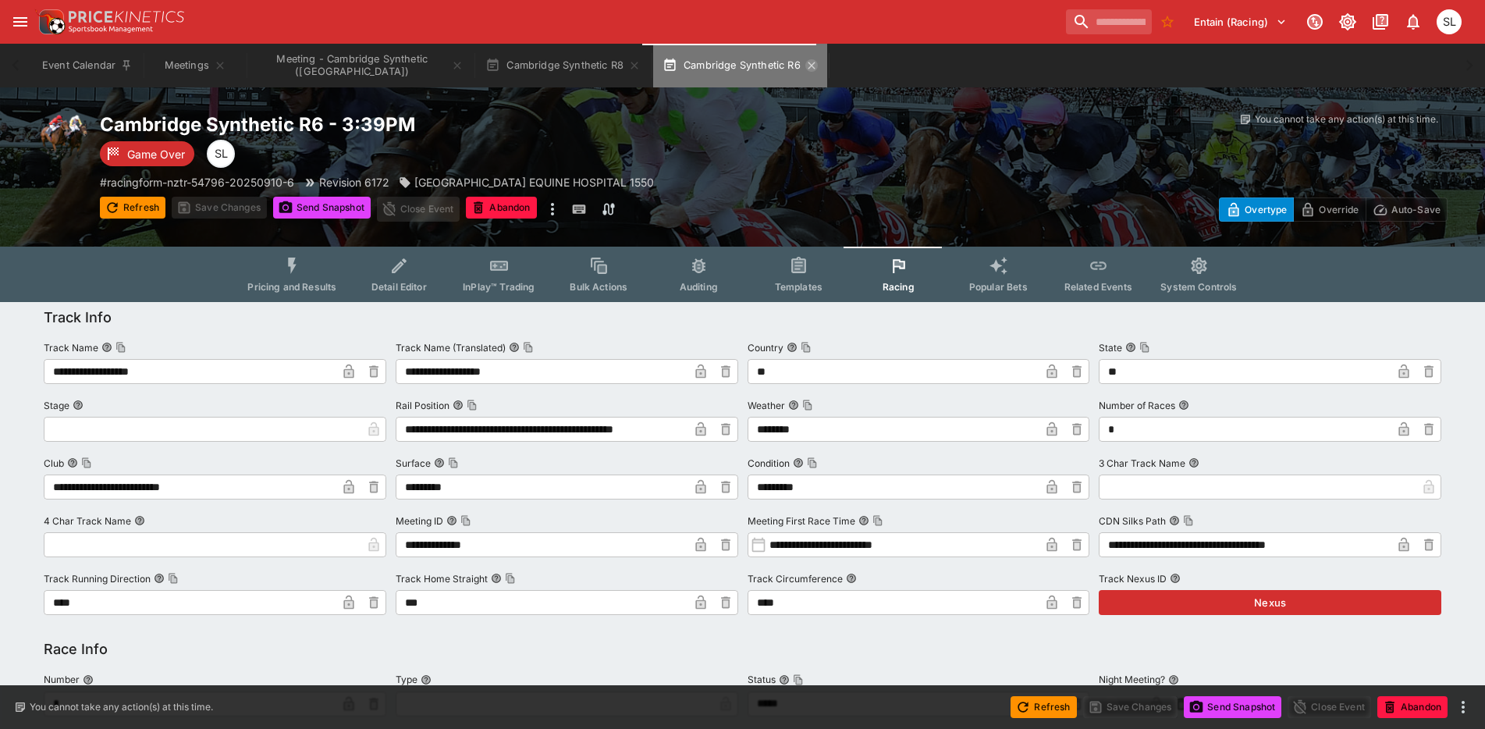
click at [806, 69] on icon "button" at bounding box center [812, 65] width 12 height 12
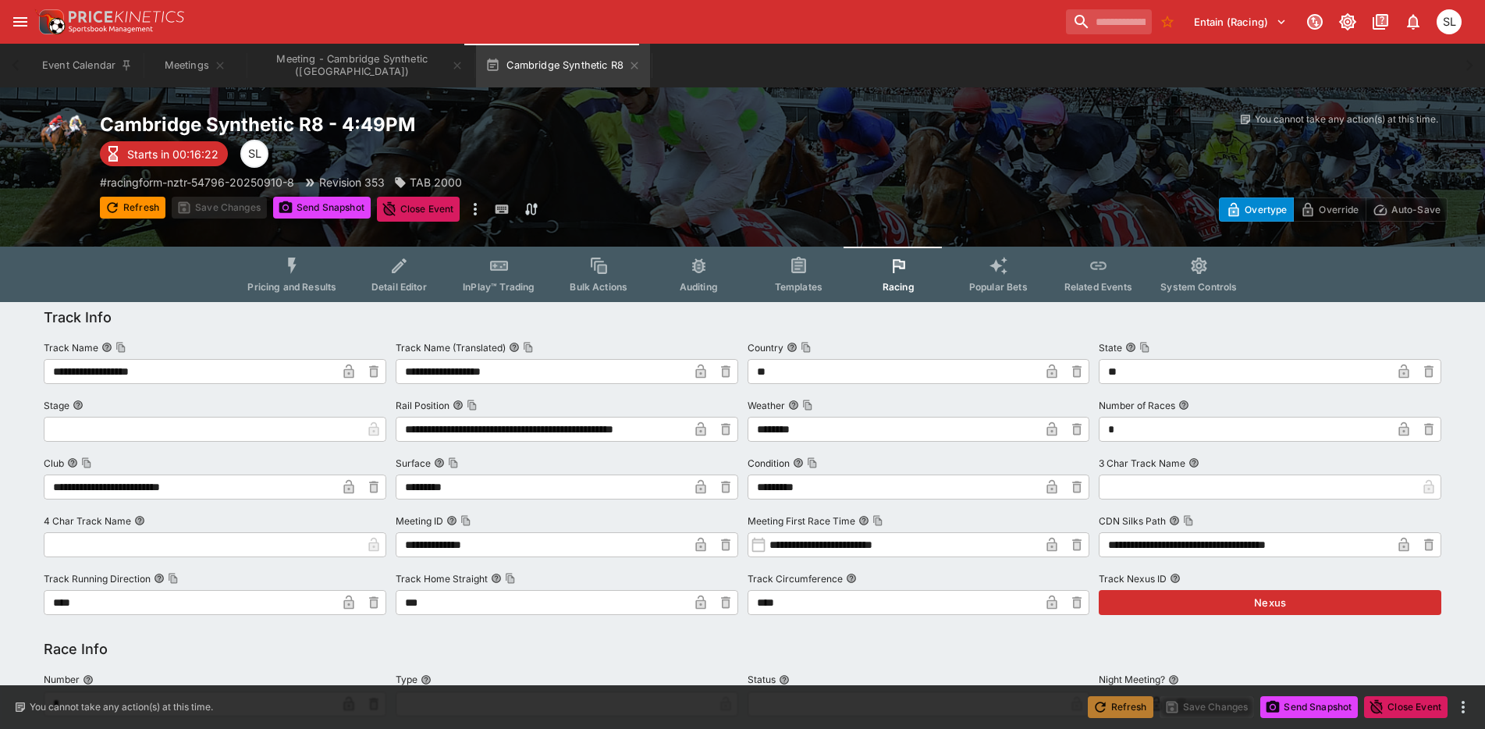
click at [1114, 710] on button "Refresh" at bounding box center [1121, 707] width 66 height 22
click at [354, 62] on button "Meeting - Cambridge Synthetic ([GEOGRAPHIC_DATA])" at bounding box center [360, 66] width 225 height 44
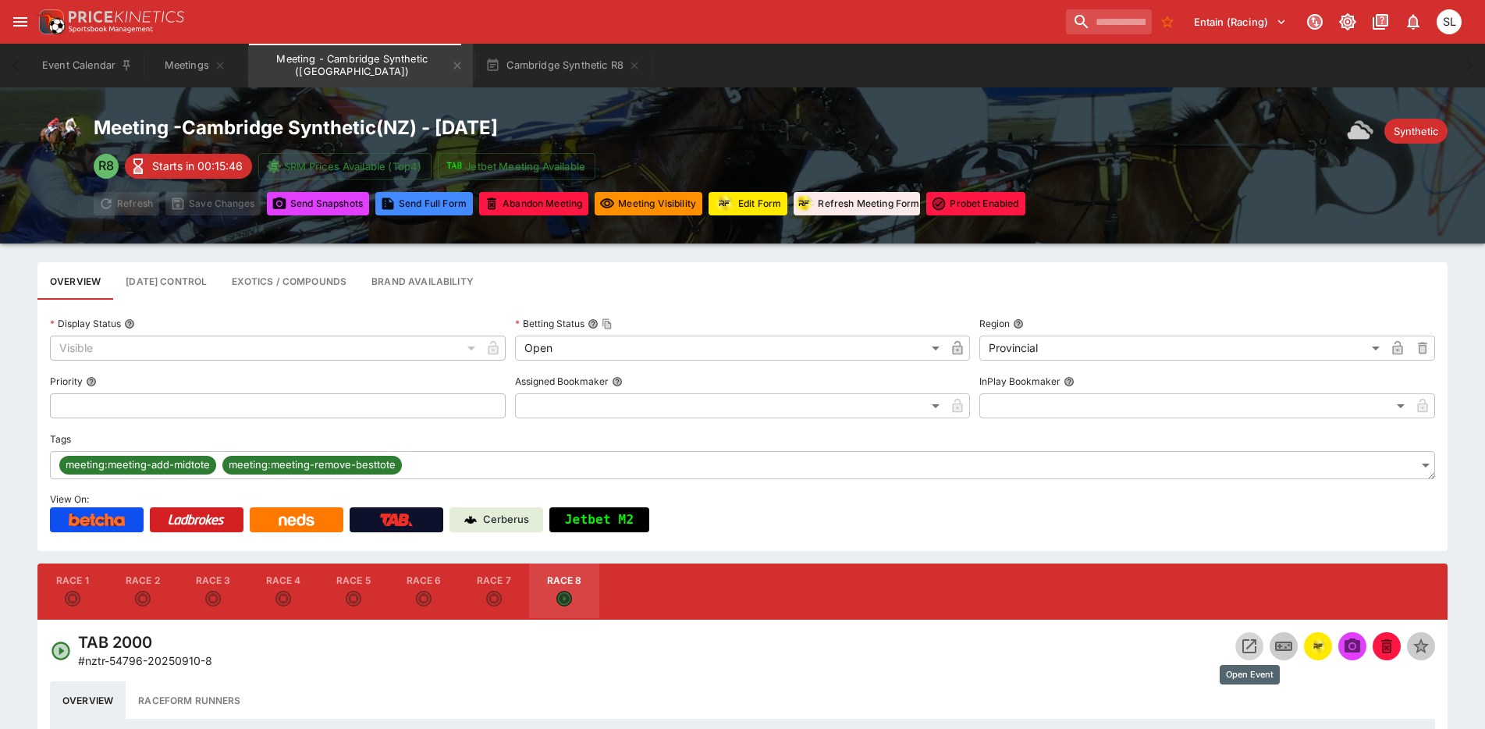
click at [1240, 645] on button "Open Event" at bounding box center [1250, 646] width 28 height 28
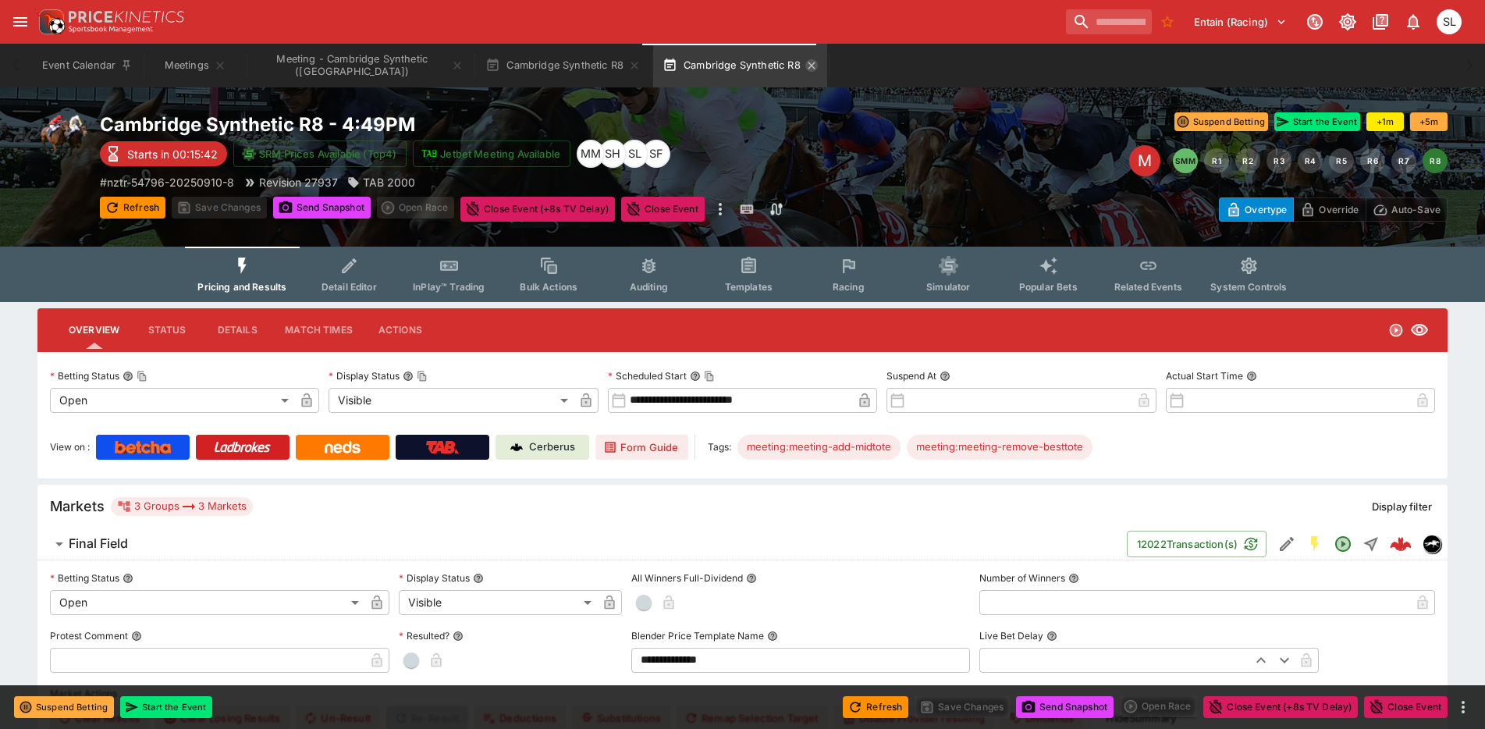
click at [806, 66] on icon "button" at bounding box center [812, 65] width 12 height 12
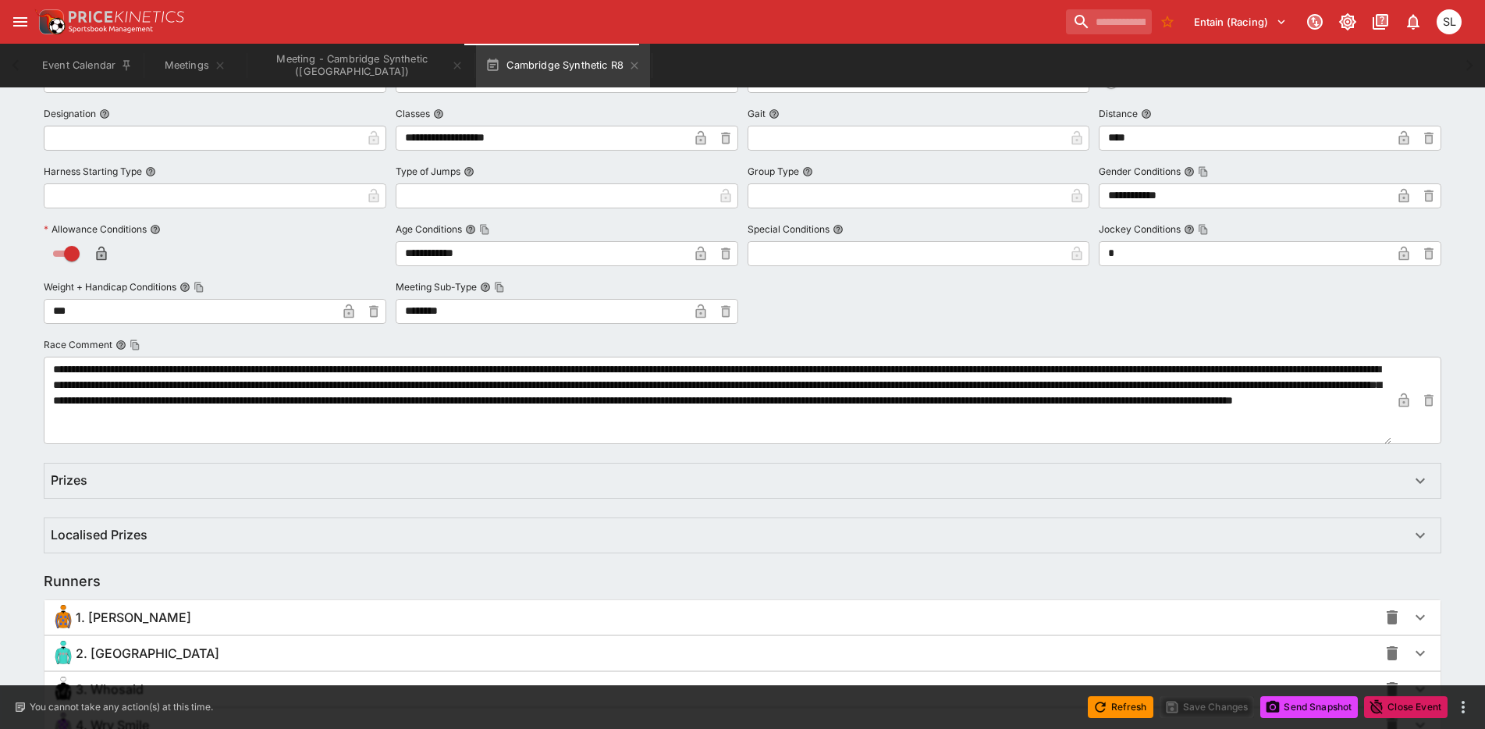
scroll to position [937, 0]
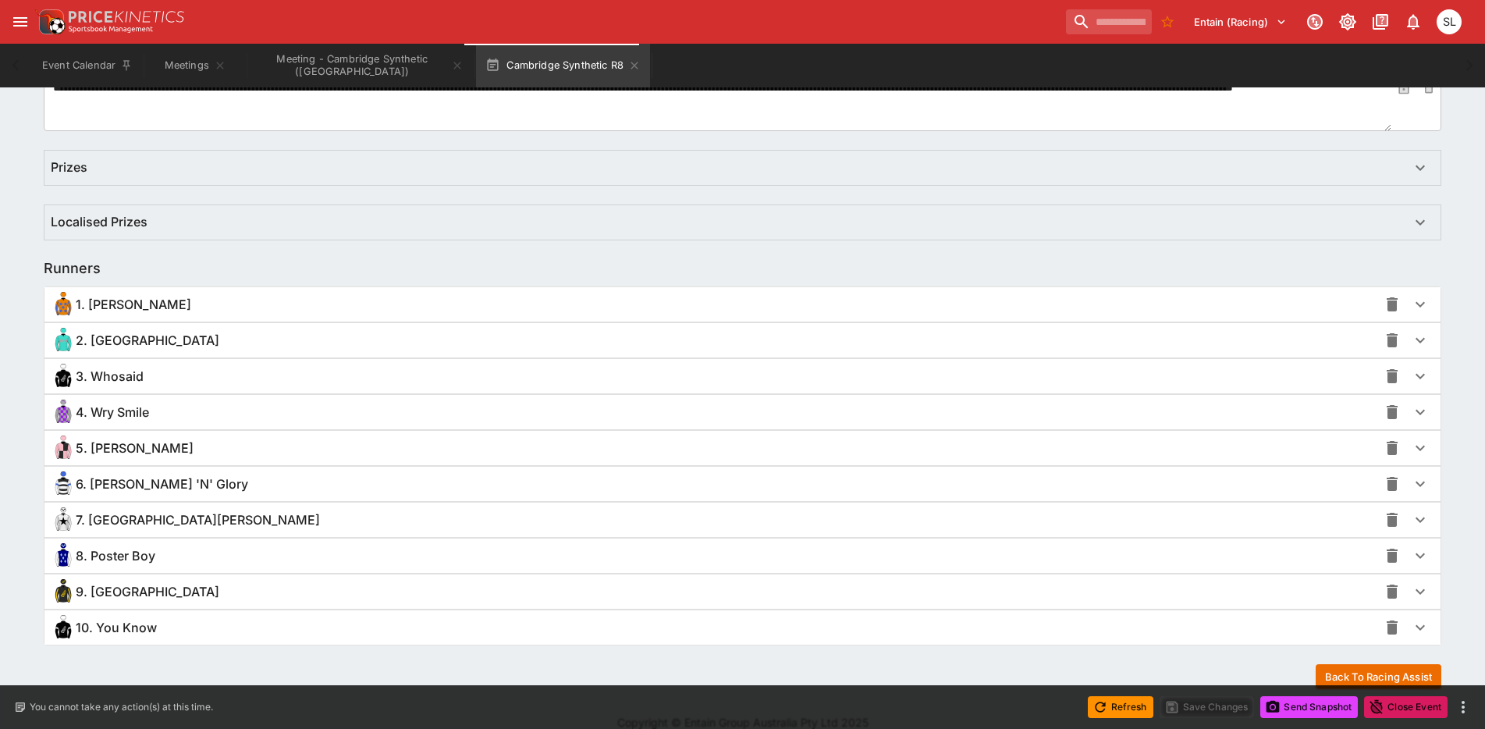
click at [206, 446] on div "5. [PERSON_NAME]" at bounding box center [715, 448] width 1328 height 25
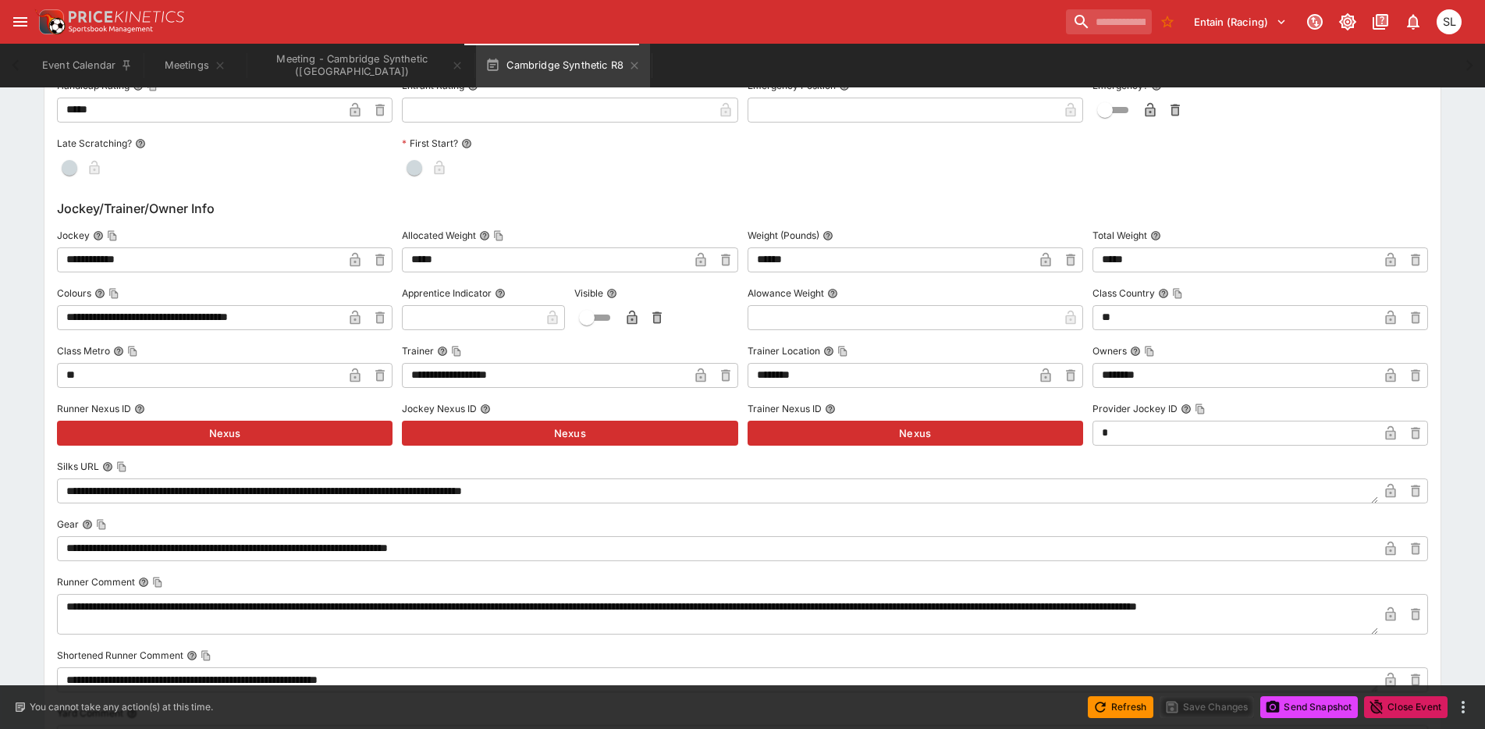
scroll to position [1561, 0]
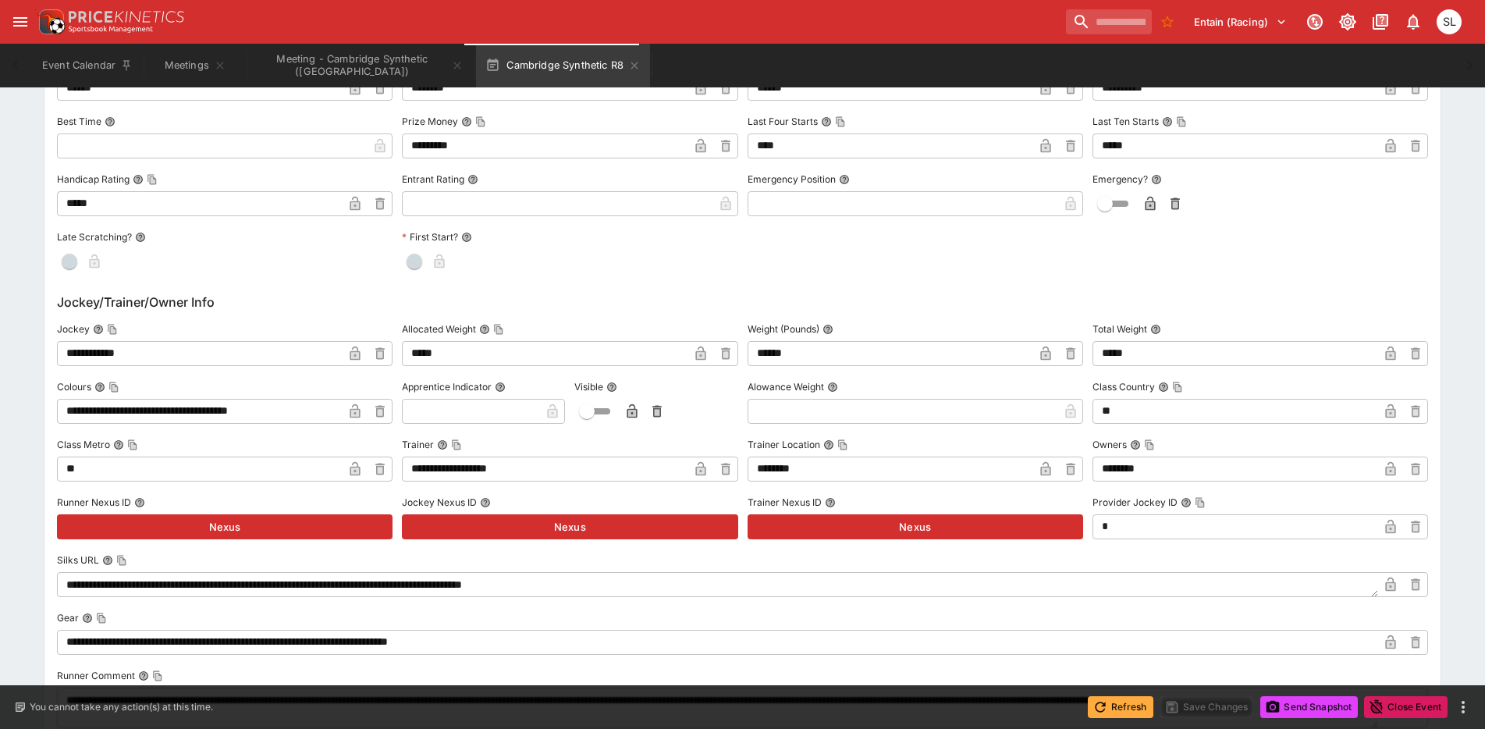
click at [1116, 707] on button "Refresh" at bounding box center [1121, 707] width 66 height 22
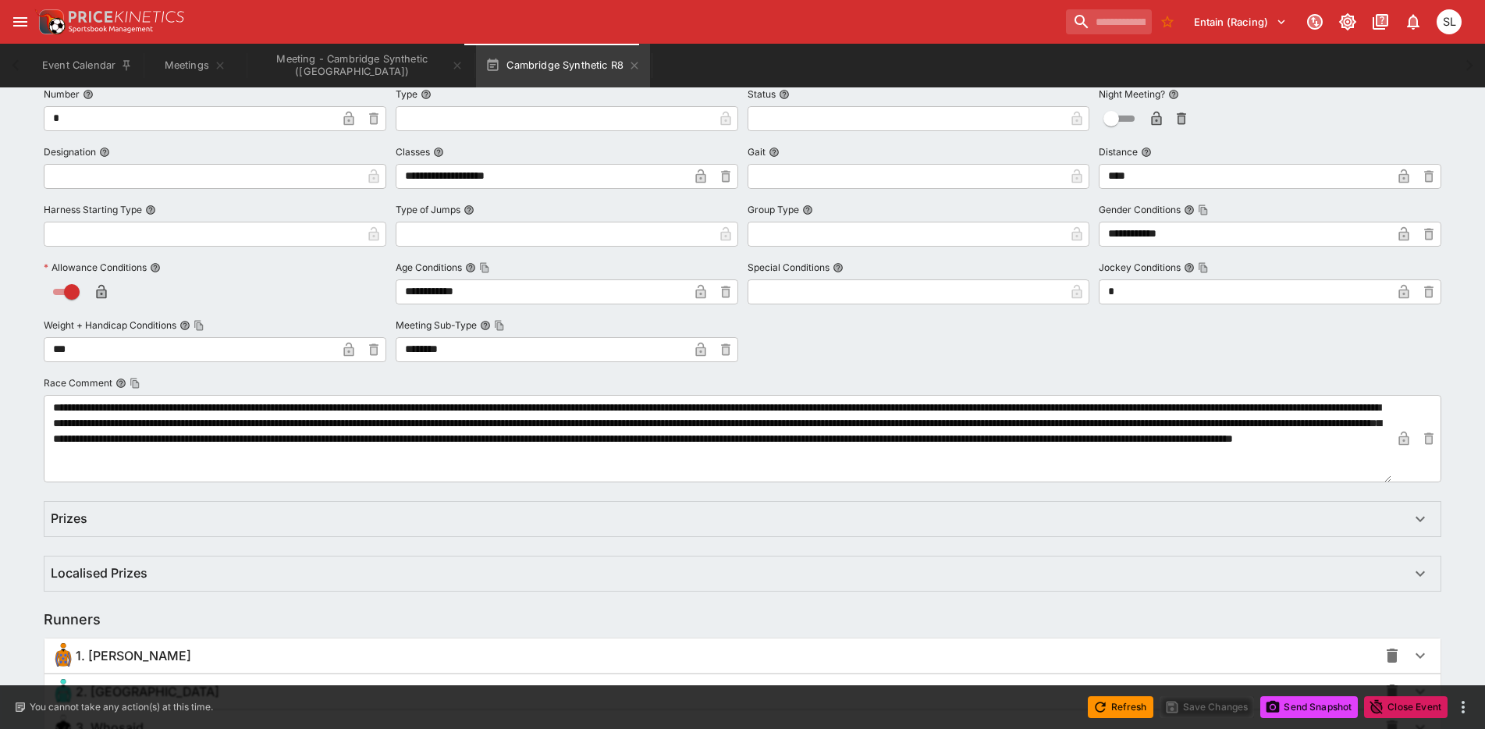
scroll to position [957, 0]
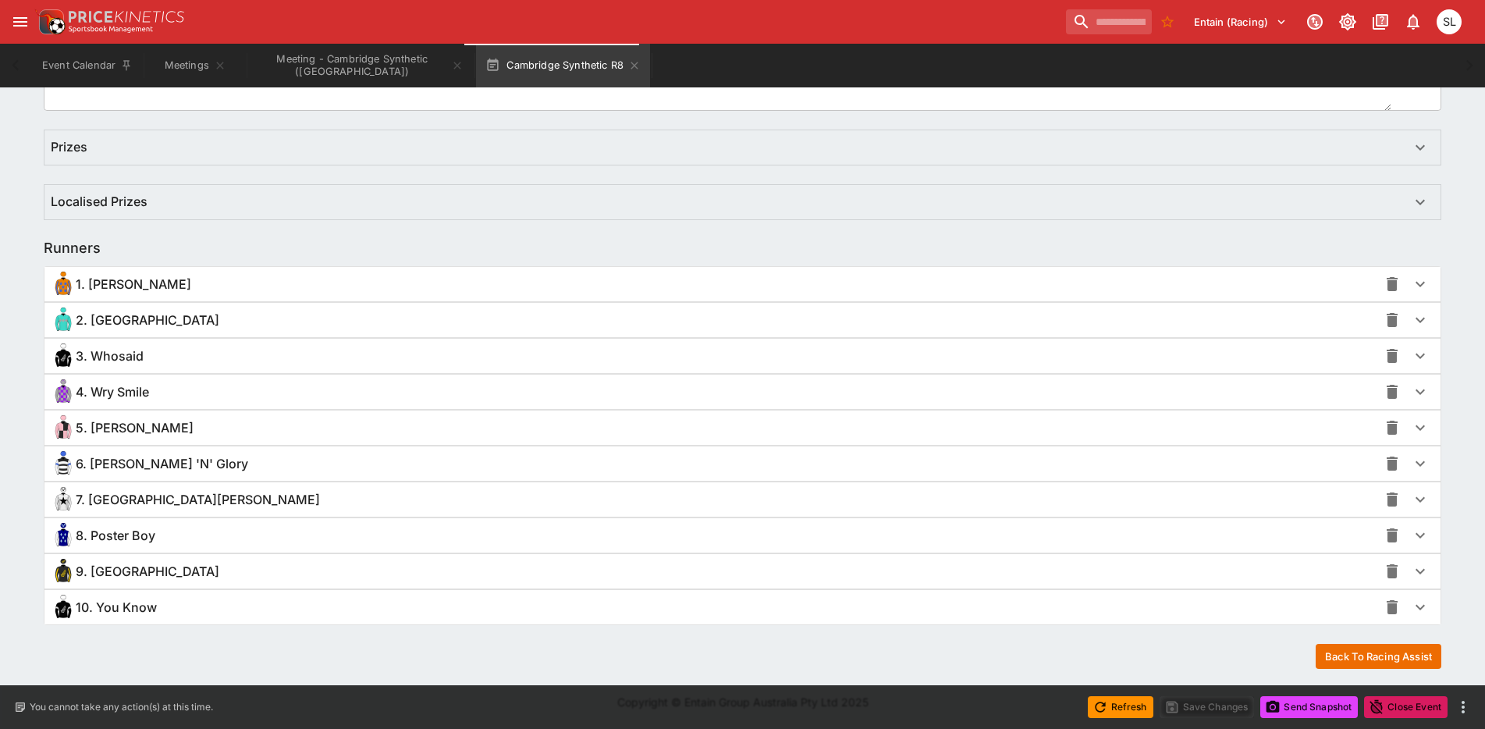
click at [223, 422] on div "5. [PERSON_NAME]" at bounding box center [715, 427] width 1328 height 25
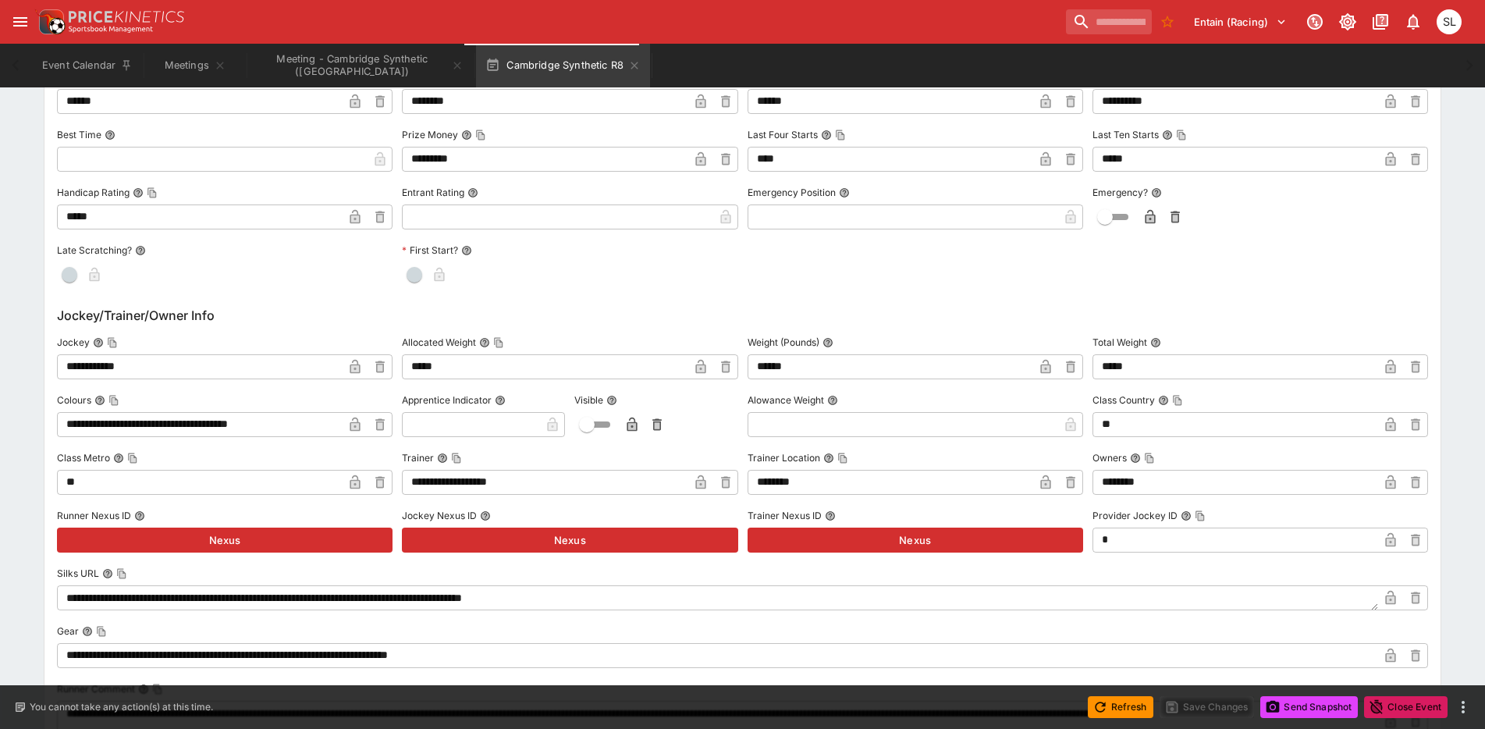
scroll to position [1581, 0]
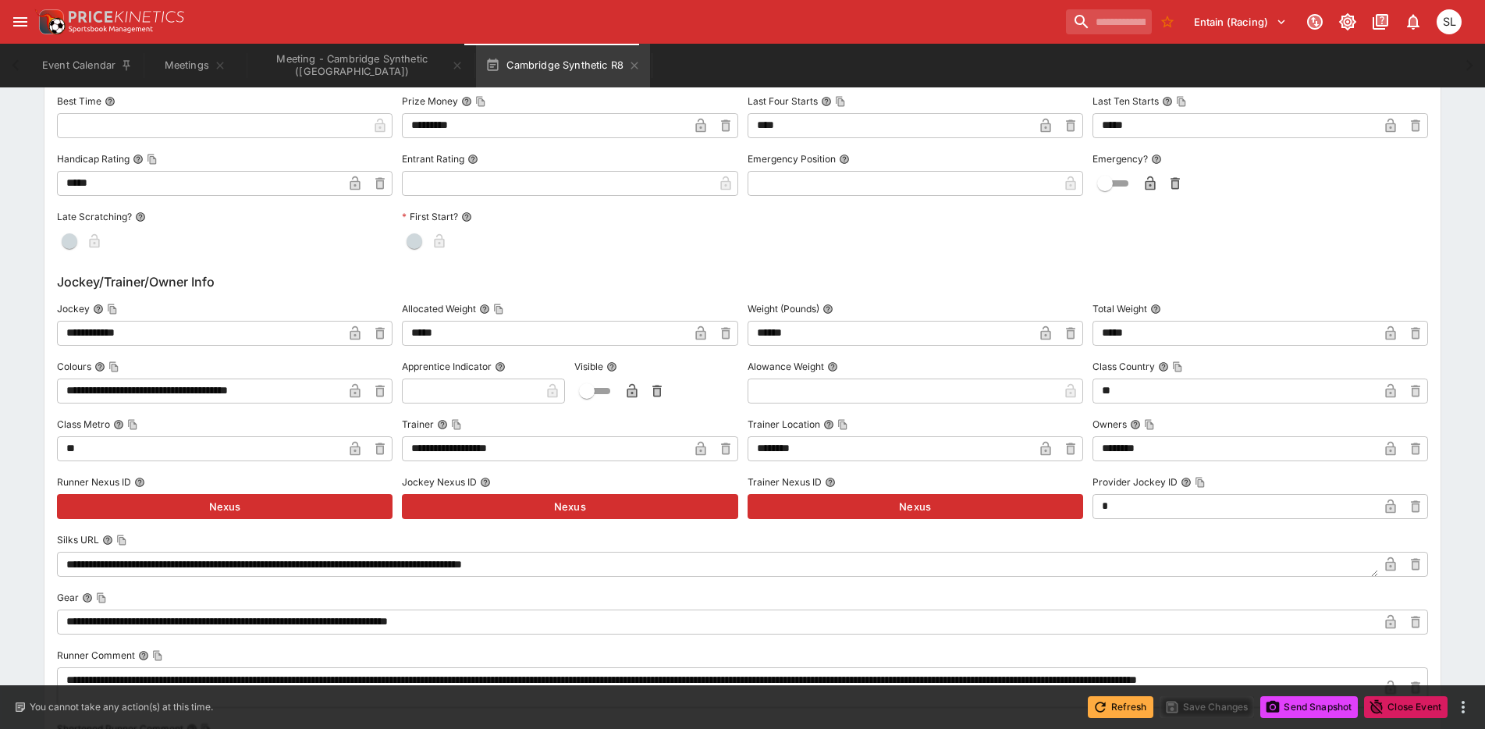
click at [1120, 711] on button "Refresh" at bounding box center [1121, 707] width 66 height 22
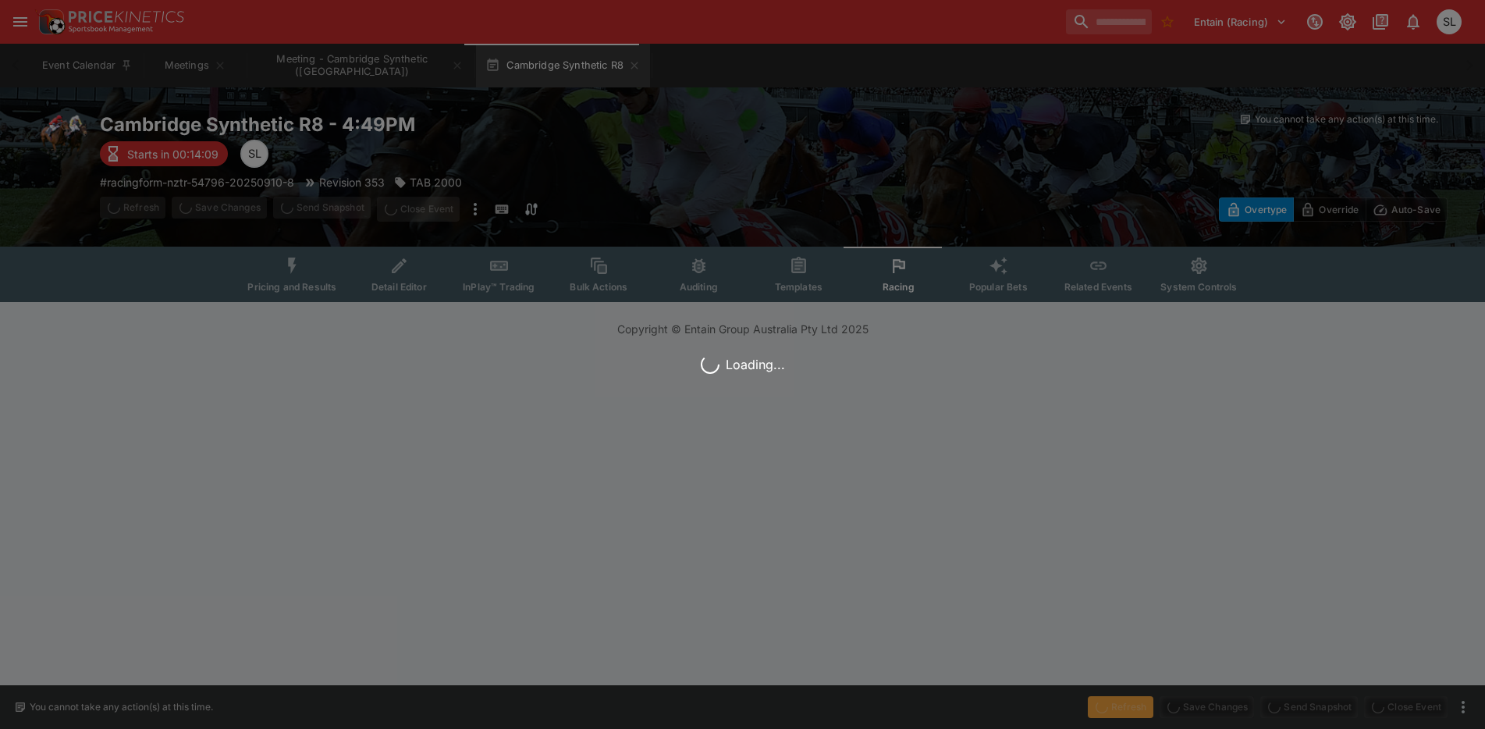
scroll to position [0, 0]
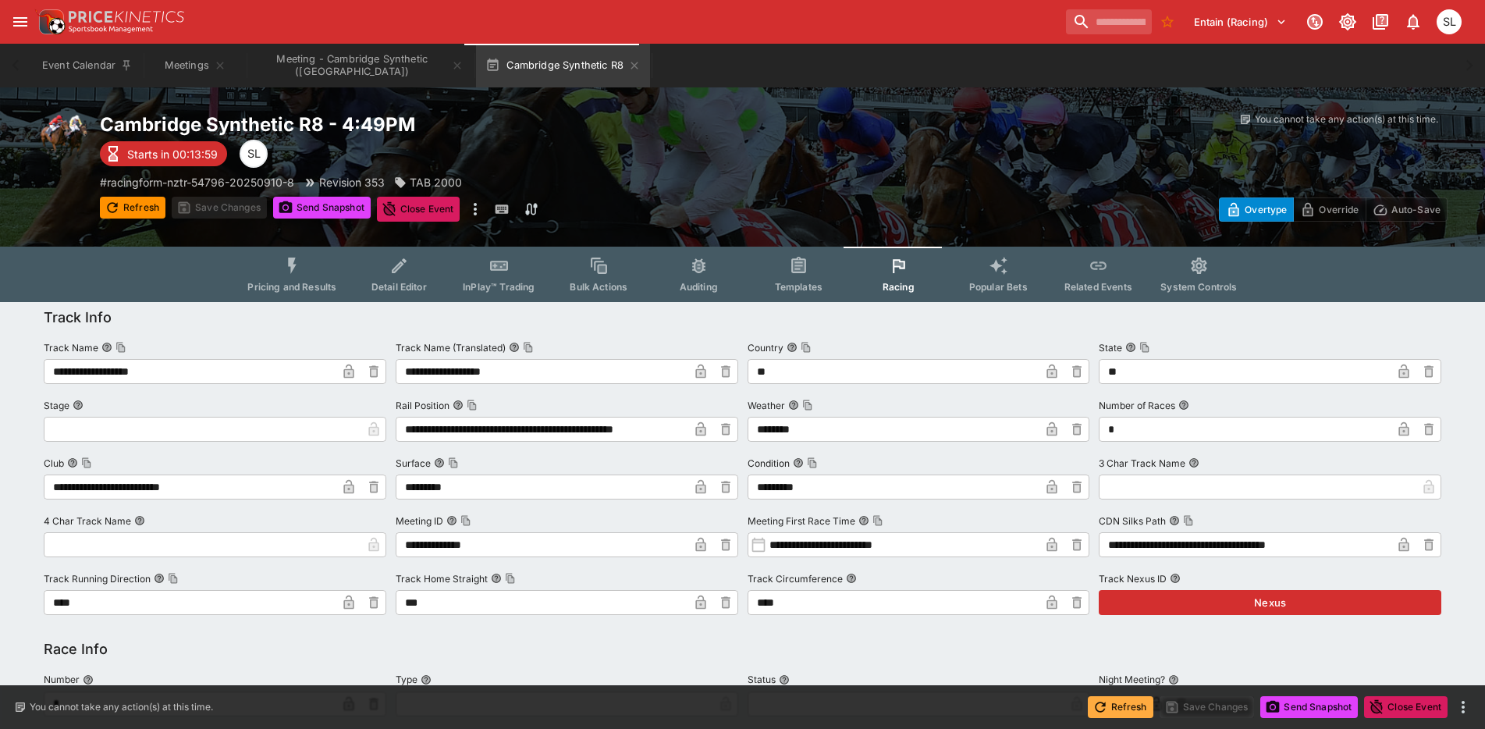
click at [1134, 715] on button "Refresh" at bounding box center [1121, 707] width 66 height 22
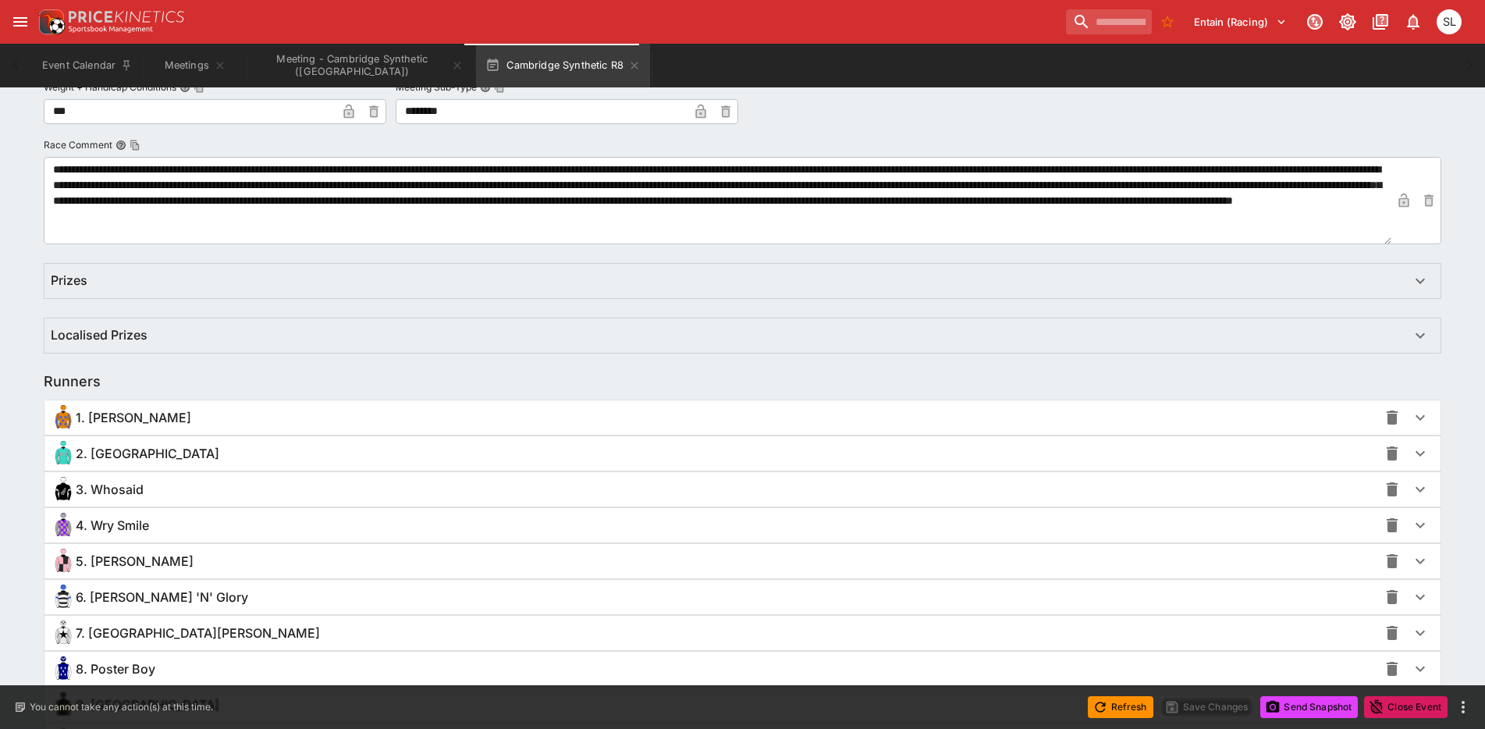
scroll to position [859, 0]
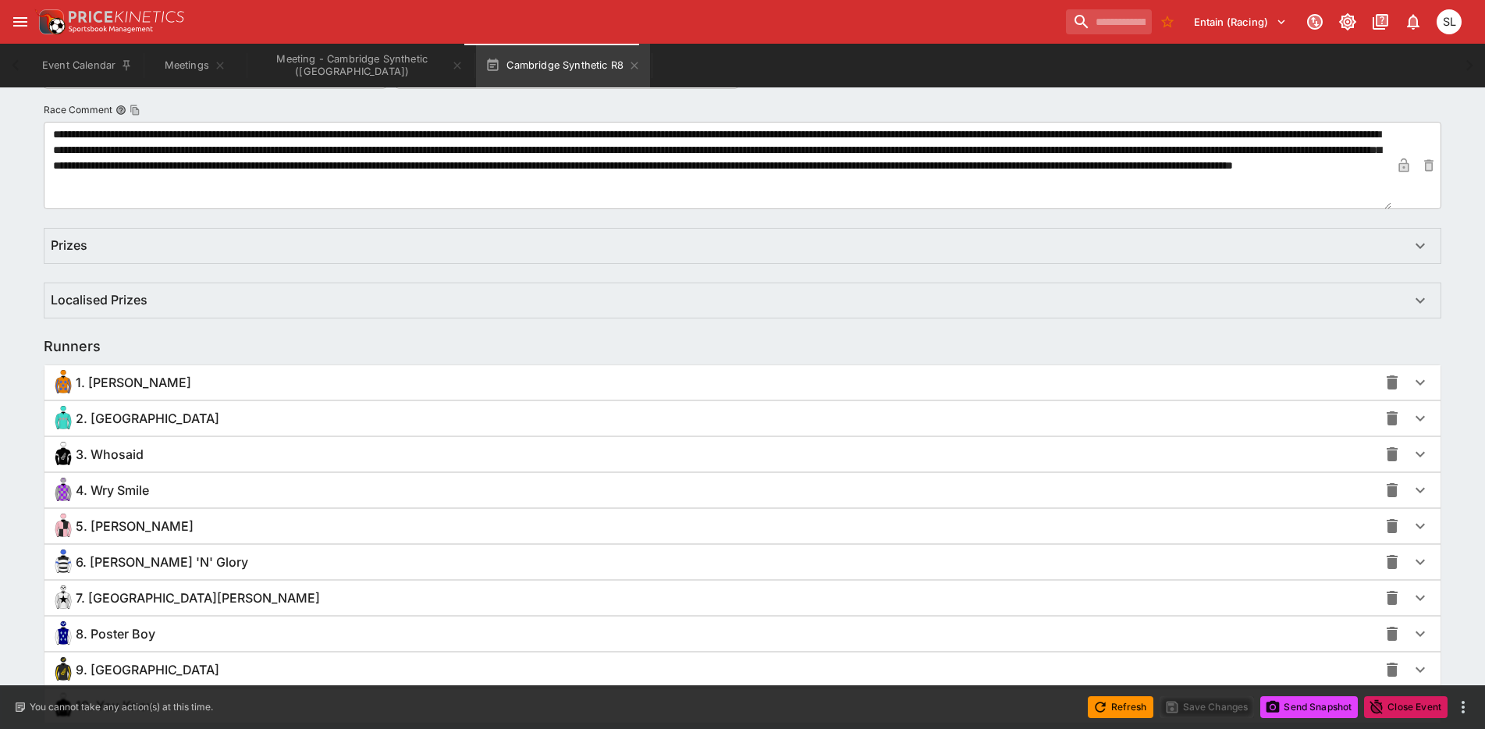
click at [294, 527] on div "5. [PERSON_NAME]" at bounding box center [715, 526] width 1328 height 25
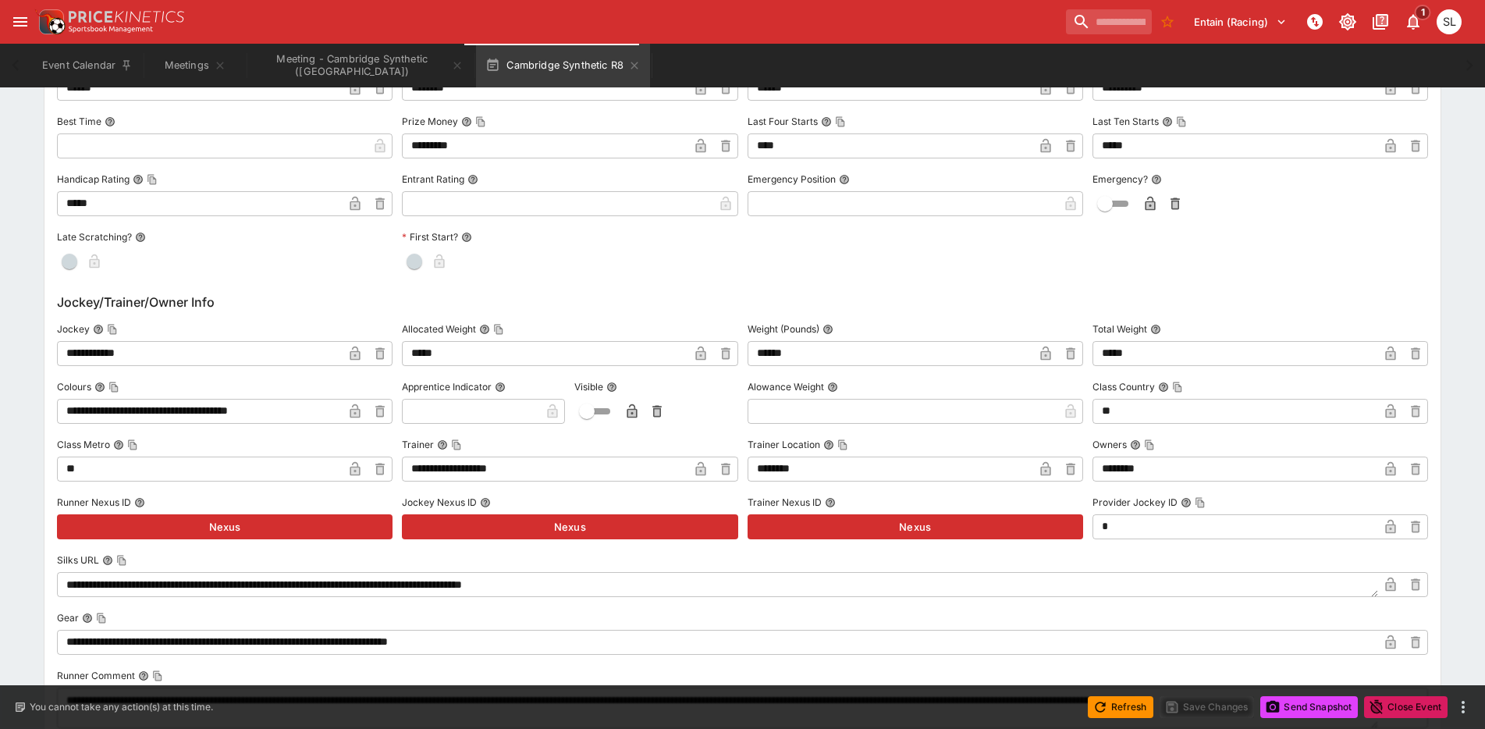
scroll to position [1561, 0]
click at [1123, 711] on button "Refresh" at bounding box center [1121, 707] width 66 height 22
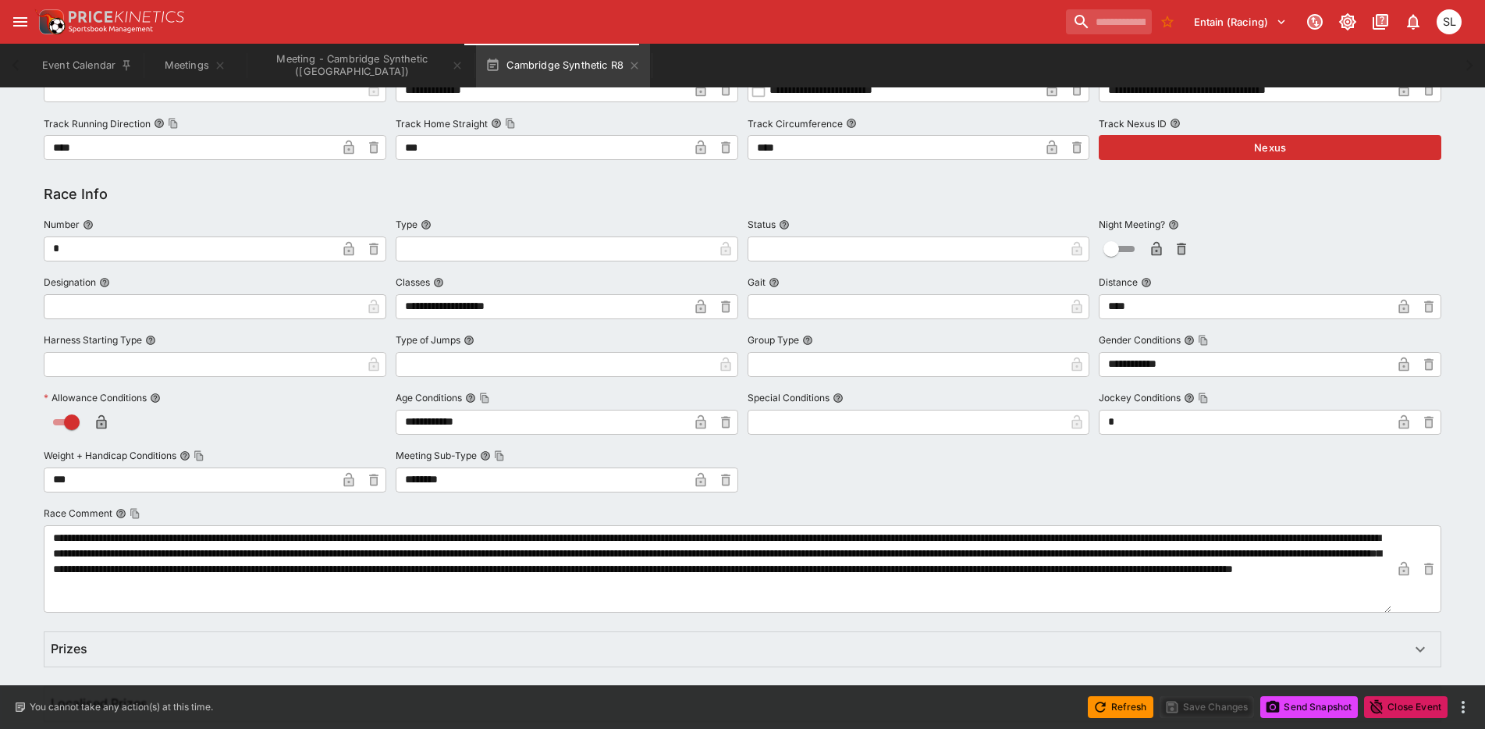
scroll to position [957, 0]
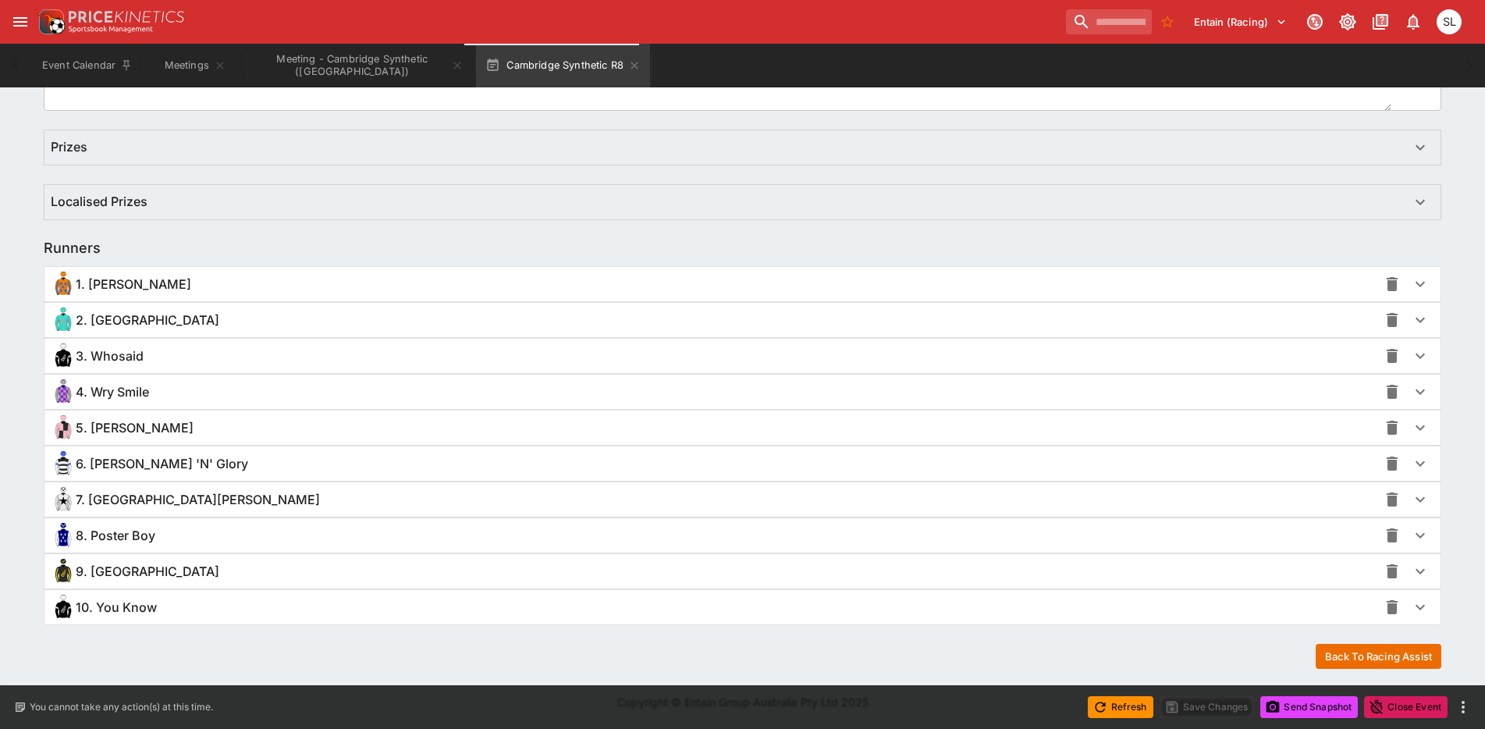
click at [240, 426] on div "5. [PERSON_NAME]" at bounding box center [715, 427] width 1328 height 25
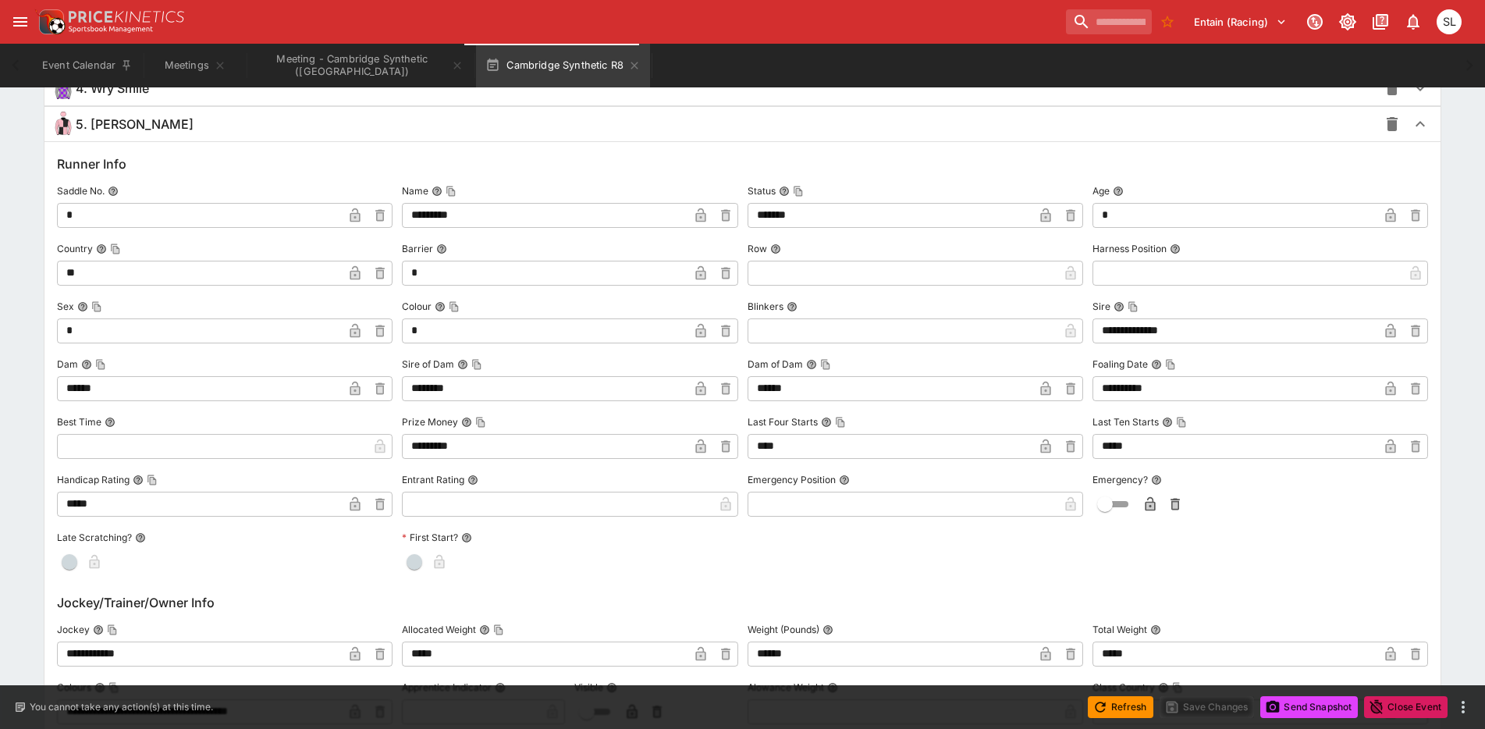
scroll to position [1425, 0]
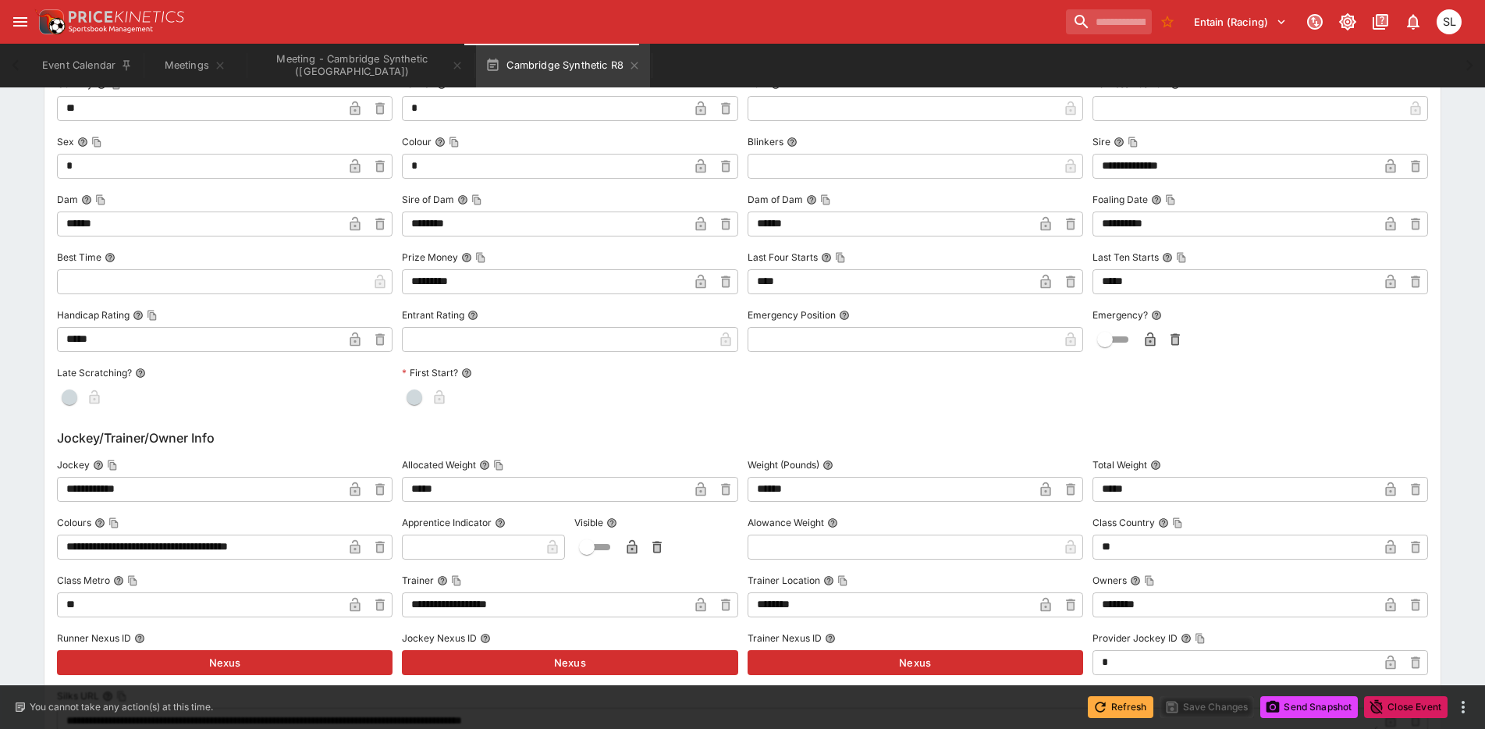
click at [1109, 701] on button "Refresh" at bounding box center [1121, 707] width 66 height 22
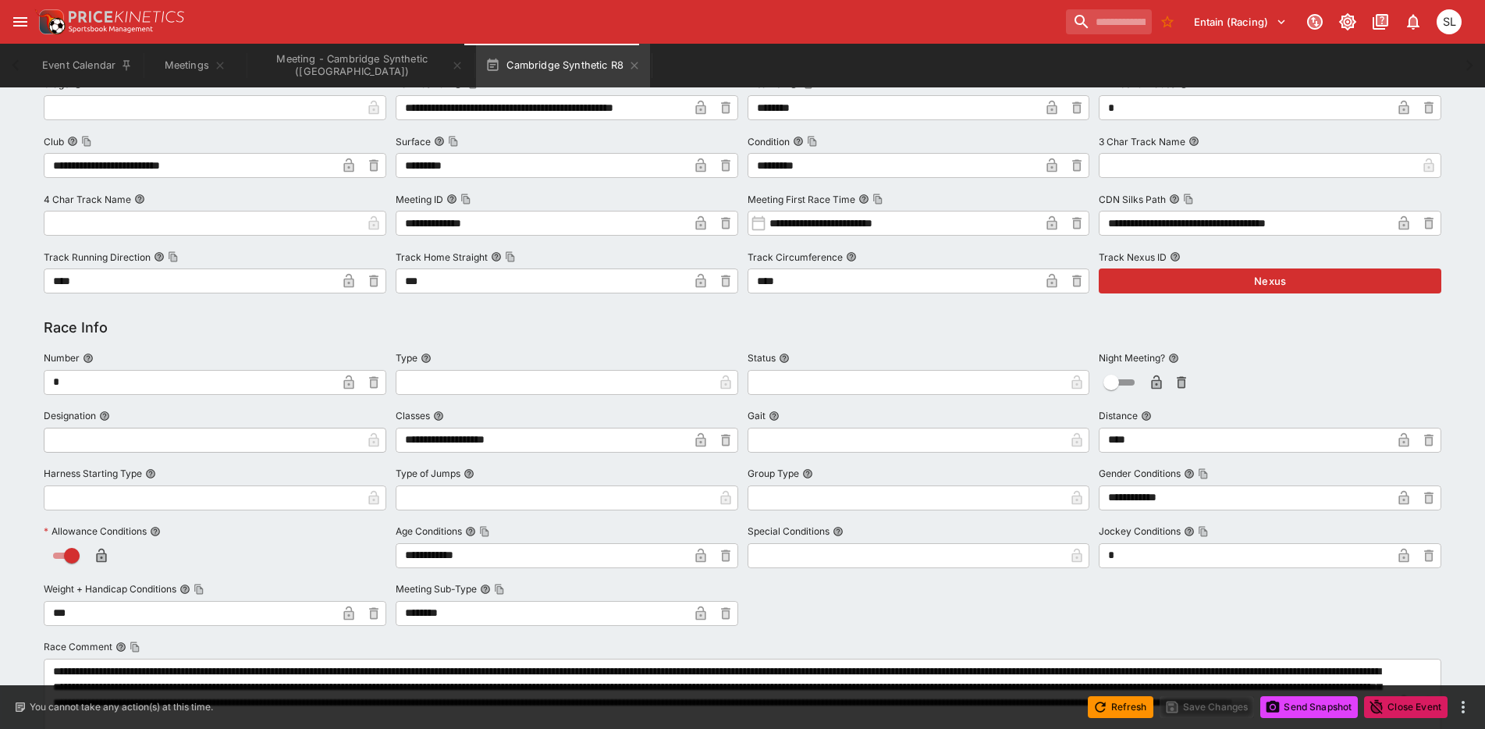
scroll to position [957, 0]
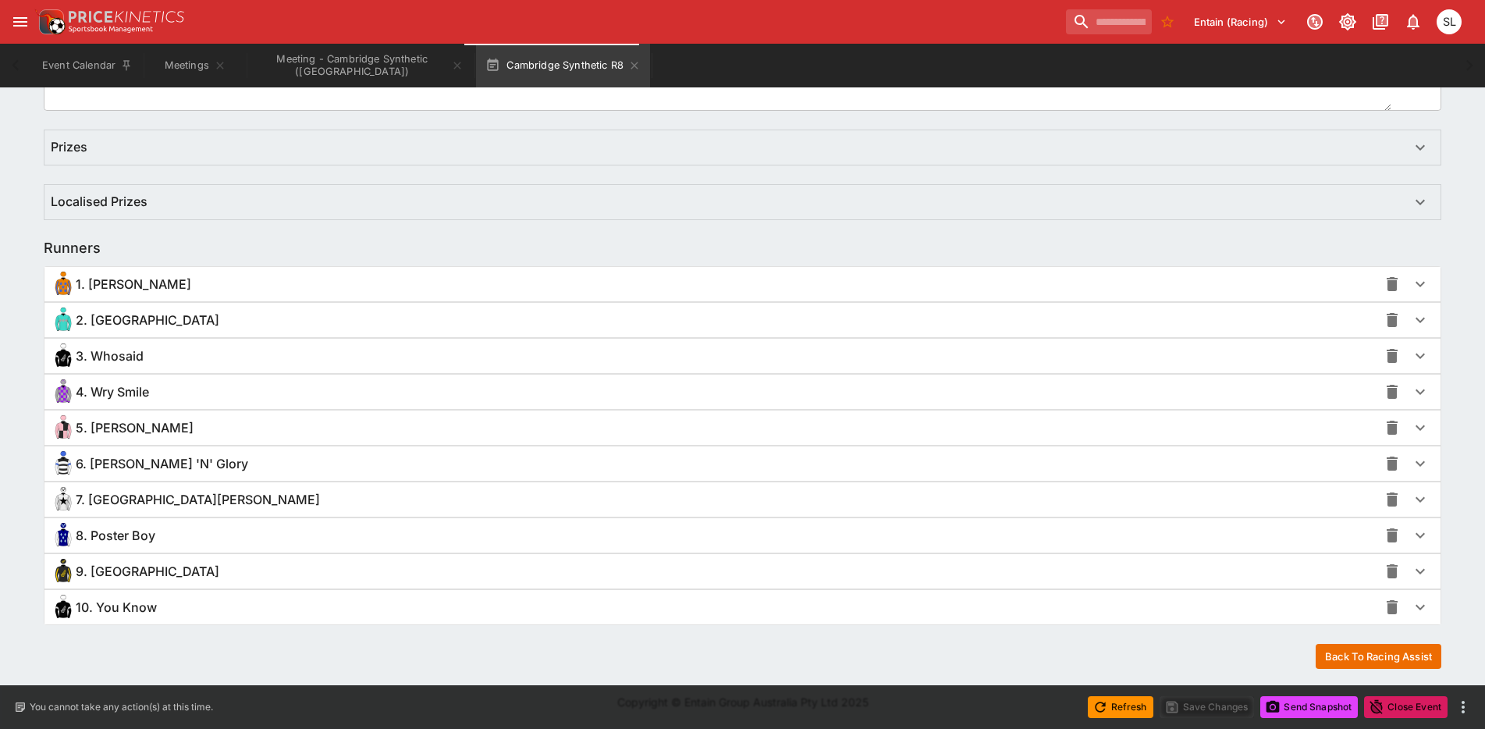
click at [148, 433] on span "5. [PERSON_NAME]" at bounding box center [135, 428] width 118 height 16
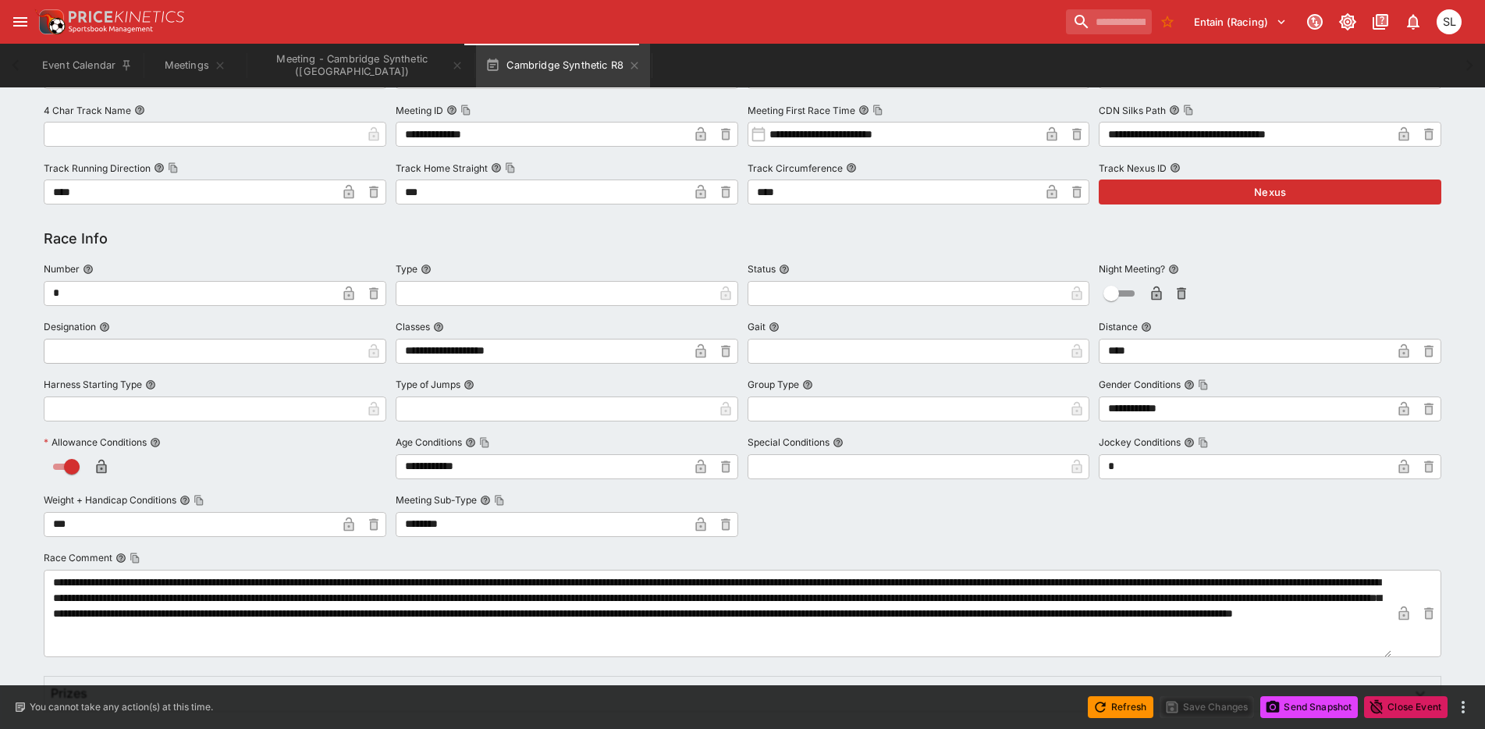
scroll to position [0, 0]
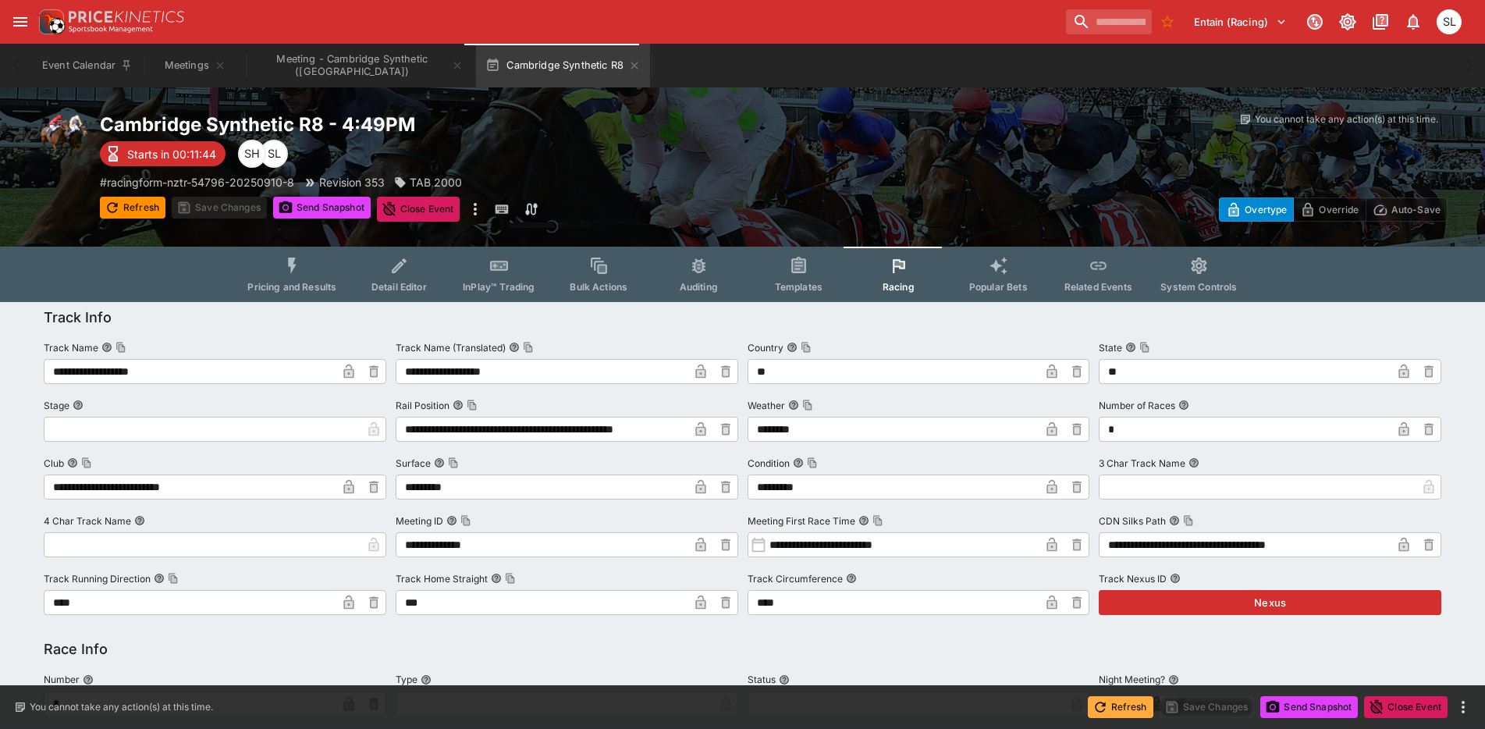
click at [1126, 708] on button "Refresh" at bounding box center [1121, 707] width 66 height 22
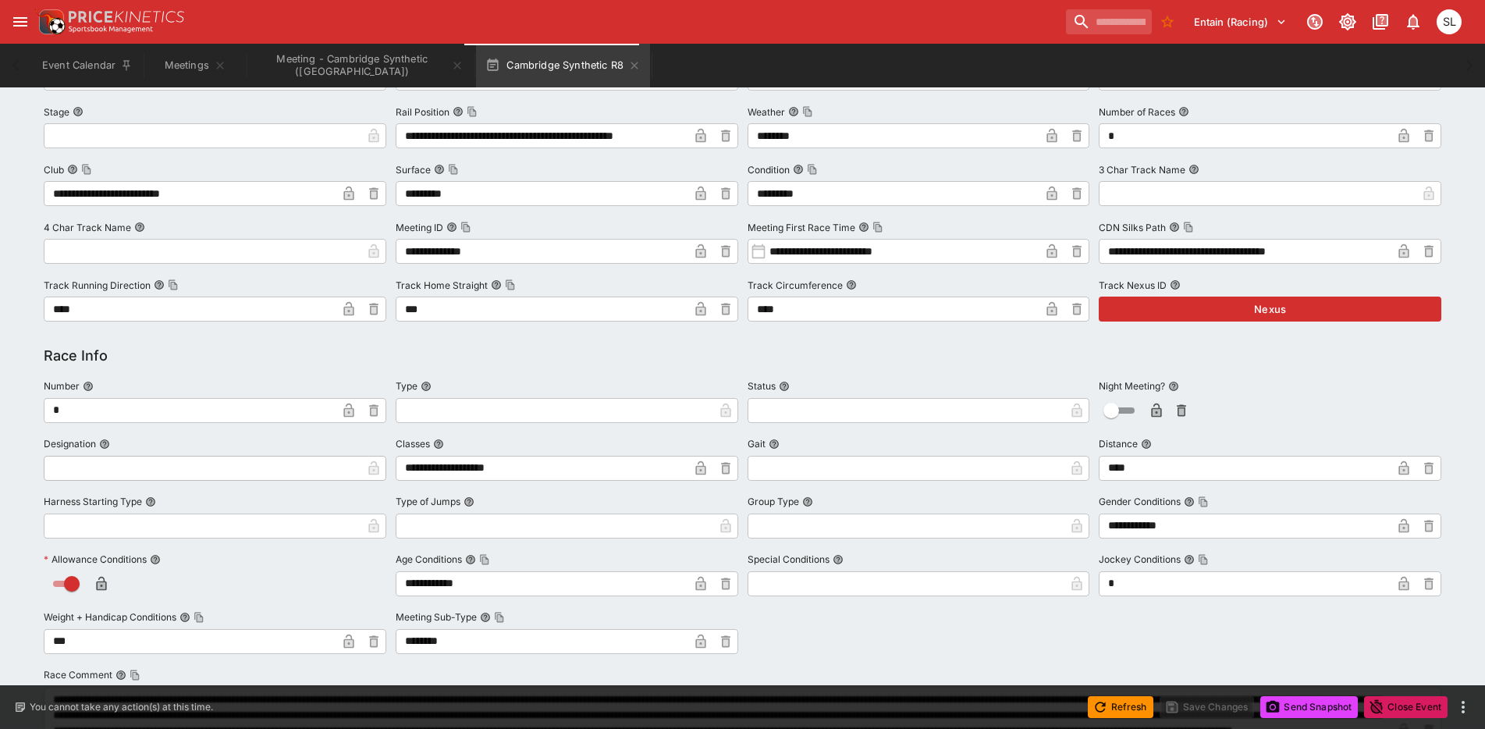
scroll to position [957, 0]
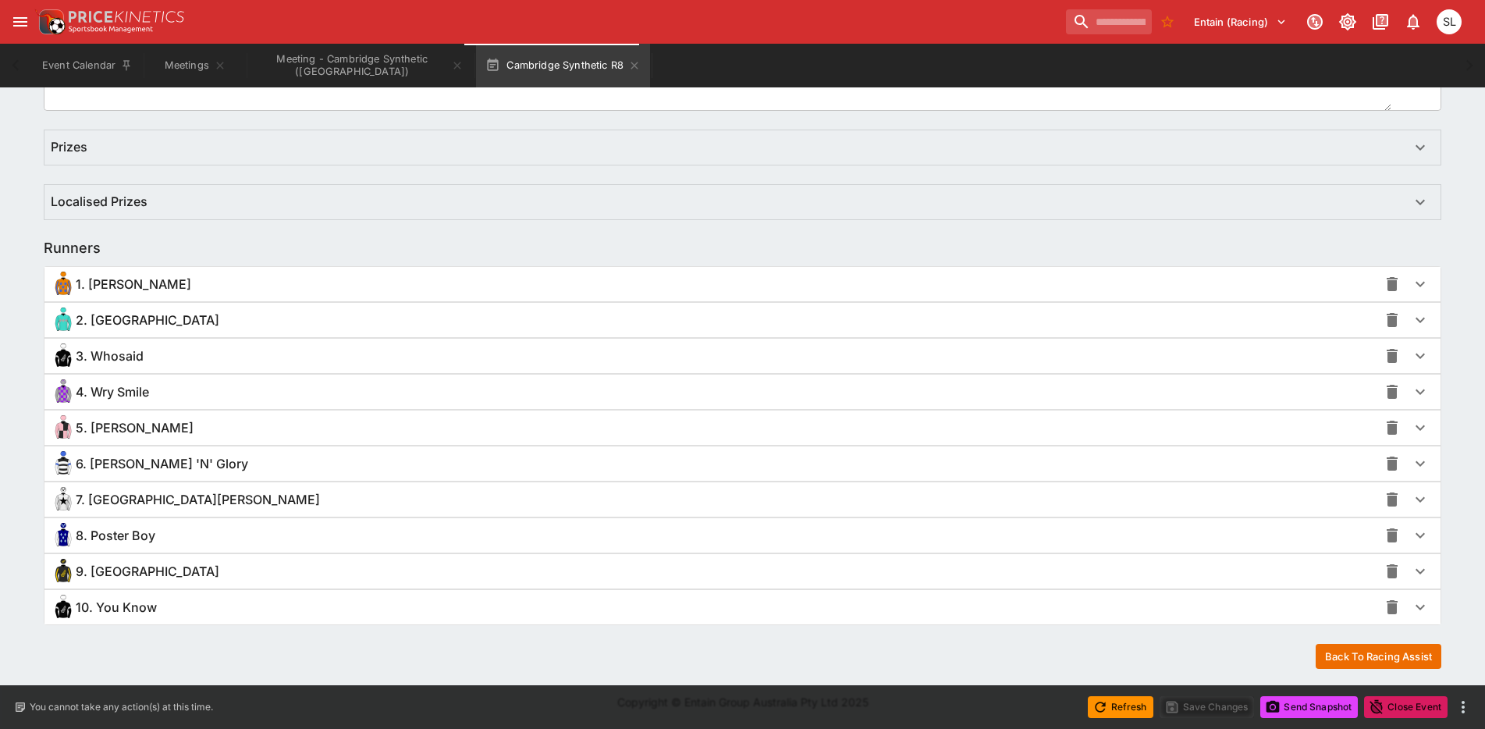
click at [169, 436] on div "5. [PERSON_NAME]" at bounding box center [715, 427] width 1328 height 25
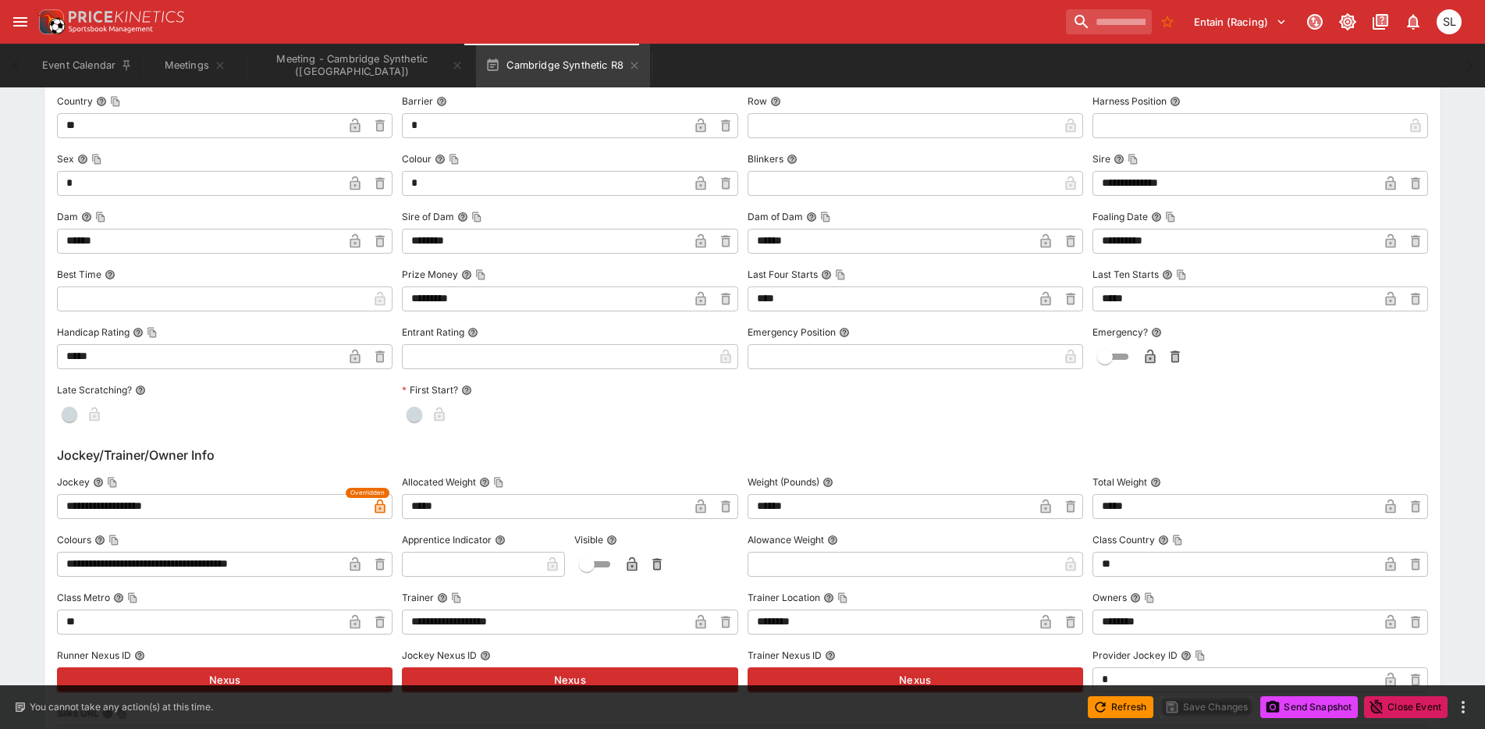
scroll to position [1425, 0]
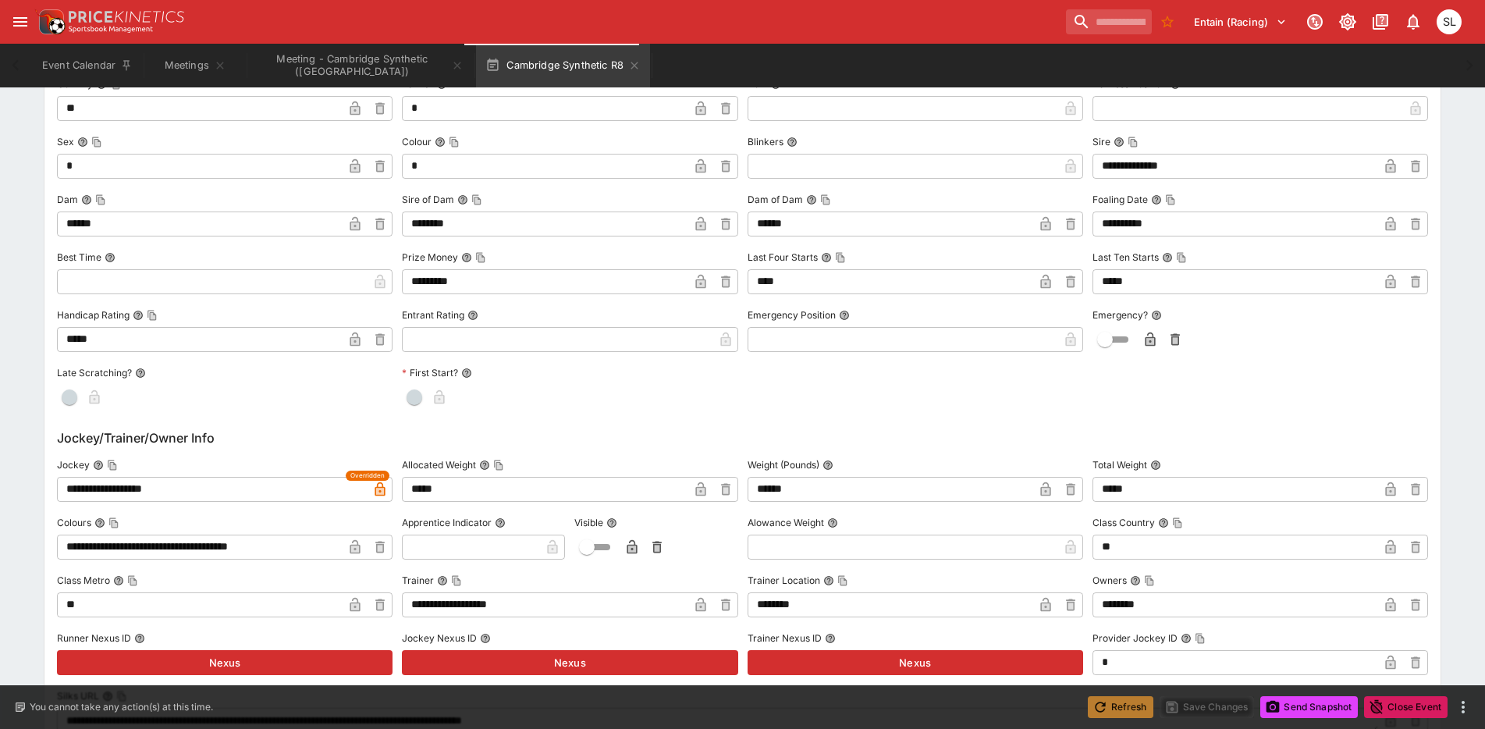
click at [1131, 710] on button "Refresh" at bounding box center [1121, 707] width 66 height 22
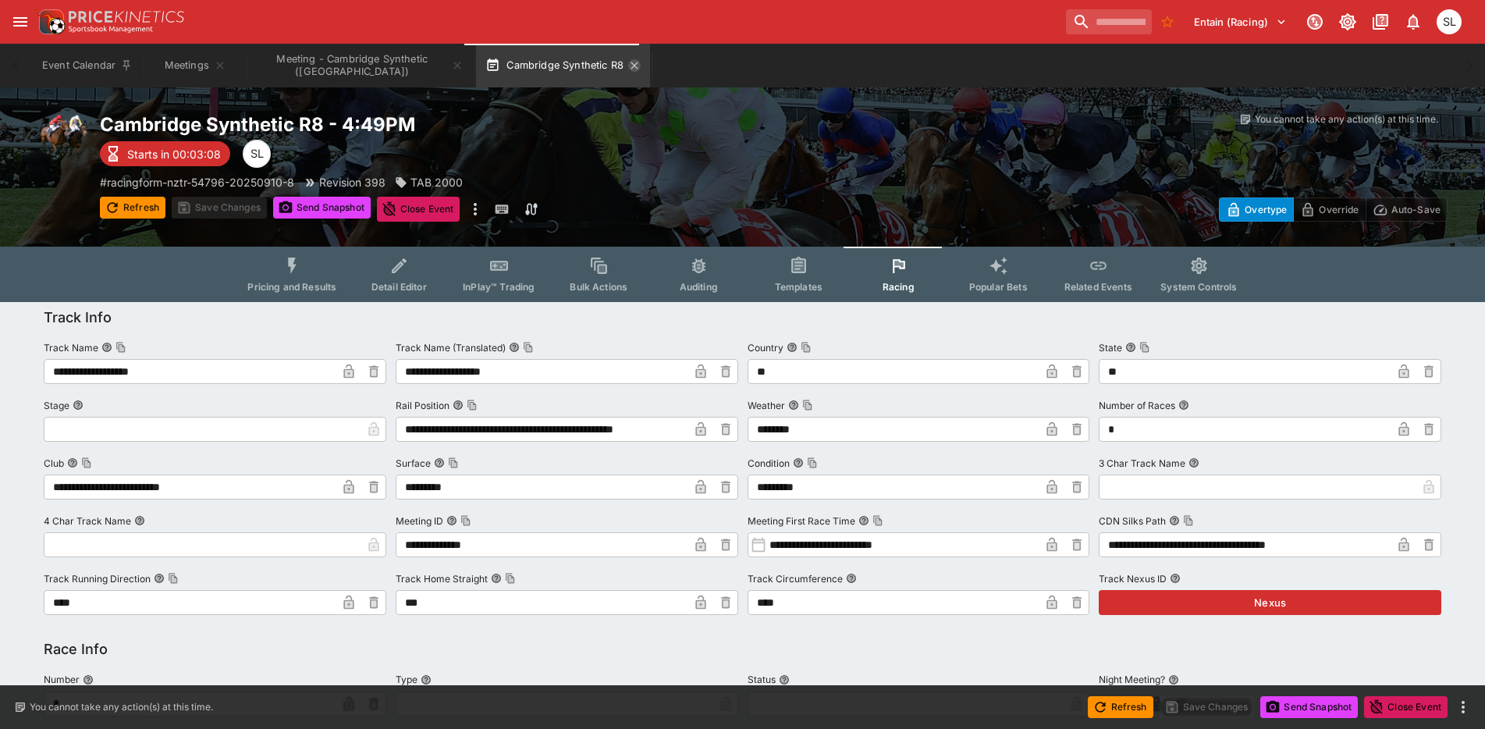
click at [628, 67] on icon "button" at bounding box center [634, 65] width 12 height 12
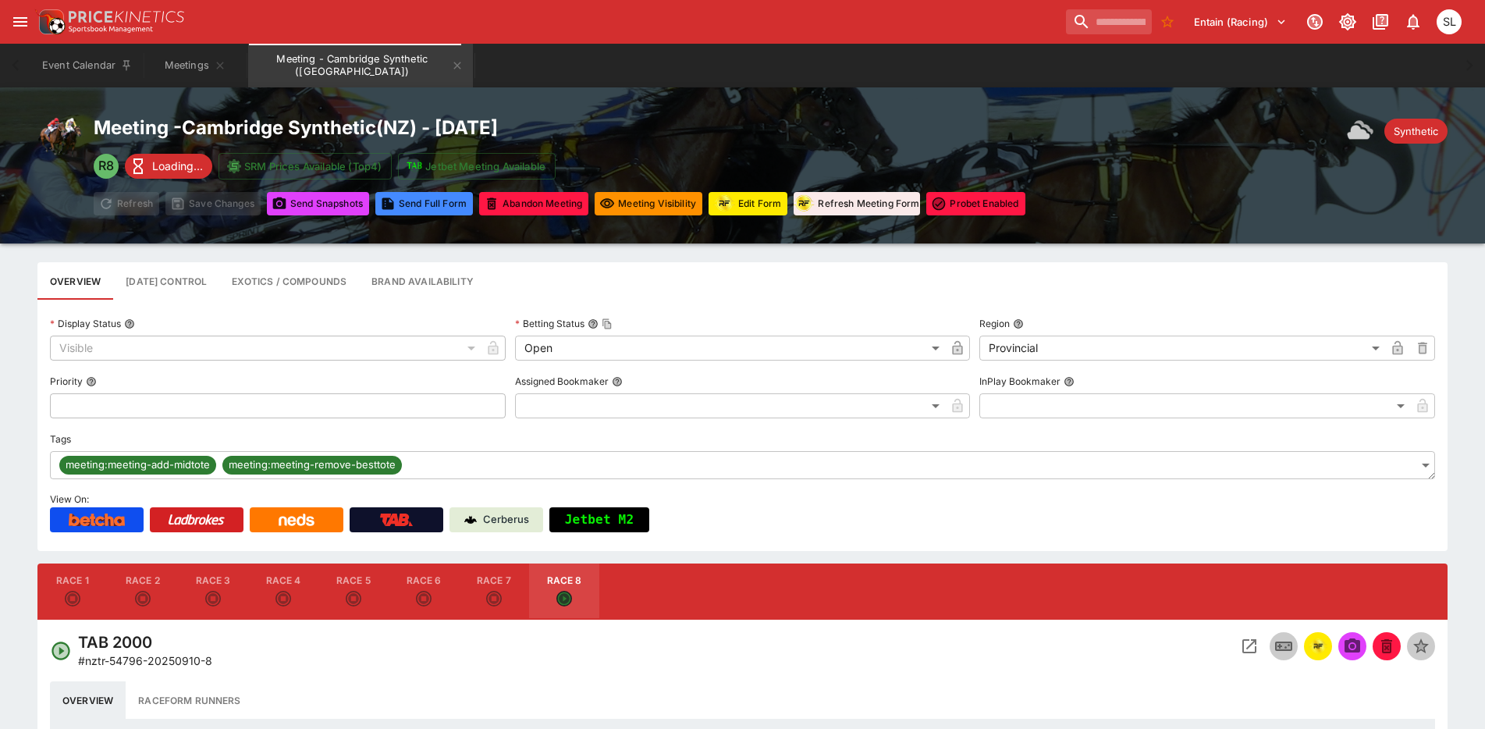
click at [454, 66] on icon "Meeting - Cambridge Synthetic (NZ)" at bounding box center [457, 65] width 7 height 7
